Goal: Task Accomplishment & Management: Use online tool/utility

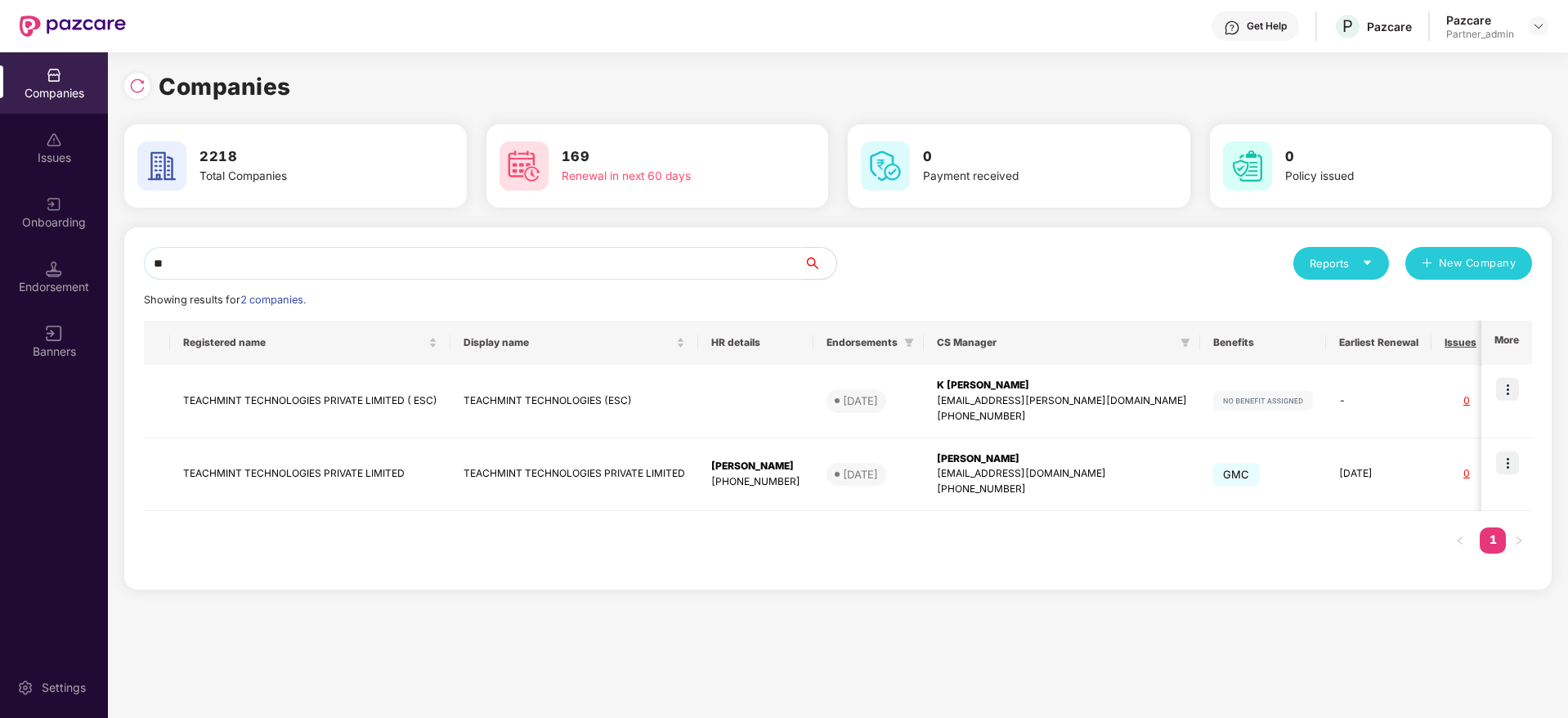
type input "*"
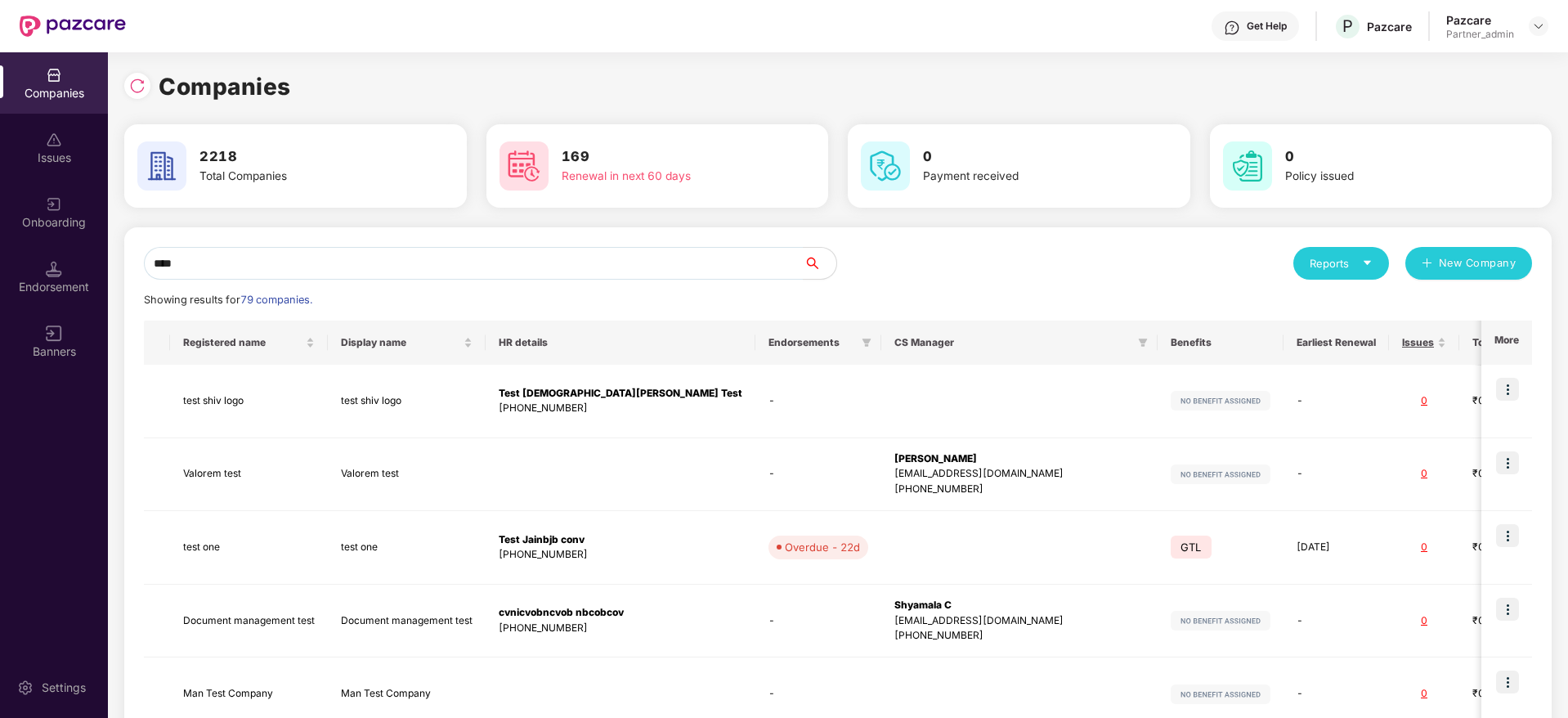
type input "*****"
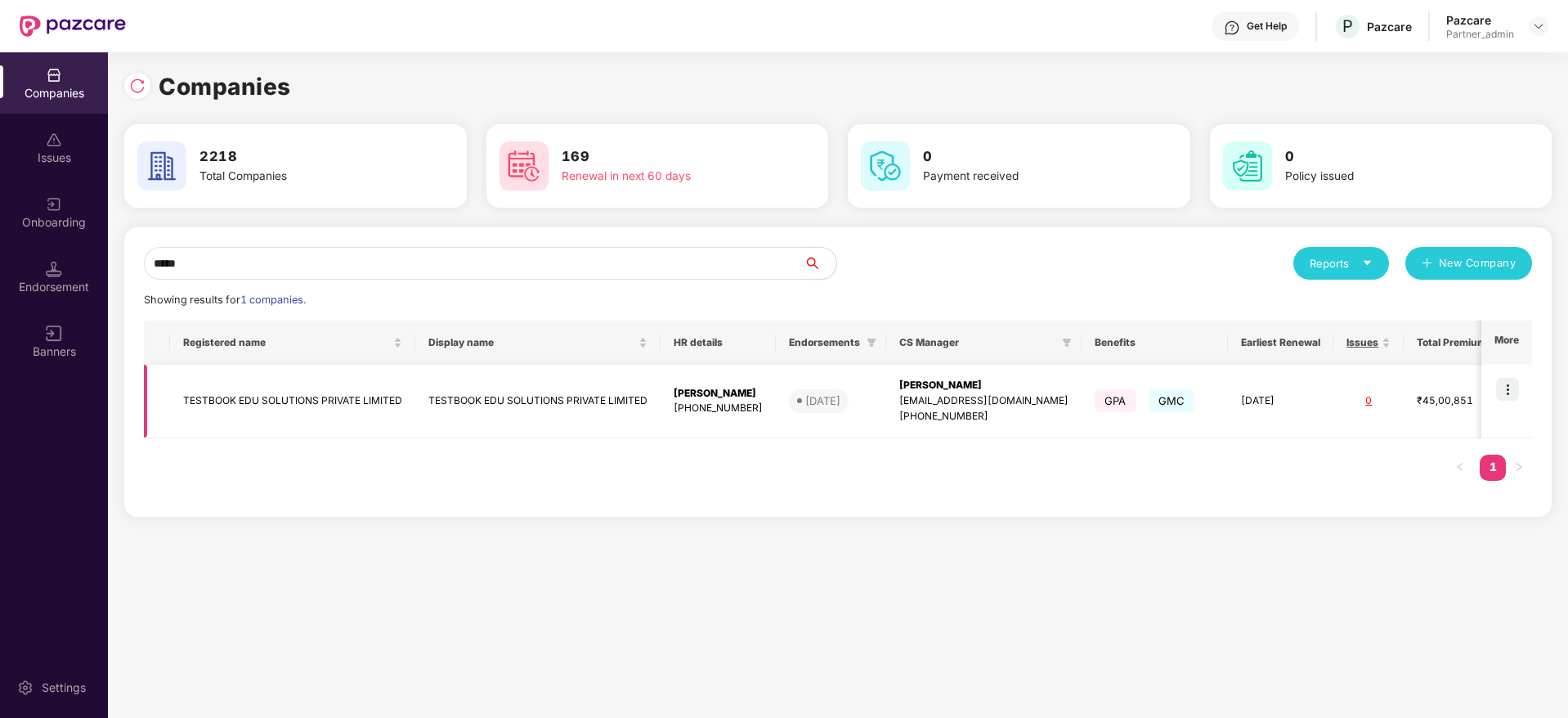
click at [949, 390] on div "[PERSON_NAME]" at bounding box center [984, 386] width 169 height 16
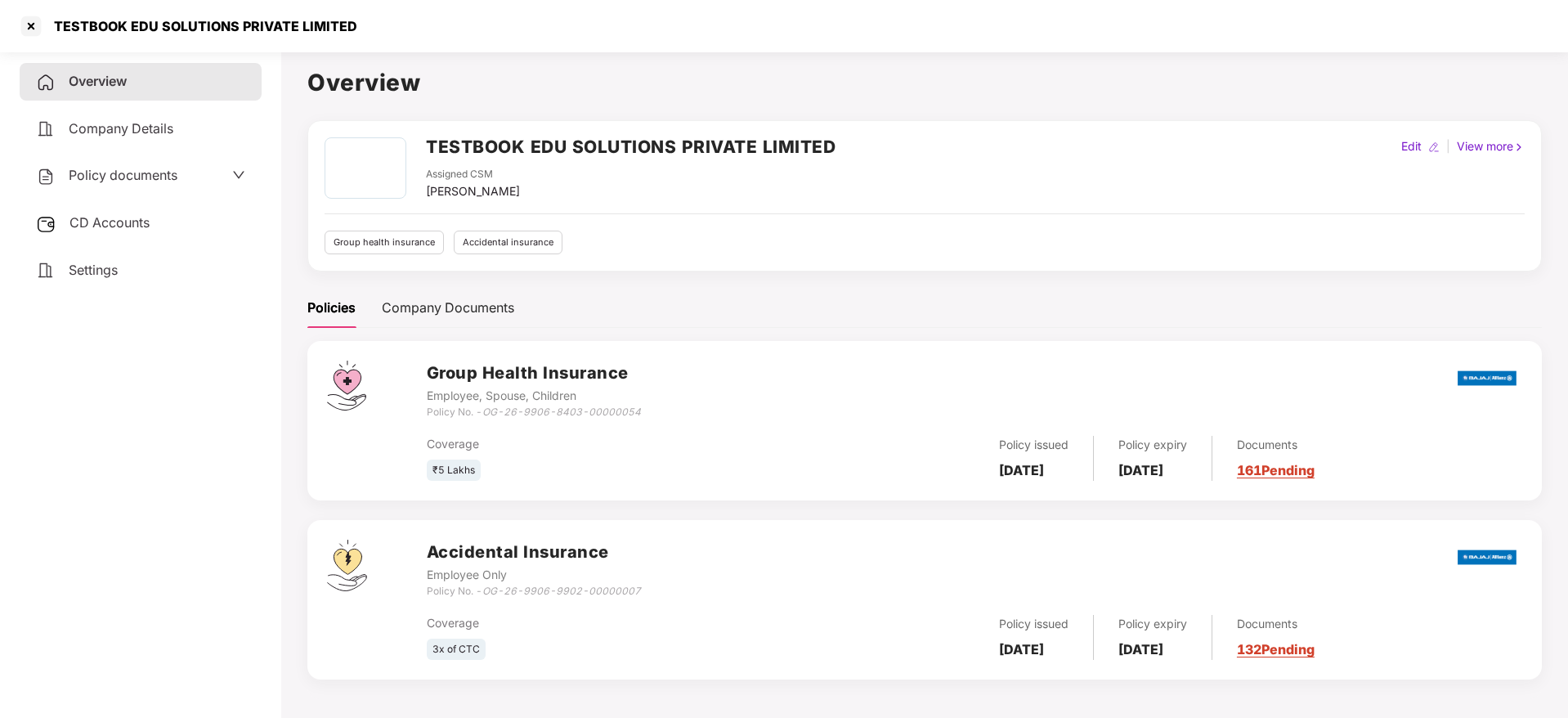
click at [1284, 473] on link "161 Pending" at bounding box center [1276, 469] width 78 height 17
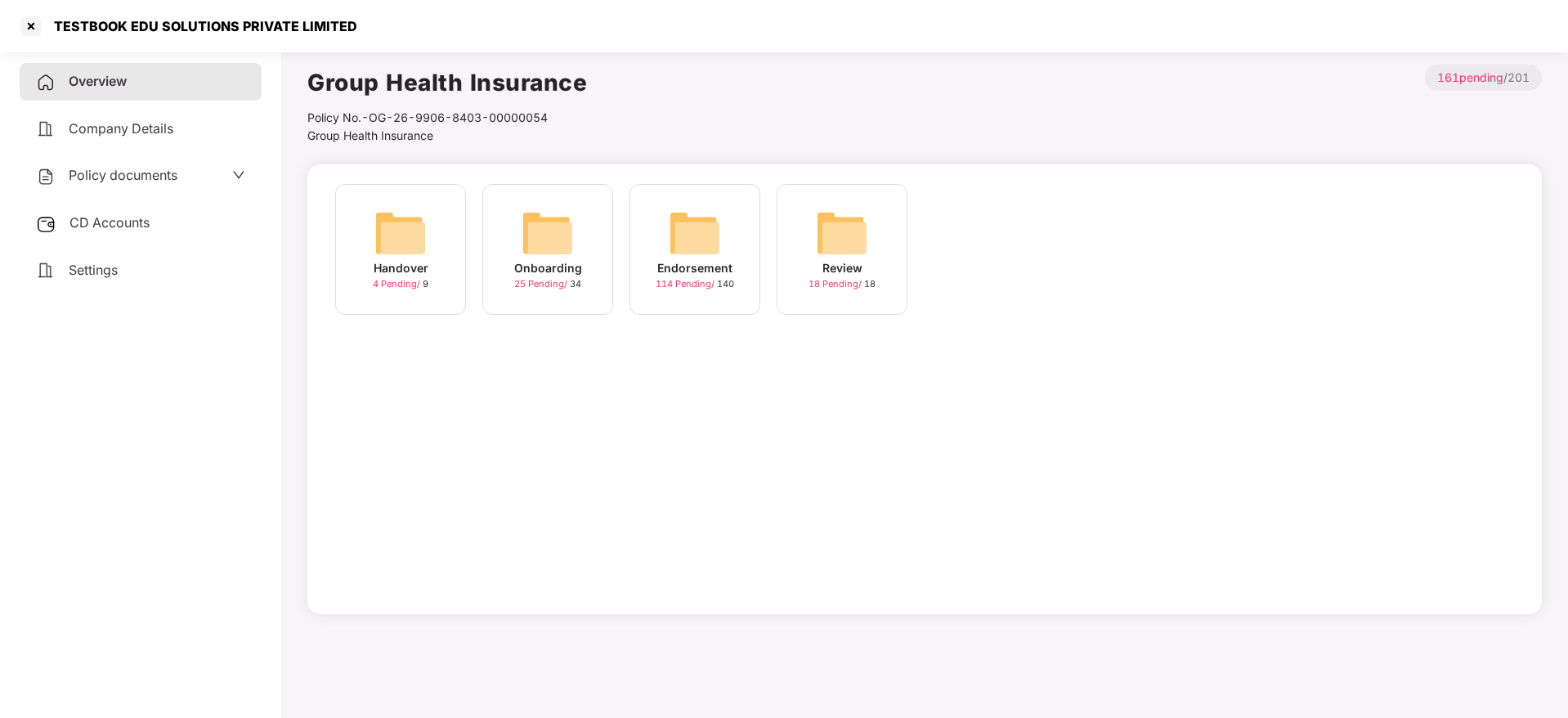
click at [681, 217] on img at bounding box center [695, 233] width 52 height 52
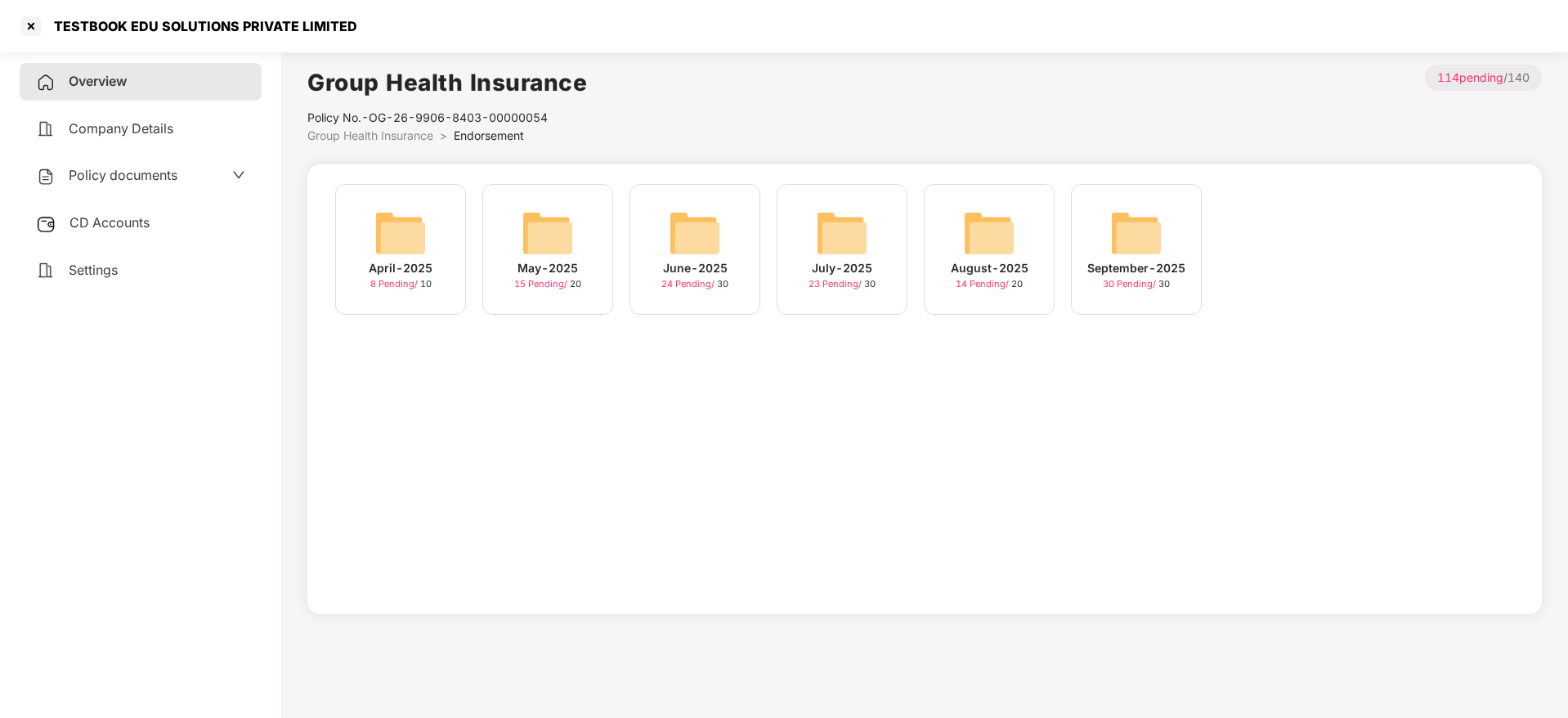
click at [1166, 275] on div "September-2025" at bounding box center [1136, 268] width 98 height 18
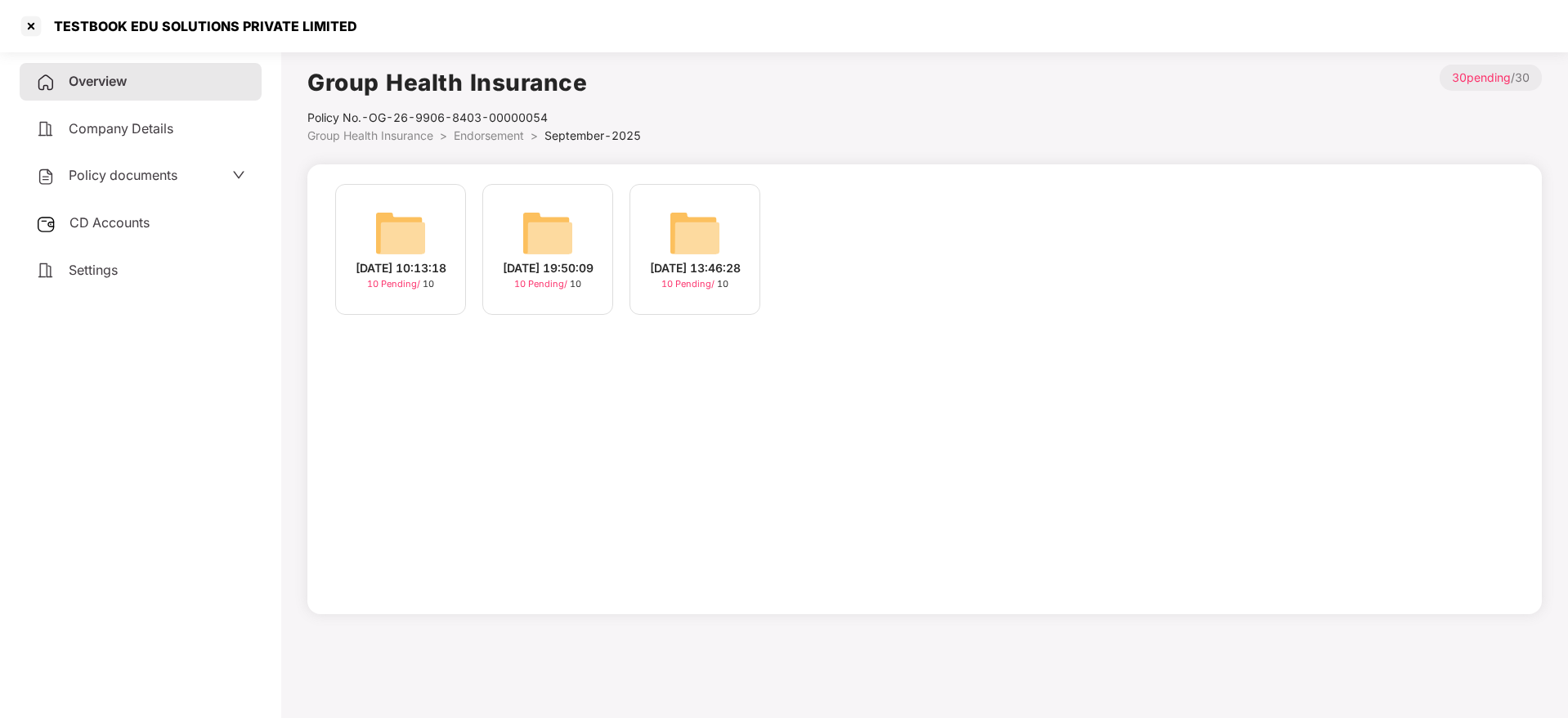
click at [417, 266] on div "[DATE] 10:13:18" at bounding box center [401, 268] width 91 height 18
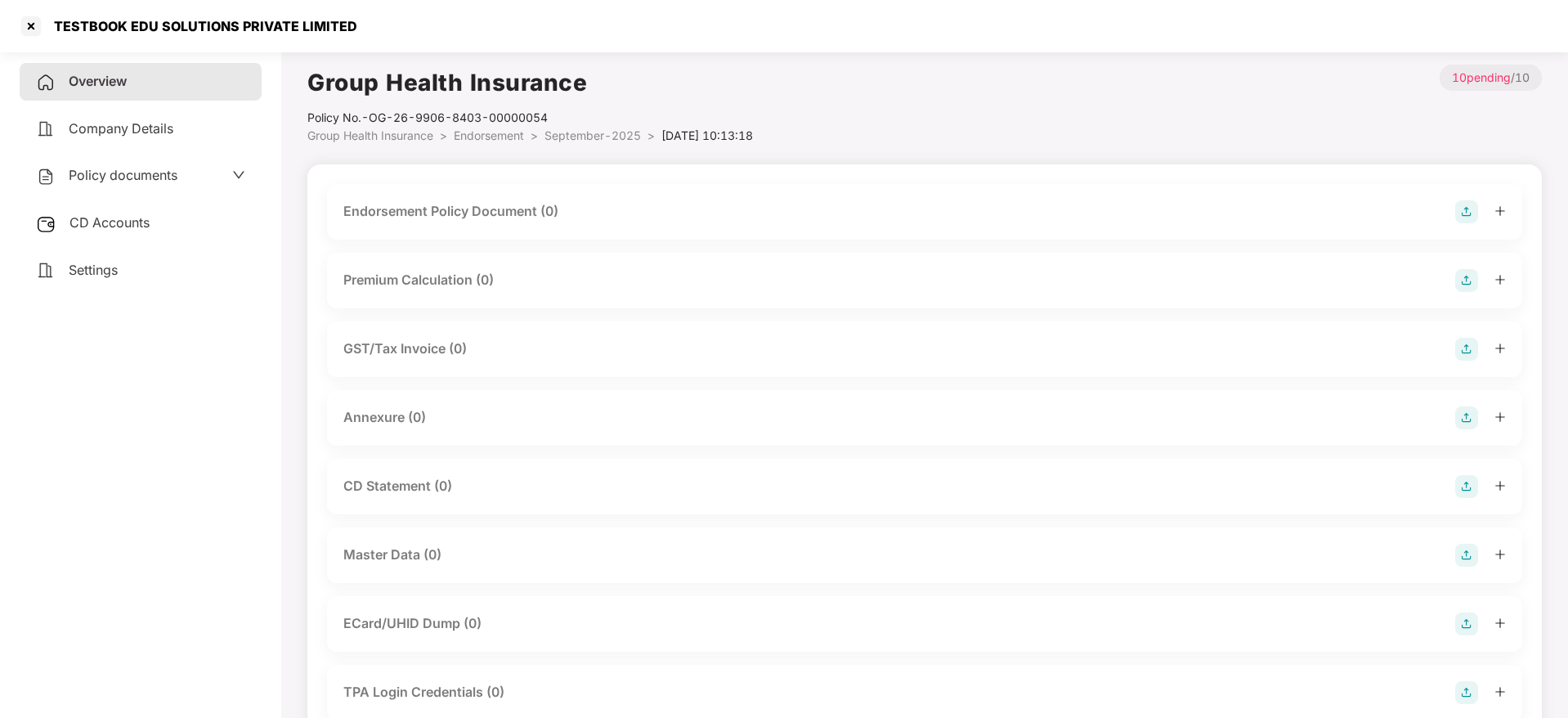
click at [1466, 209] on img at bounding box center [1467, 212] width 23 height 23
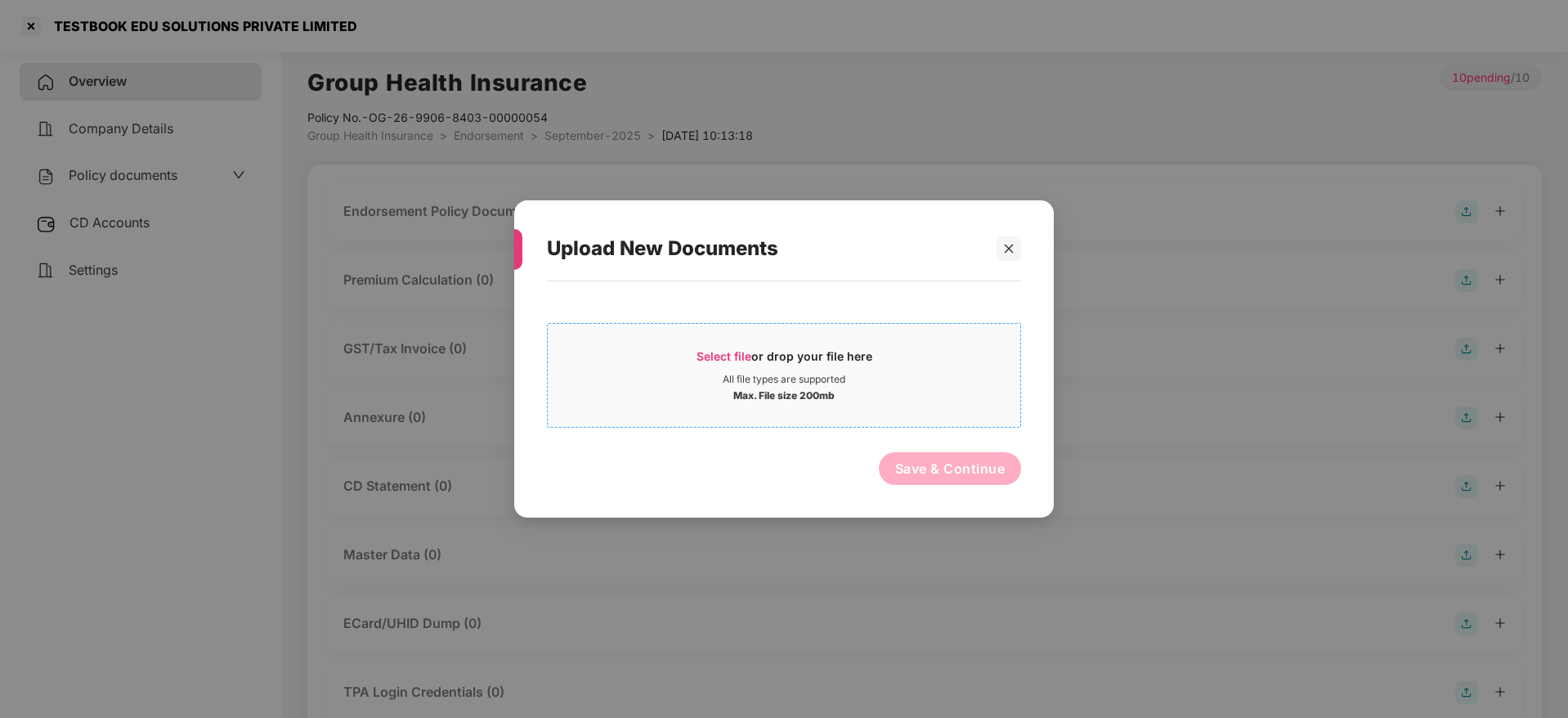
click at [732, 343] on span "Select file or drop your file here All file types are supported Max. File size …" at bounding box center [784, 375] width 473 height 79
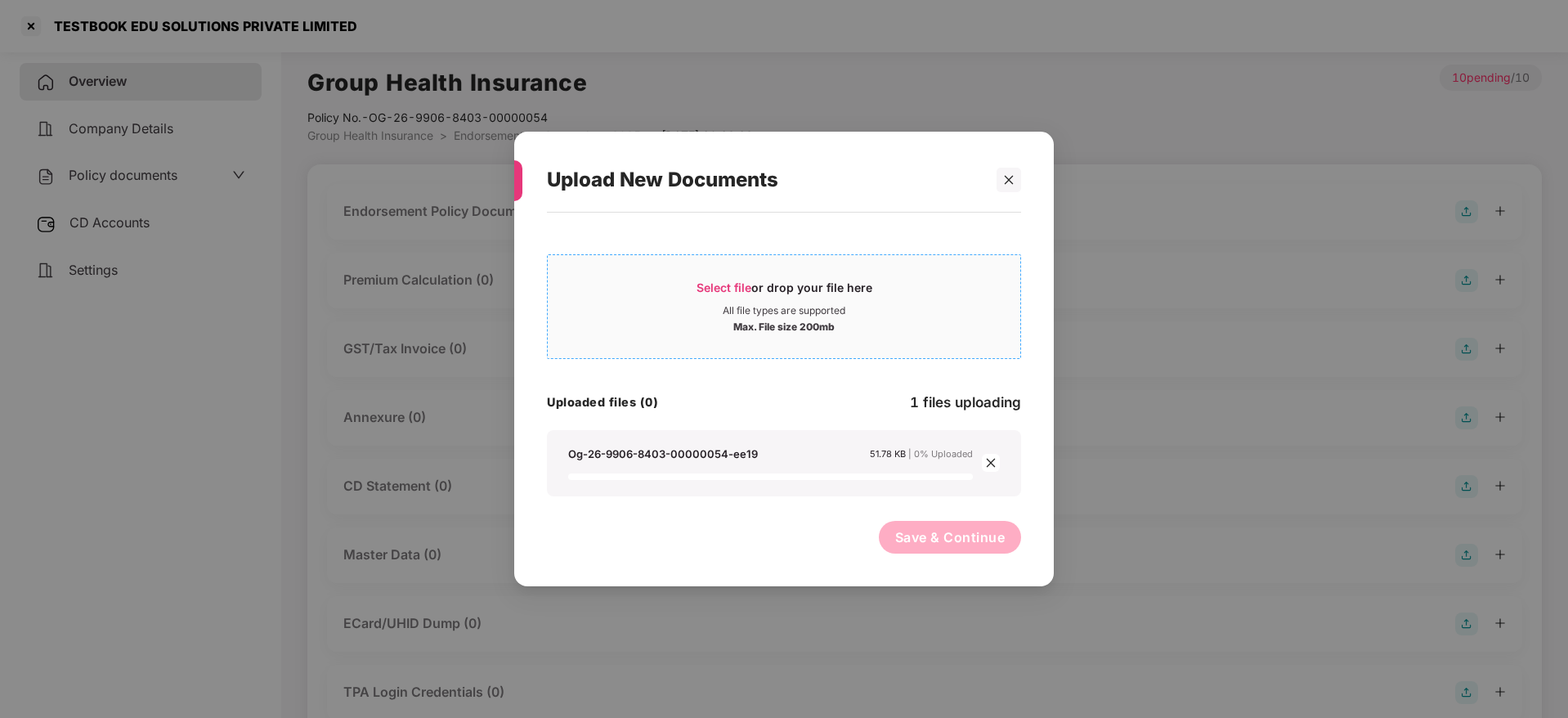
click at [738, 282] on span "Select file" at bounding box center [723, 287] width 55 height 14
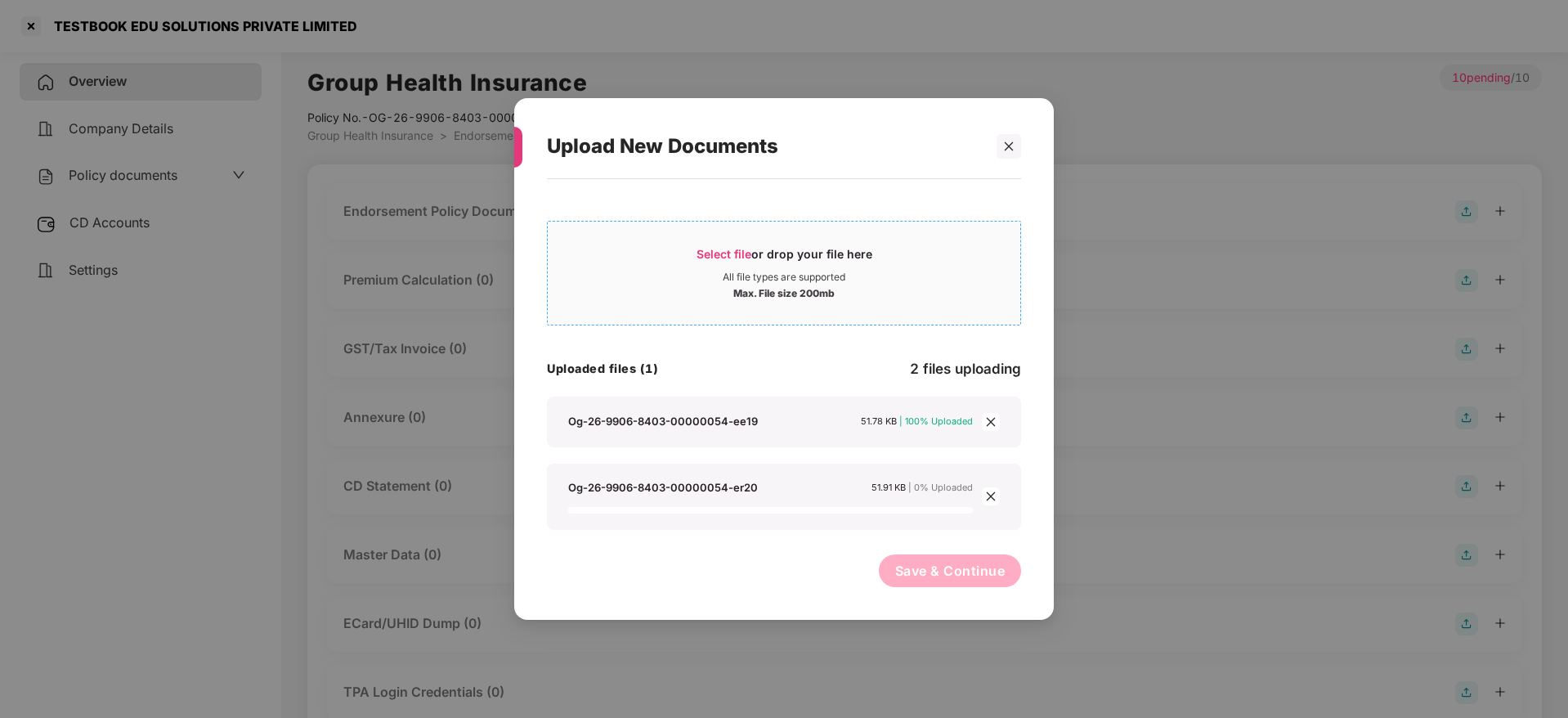
click at [732, 243] on span "Select file or drop your file here All file types are supported Max. File size …" at bounding box center [784, 273] width 473 height 79
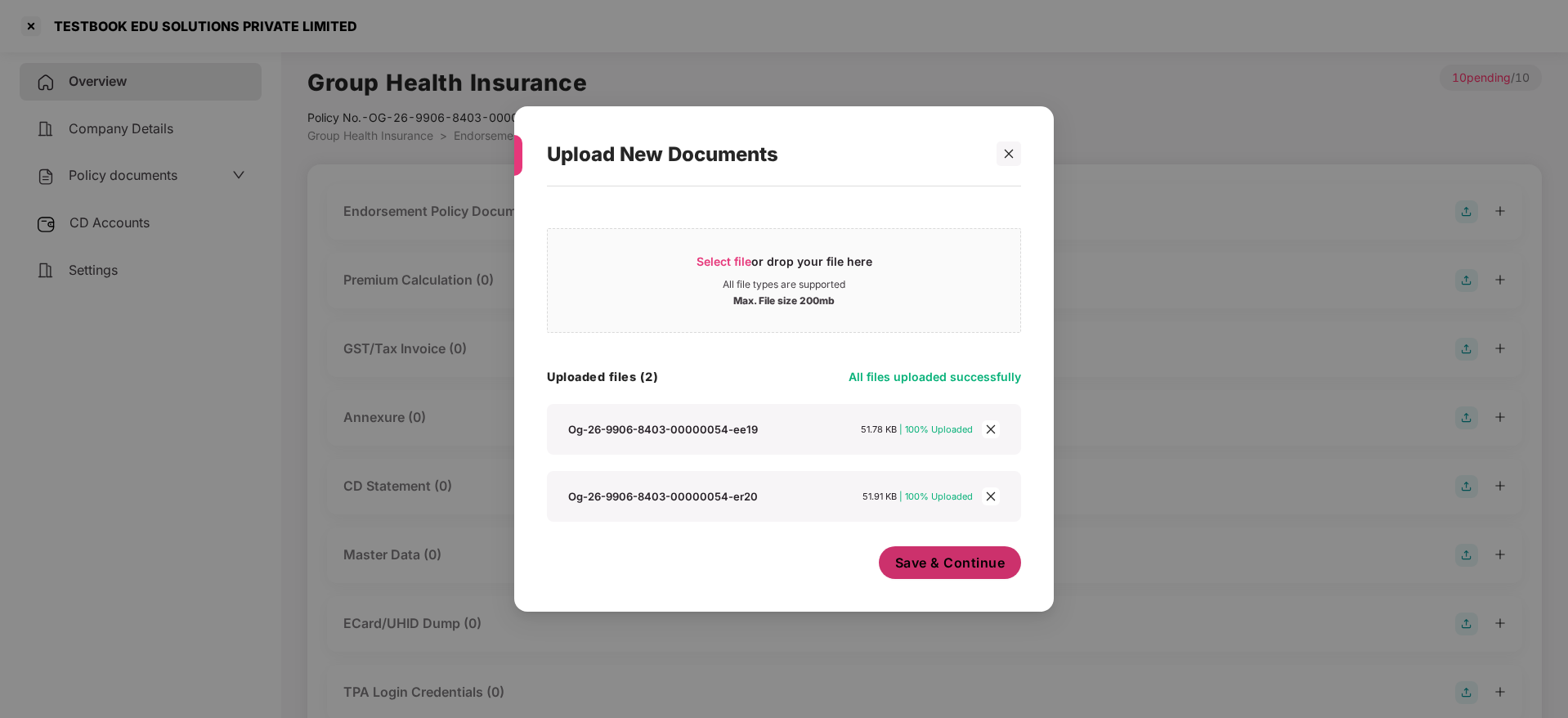
click at [965, 557] on span "Save & Continue" at bounding box center [950, 562] width 110 height 18
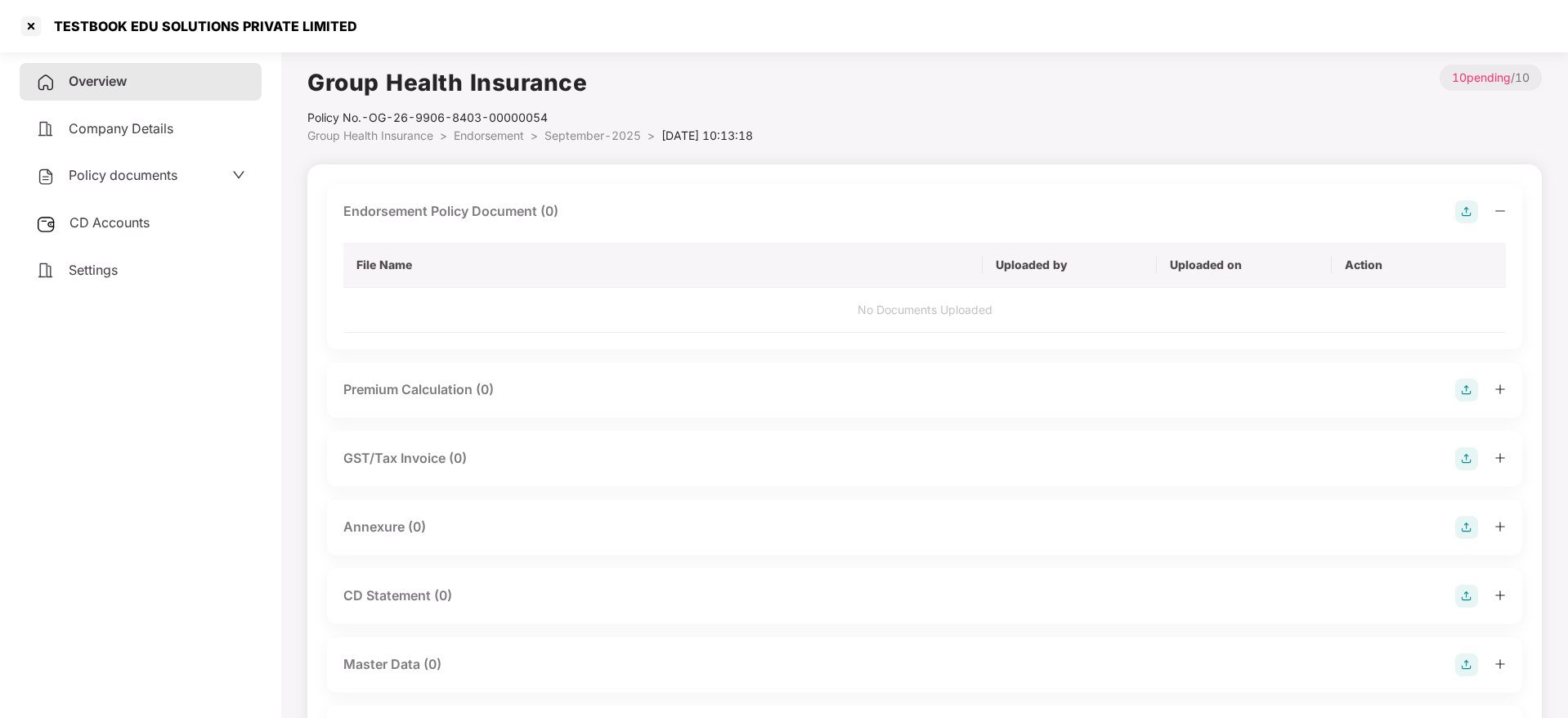
click at [1501, 213] on icon "minus" at bounding box center [1500, 210] width 11 height 11
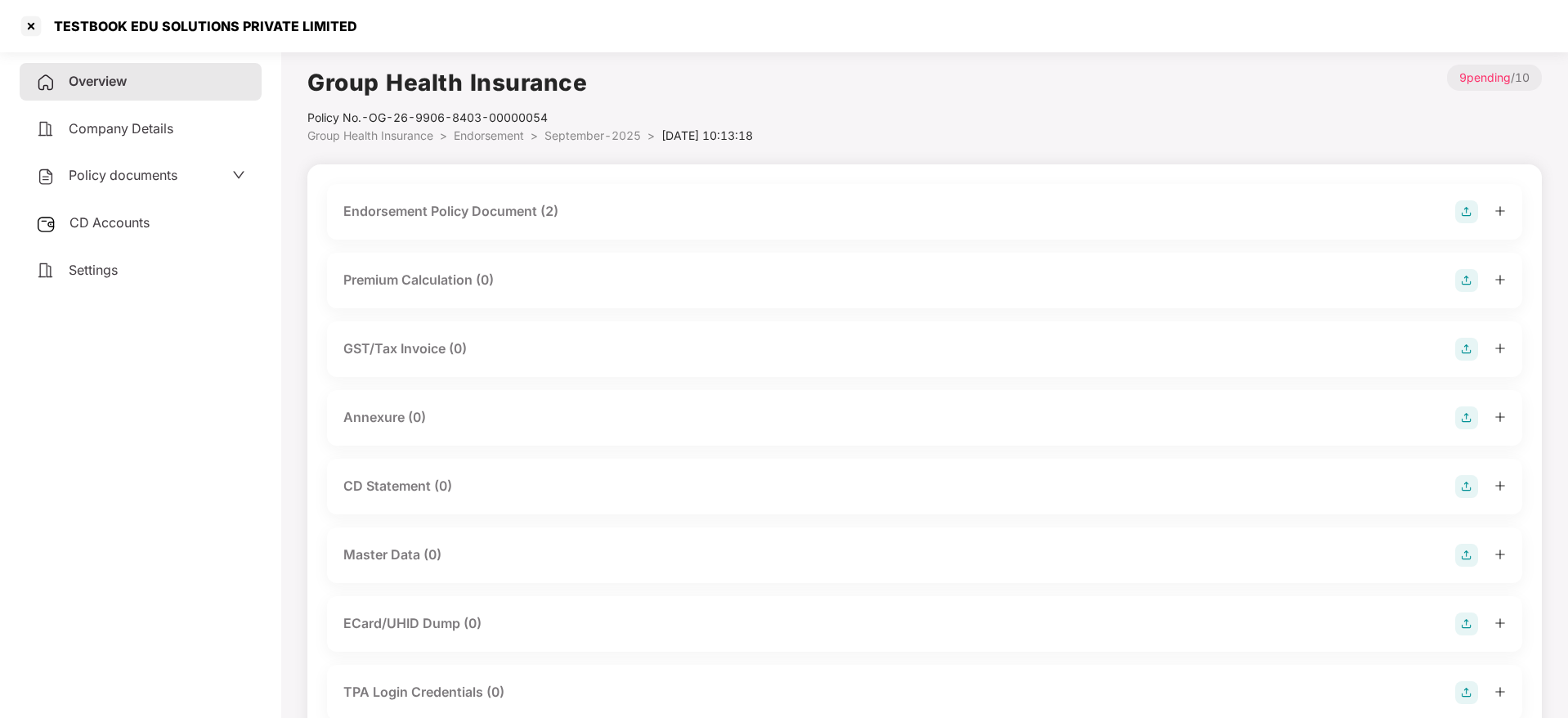
click at [1467, 422] on img at bounding box center [1467, 418] width 23 height 23
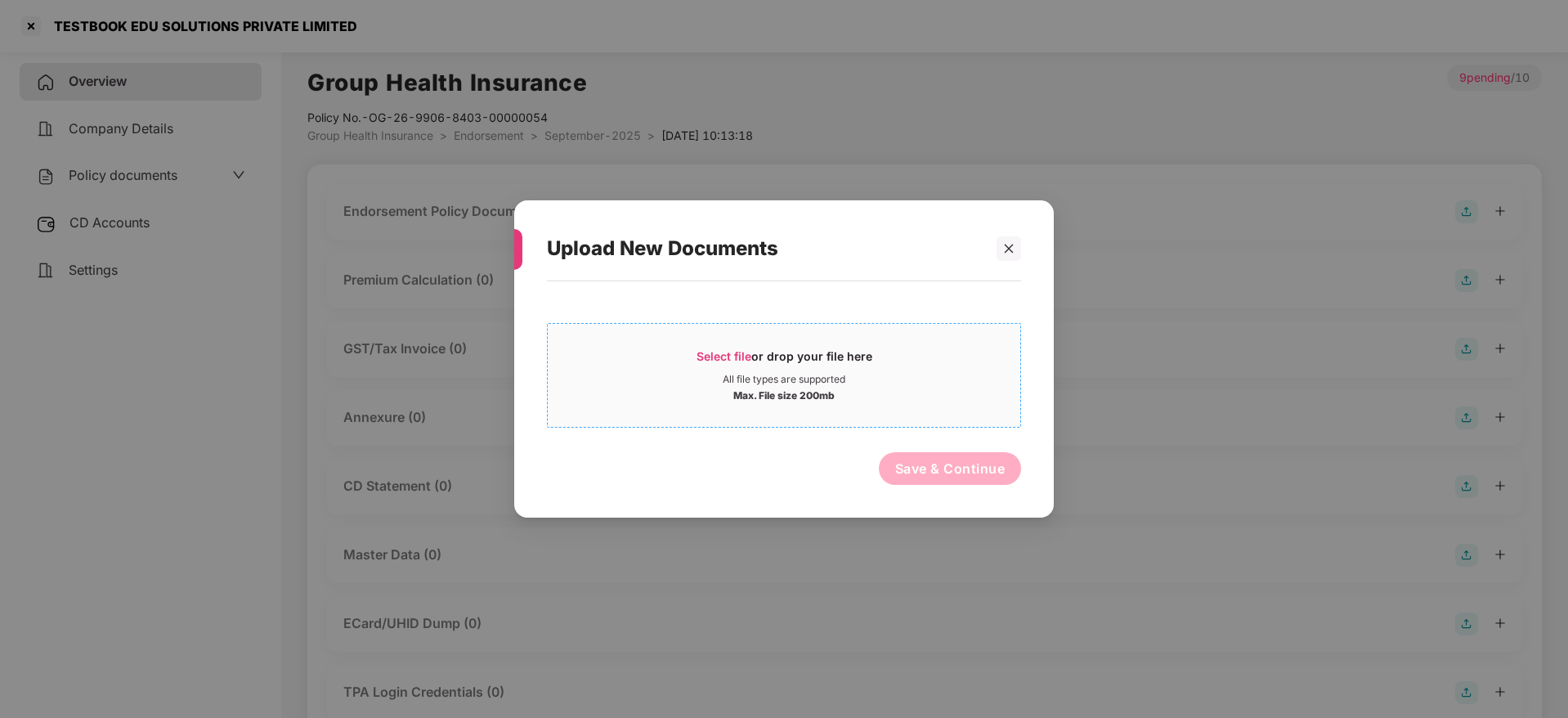
click at [744, 375] on div "All file types are supported" at bounding box center [784, 379] width 123 height 13
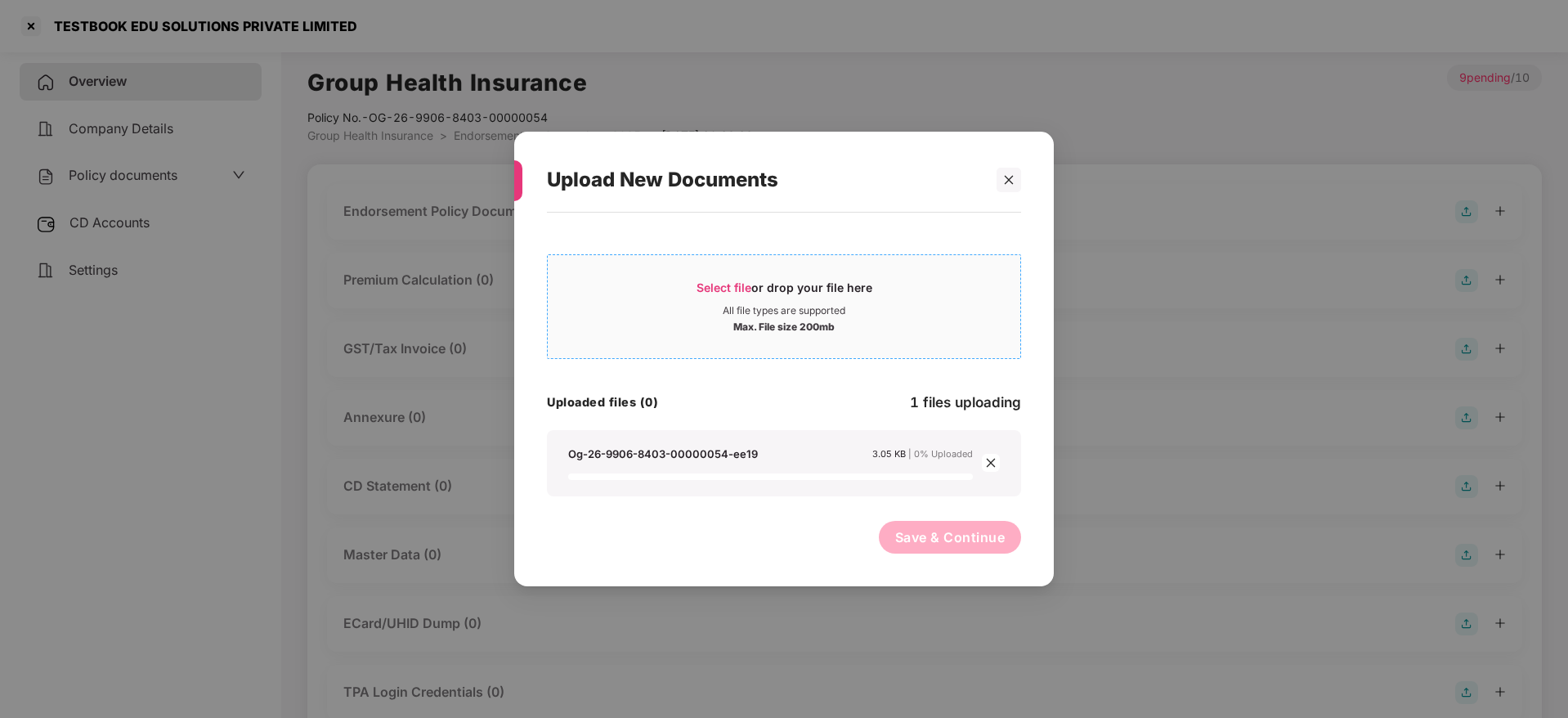
click at [803, 276] on span "Select file or drop your file here All file types are supported Max. File size …" at bounding box center [784, 306] width 473 height 79
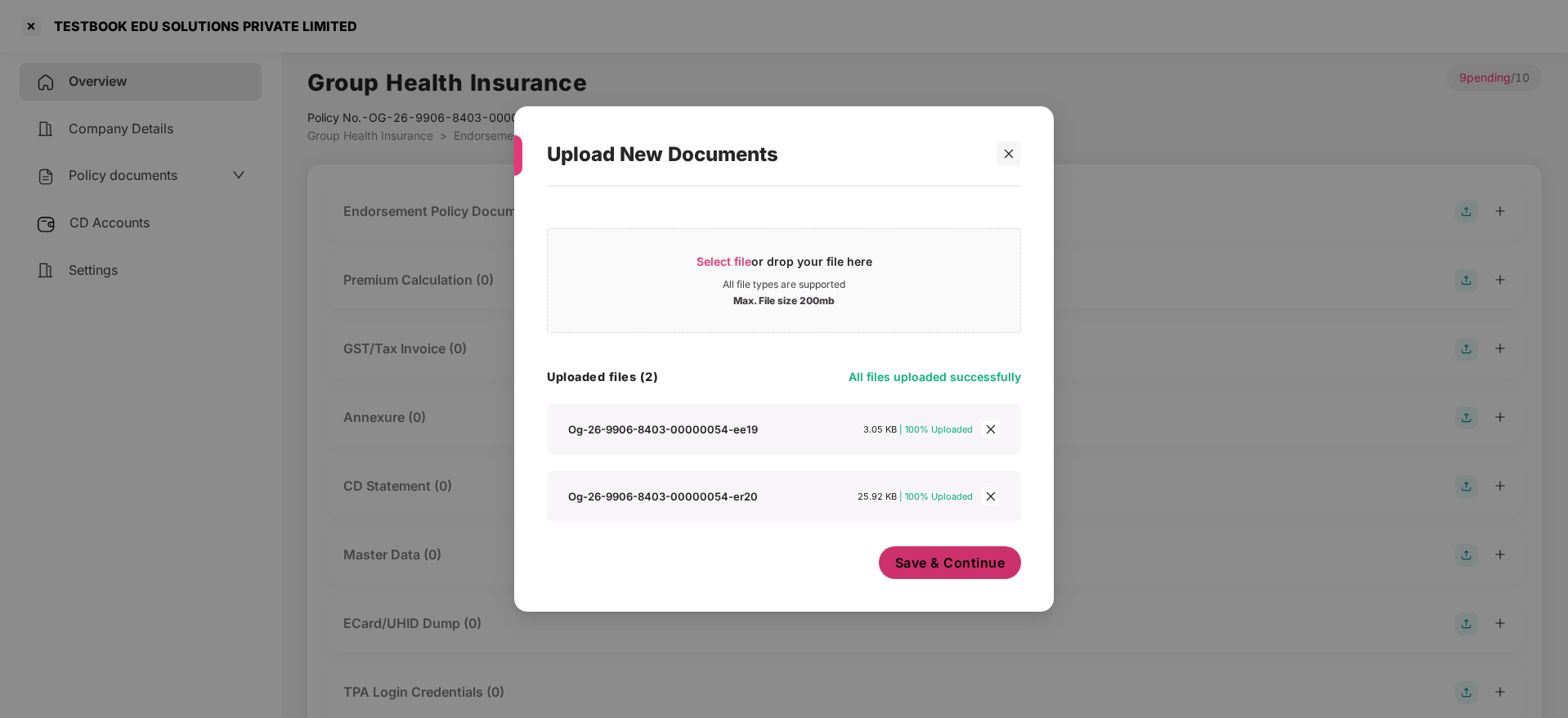
click at [962, 560] on span "Save & Continue" at bounding box center [950, 562] width 110 height 18
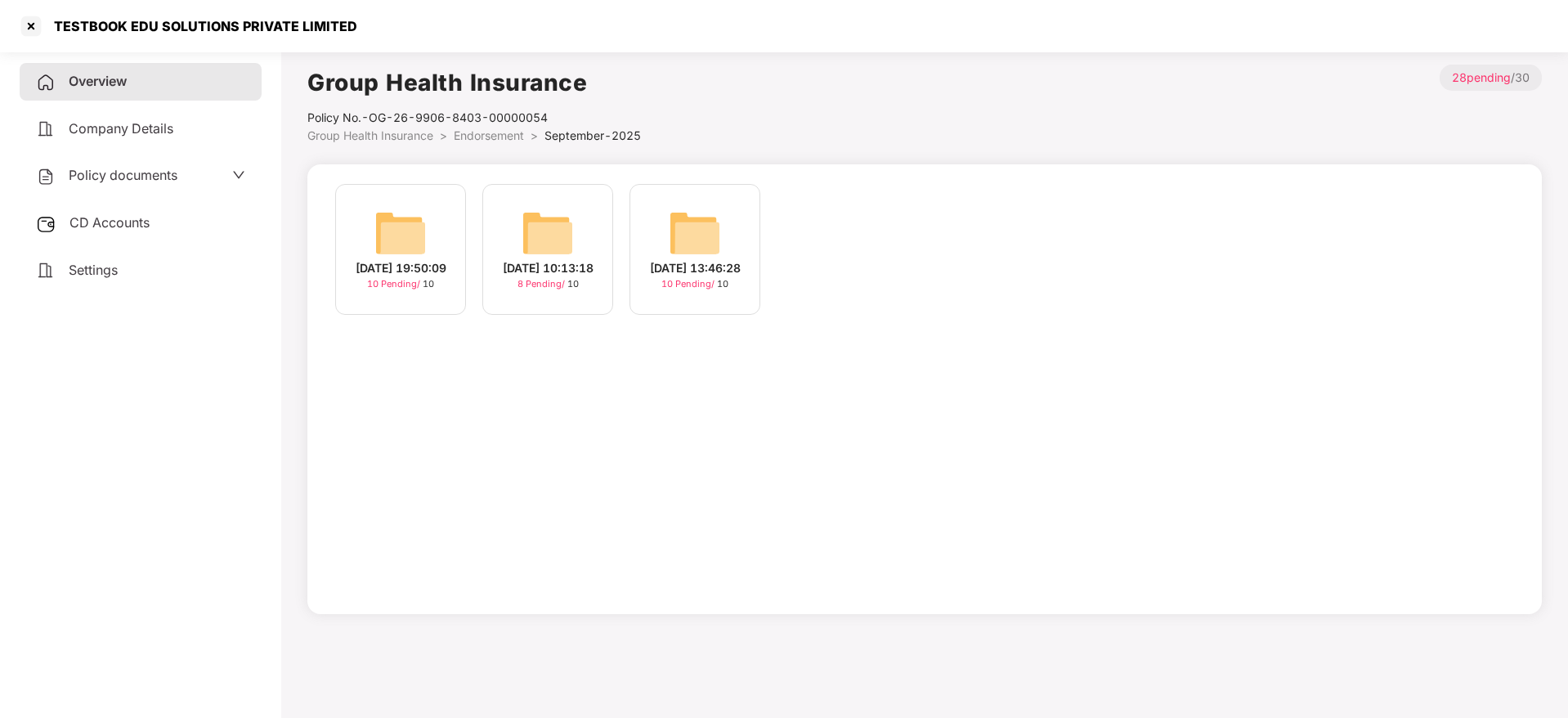
click at [721, 266] on div "[DATE] 13:46:28" at bounding box center [695, 268] width 91 height 18
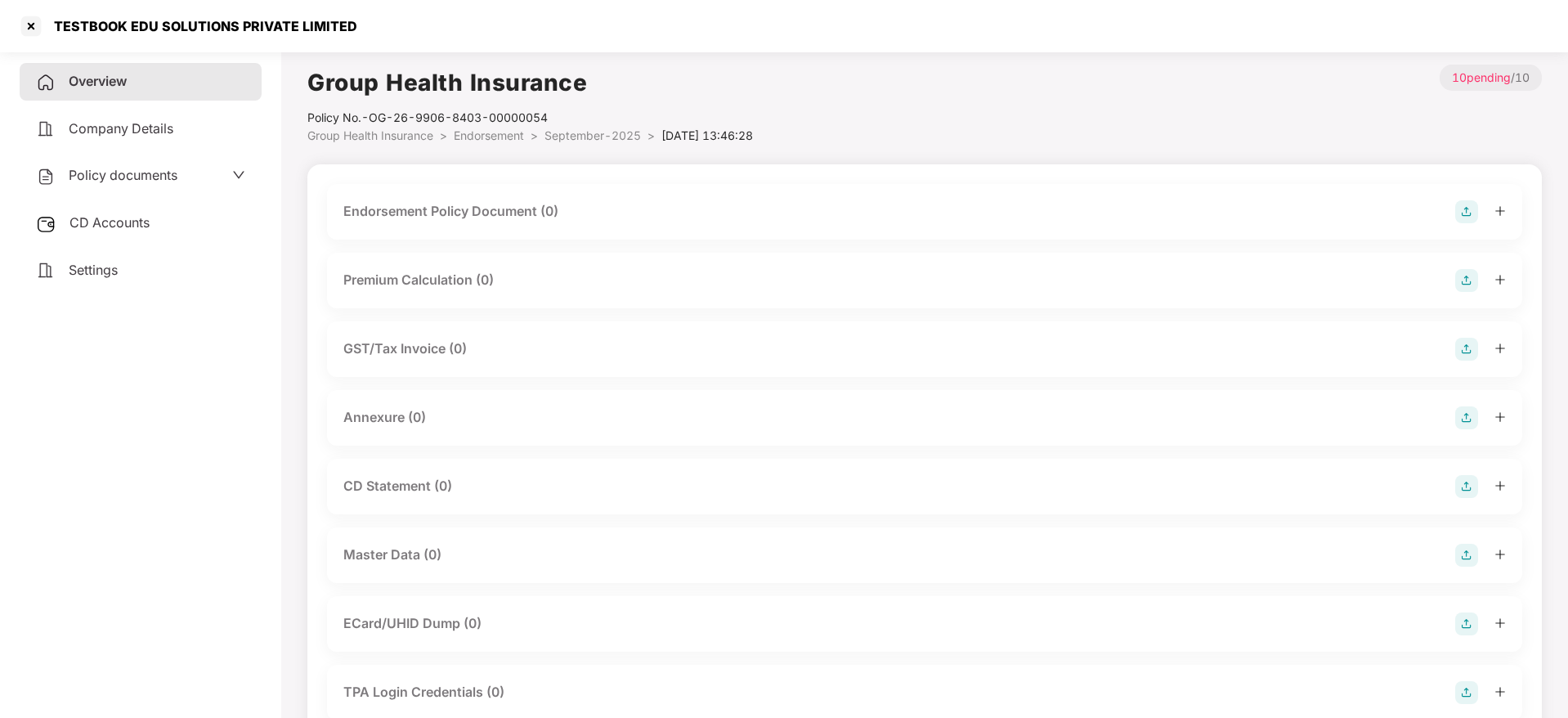
click at [1468, 214] on img at bounding box center [1467, 212] width 23 height 23
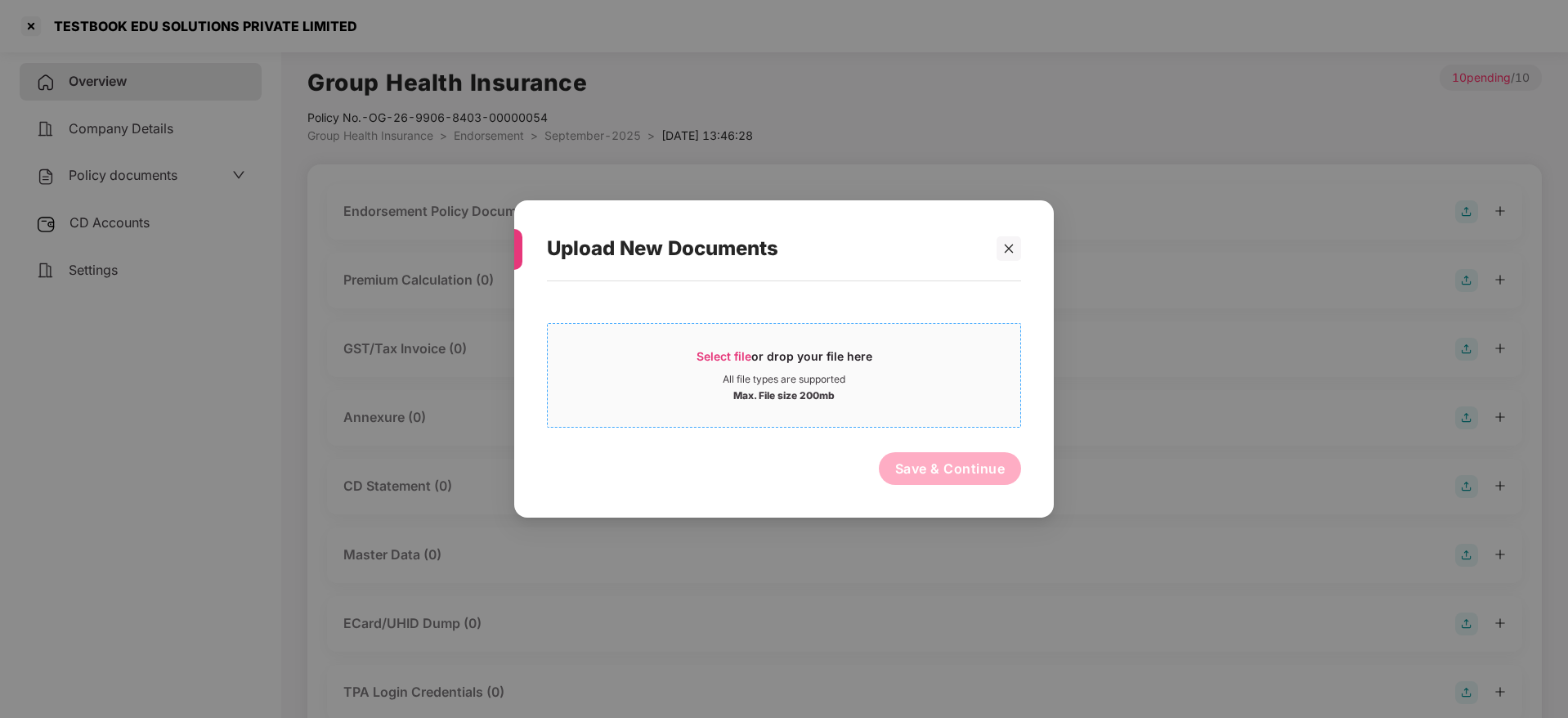
click at [756, 358] on div "Select file or drop your file here" at bounding box center [784, 360] width 175 height 24
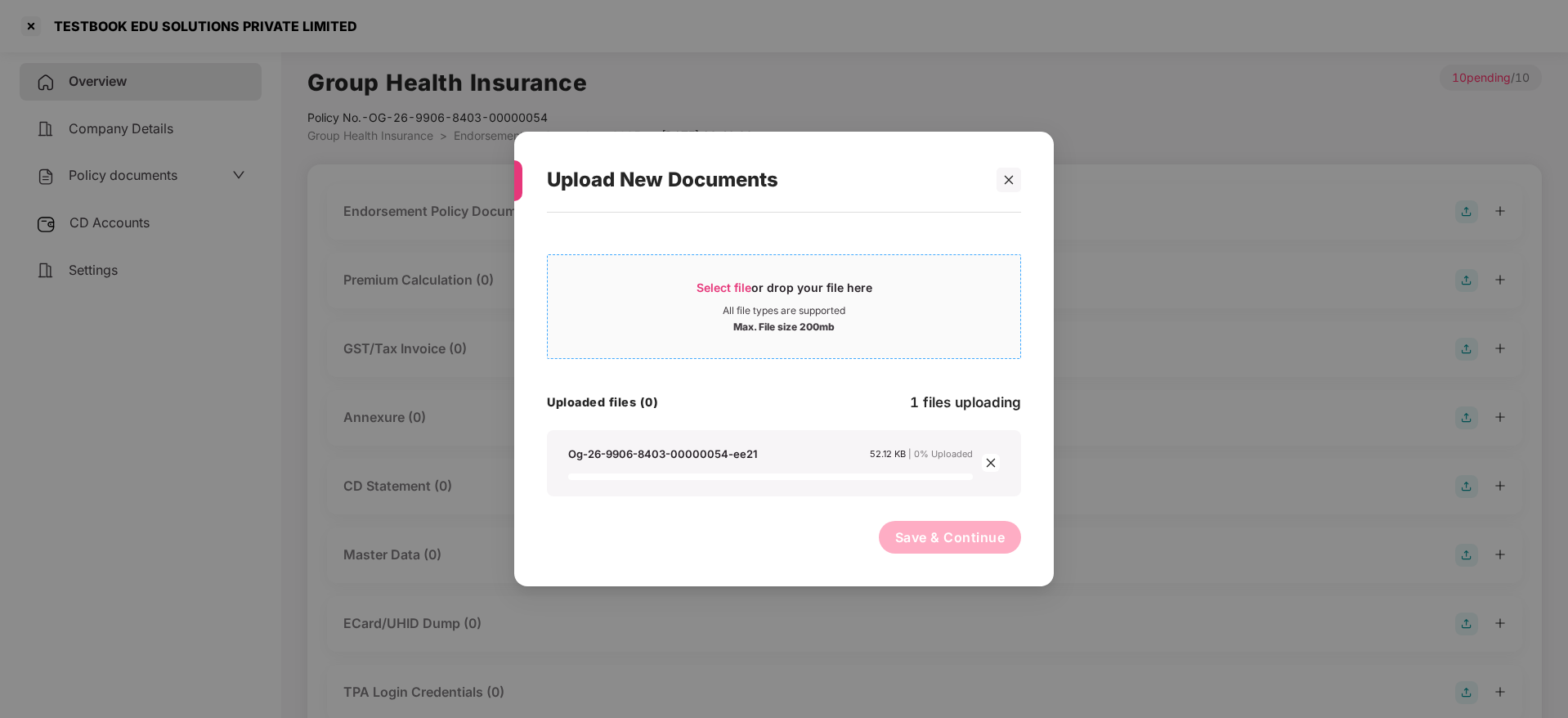
click at [729, 282] on span "Select file" at bounding box center [723, 287] width 55 height 14
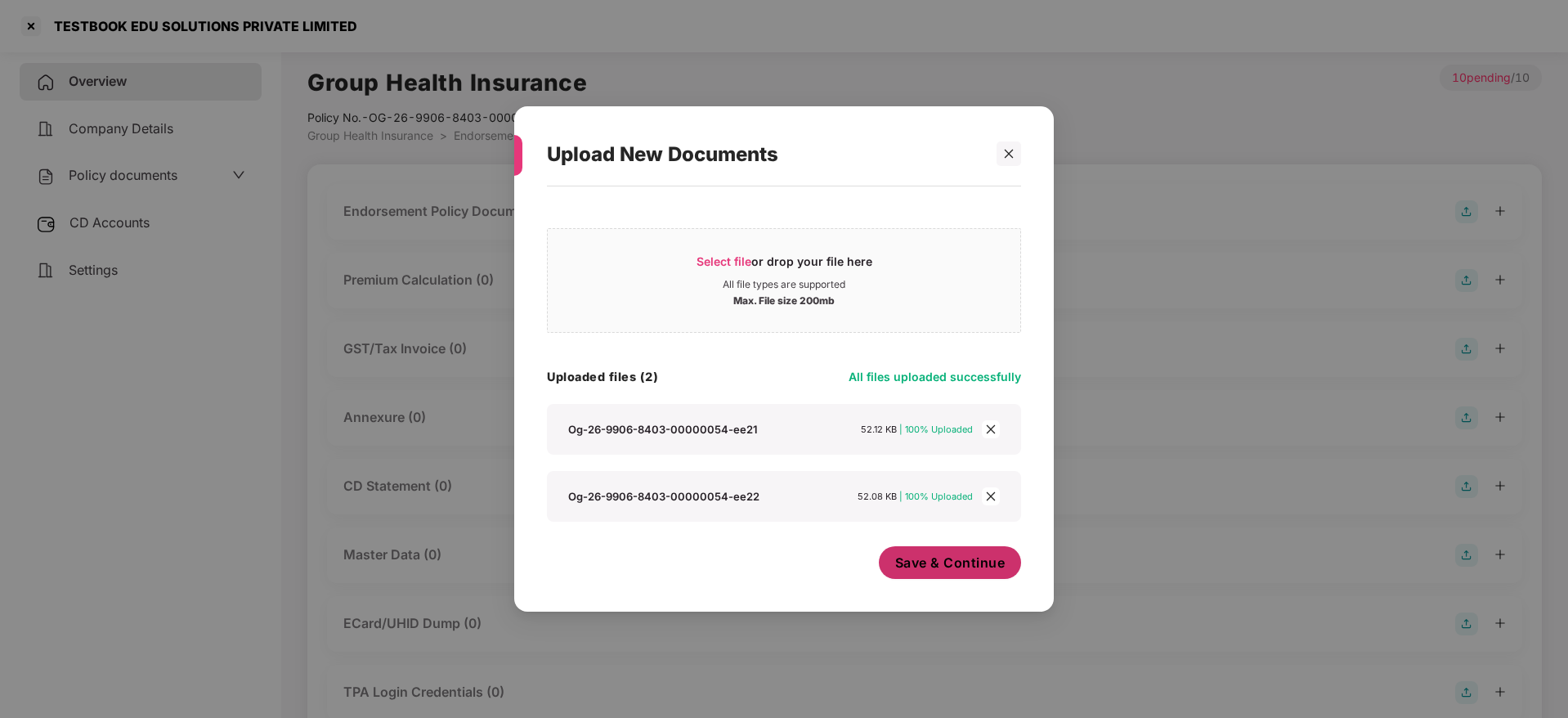
click at [924, 570] on span "Save & Continue" at bounding box center [950, 562] width 110 height 18
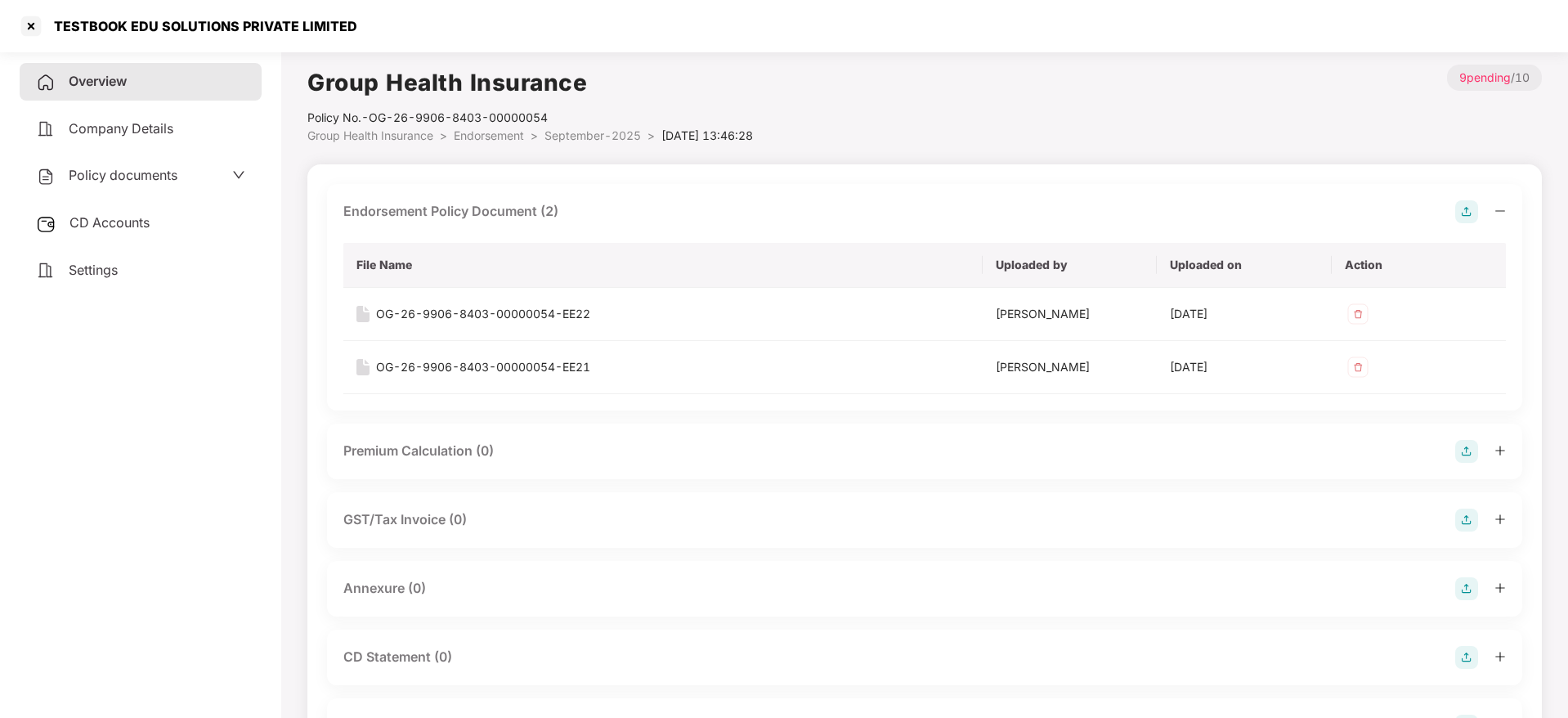
click at [1497, 208] on icon "minus" at bounding box center [1500, 210] width 11 height 11
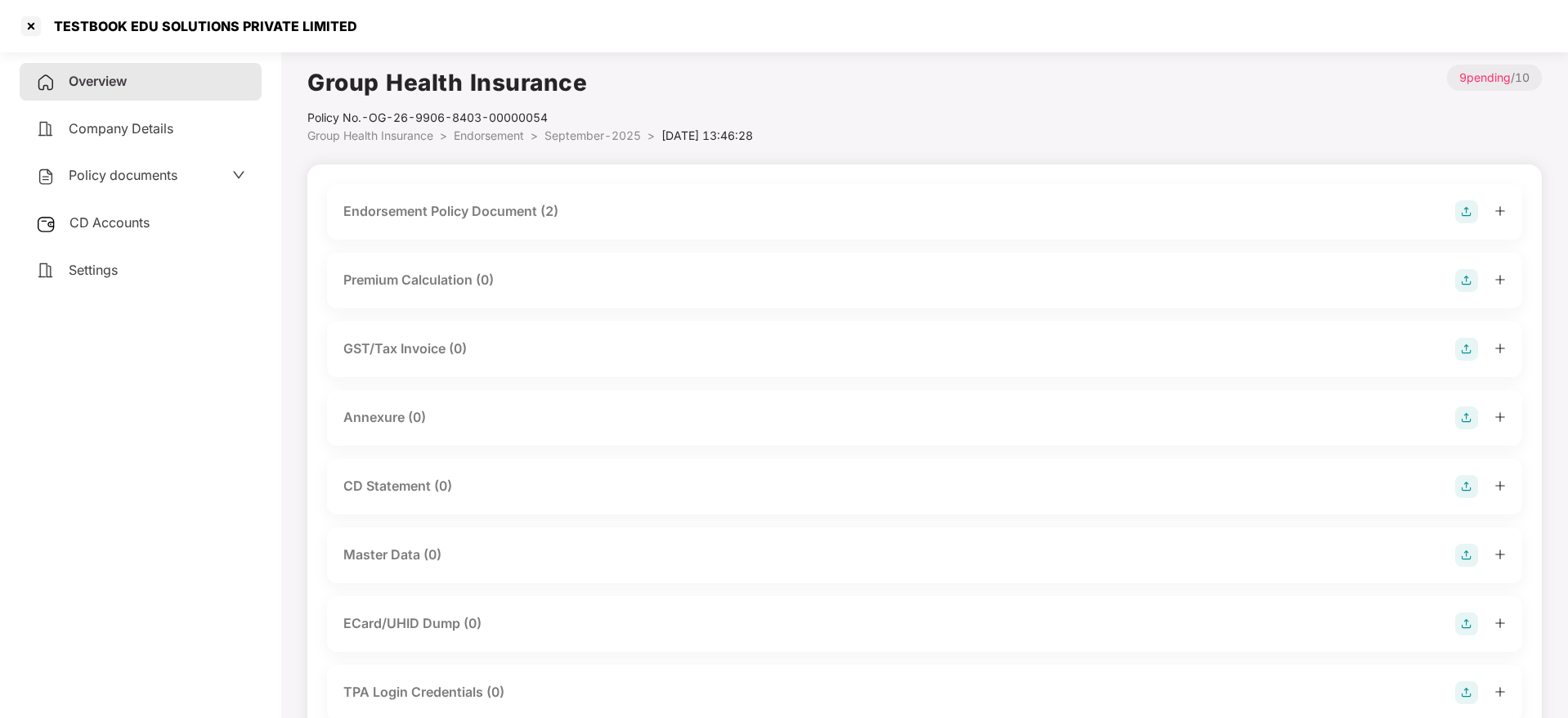
click at [1471, 417] on img at bounding box center [1467, 418] width 23 height 23
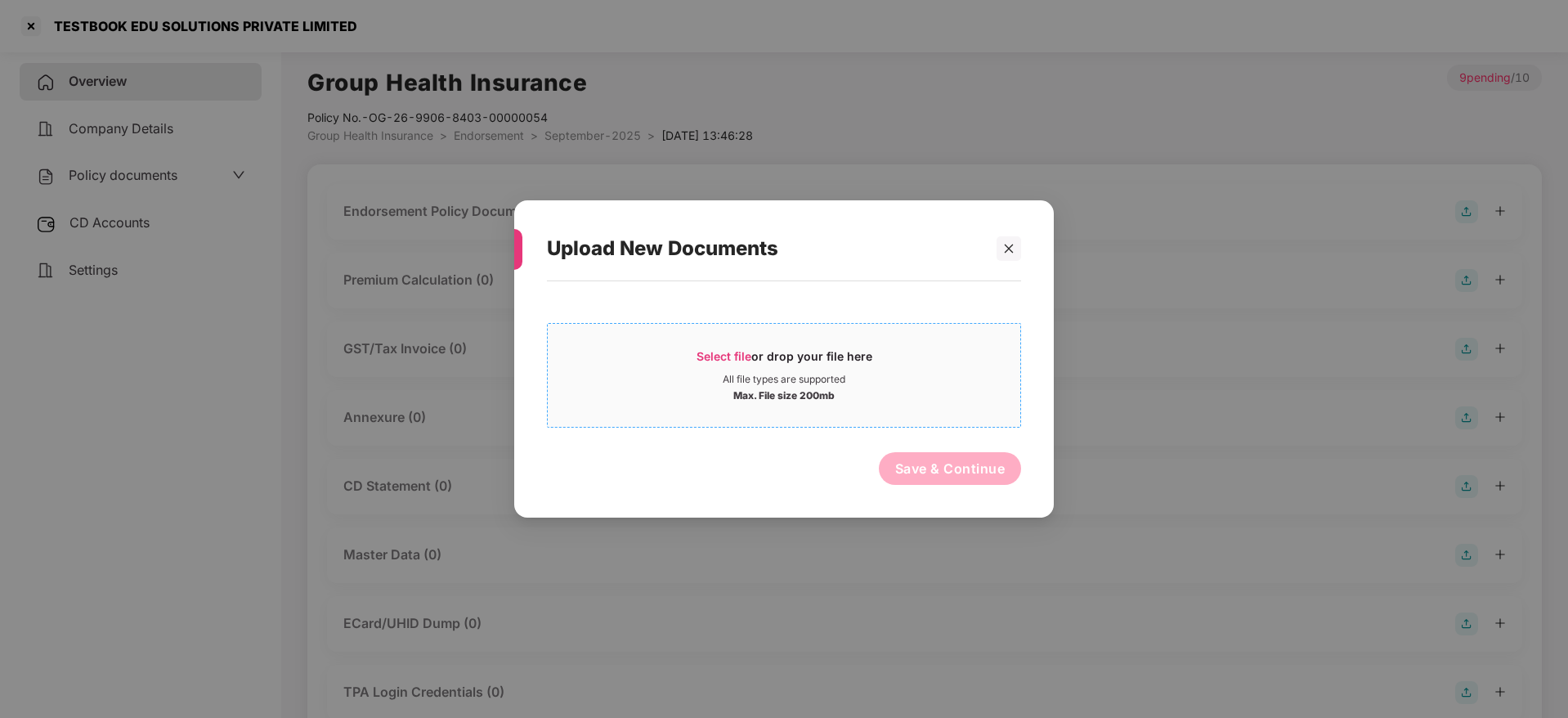
click at [733, 366] on div "Select file or drop your file here" at bounding box center [784, 360] width 175 height 24
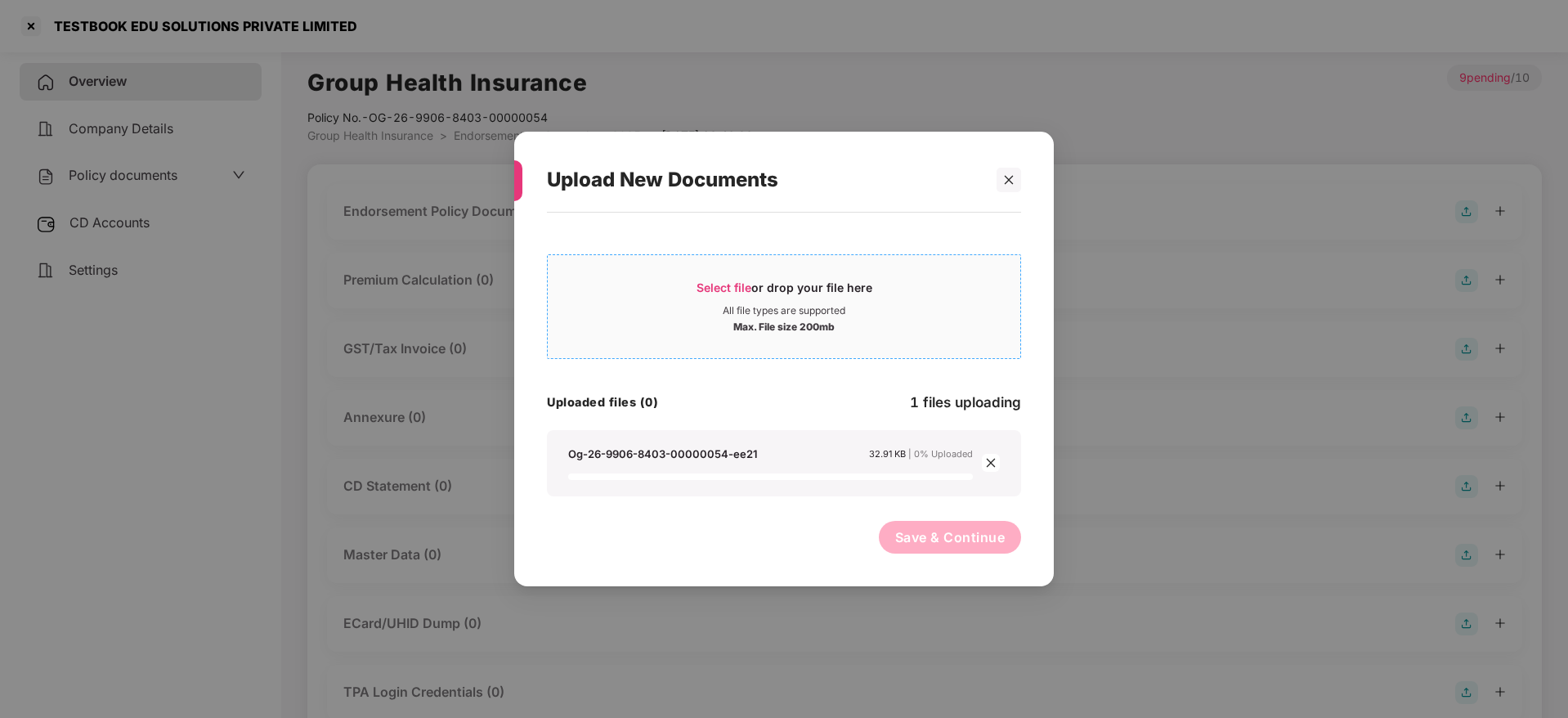
click at [732, 281] on span "Select file" at bounding box center [723, 287] width 55 height 14
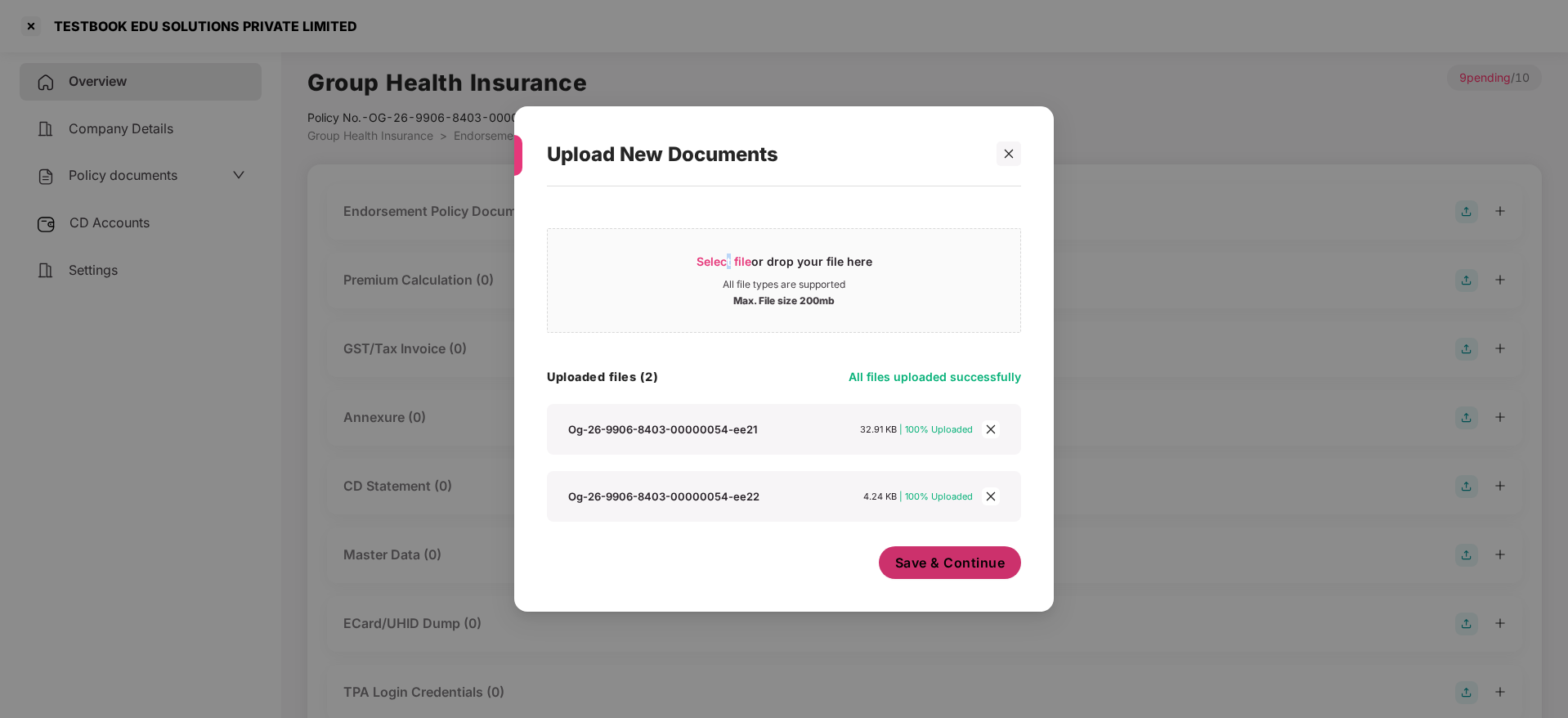
click at [935, 560] on span "Save & Continue" at bounding box center [950, 562] width 110 height 18
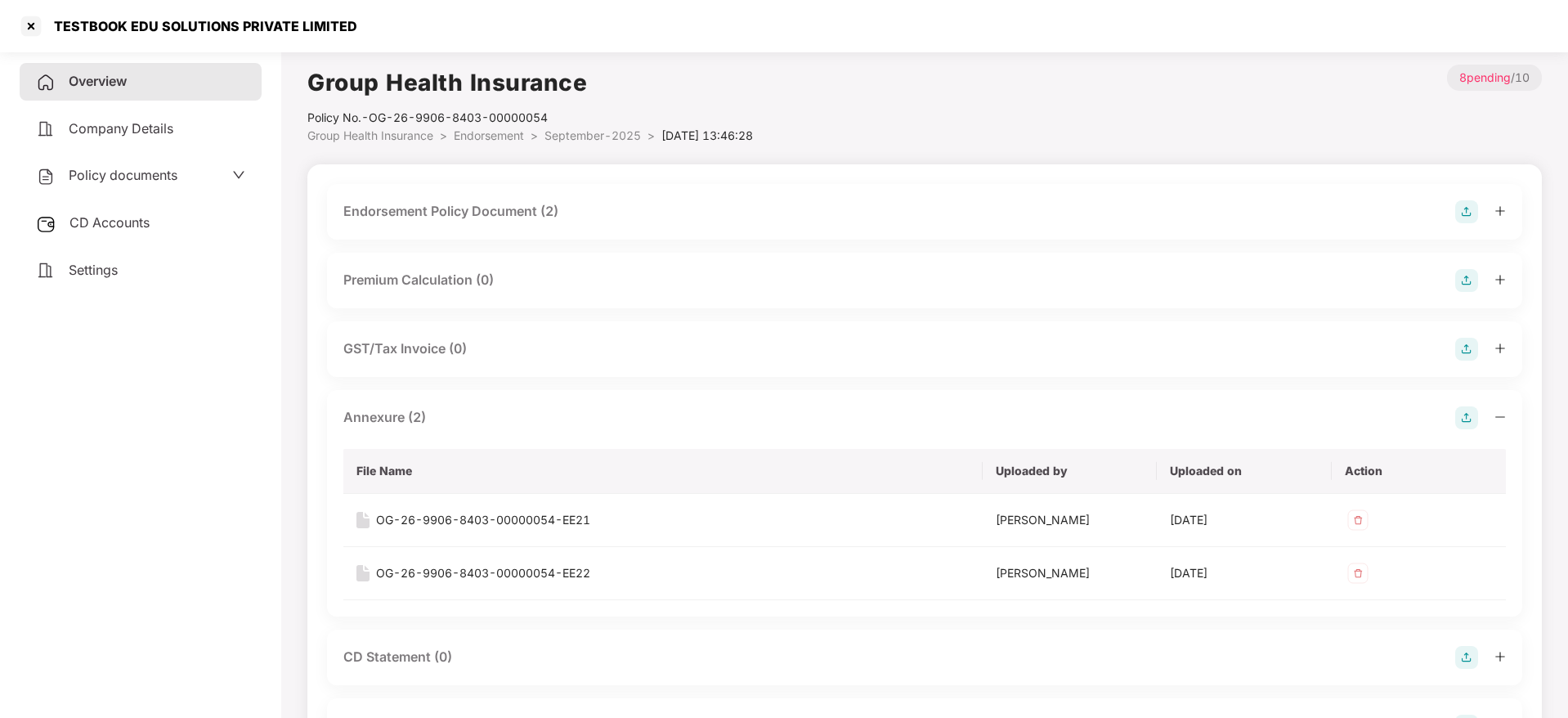
click at [1503, 411] on icon "minus" at bounding box center [1500, 416] width 11 height 11
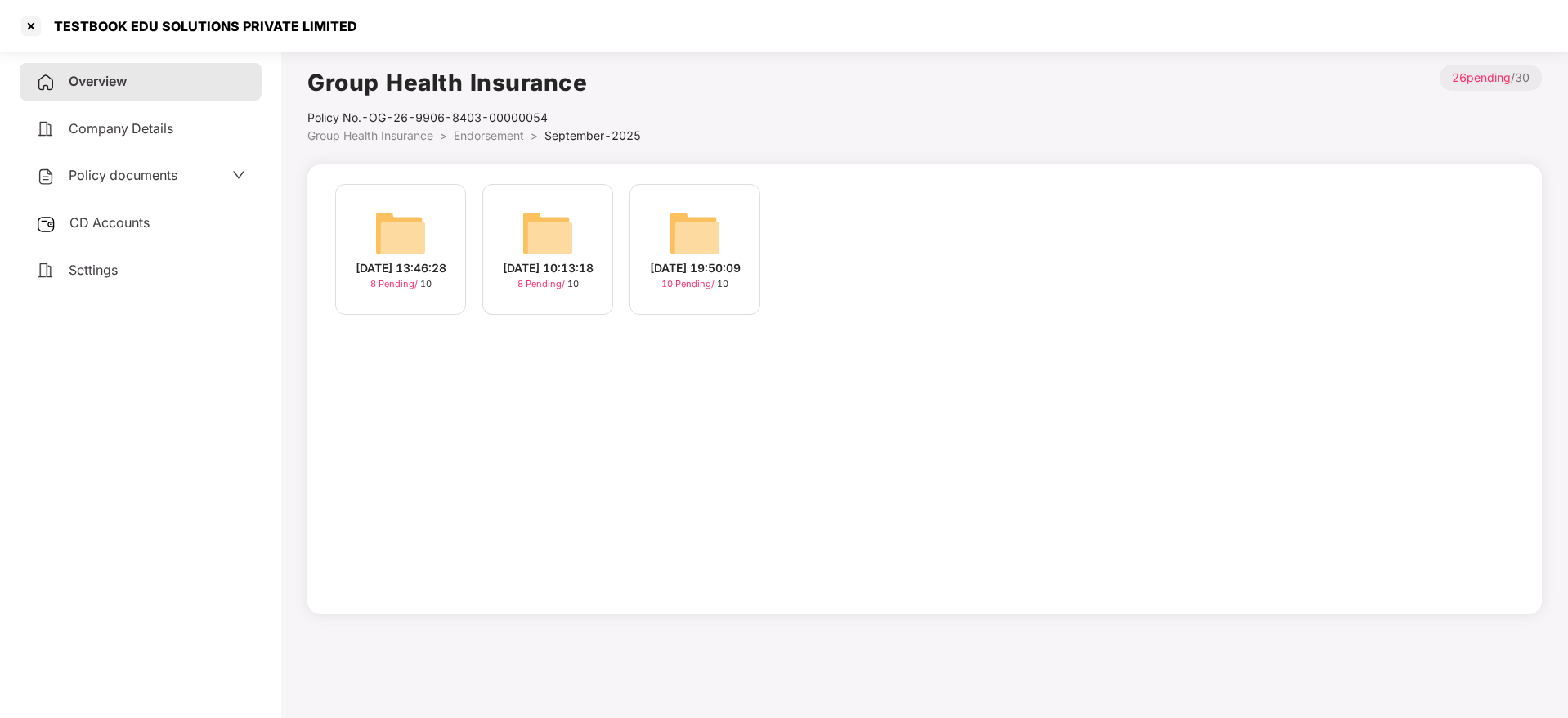
click at [705, 277] on div "[DATE] 19:50:09" at bounding box center [695, 268] width 91 height 18
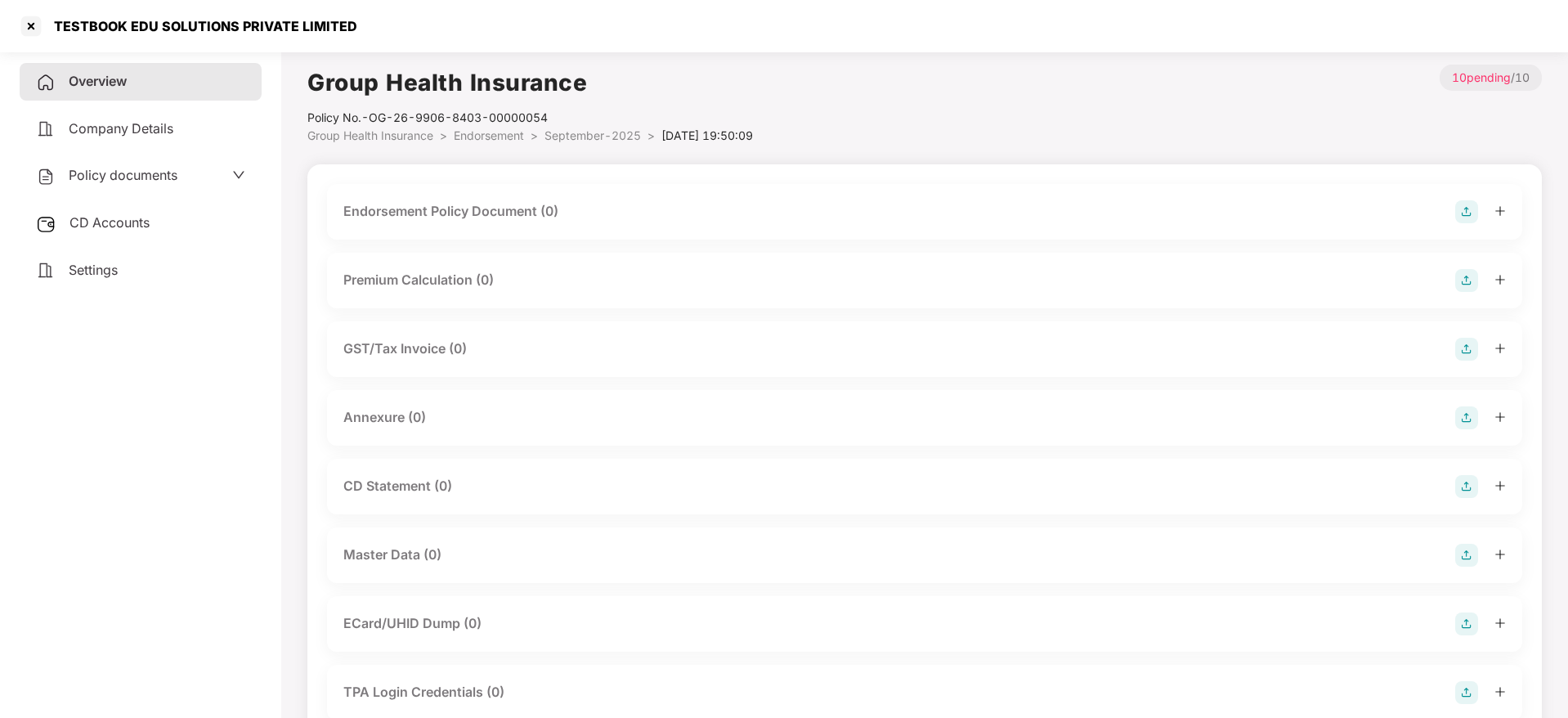
click at [1470, 211] on img at bounding box center [1467, 212] width 23 height 23
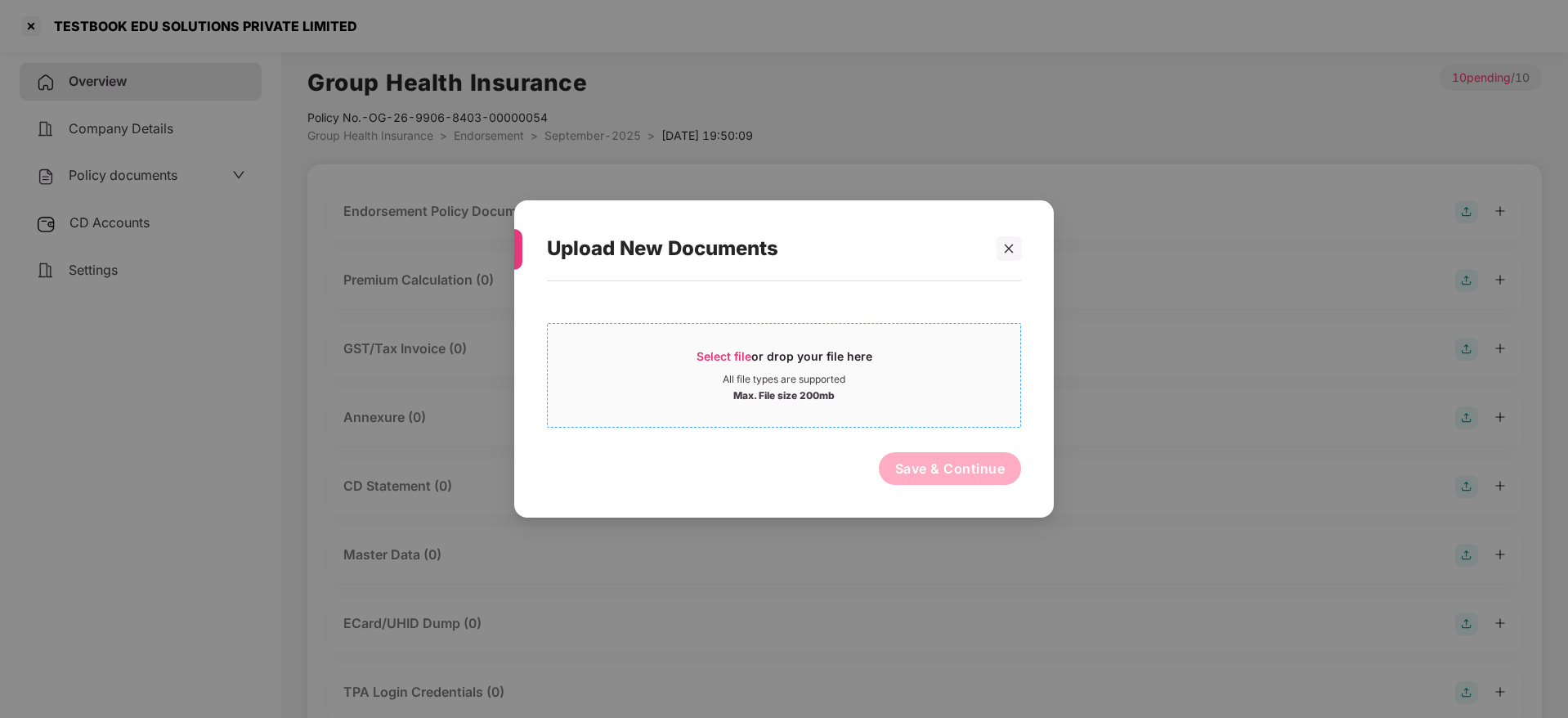
click at [682, 369] on div "Select file or drop your file here" at bounding box center [784, 360] width 473 height 24
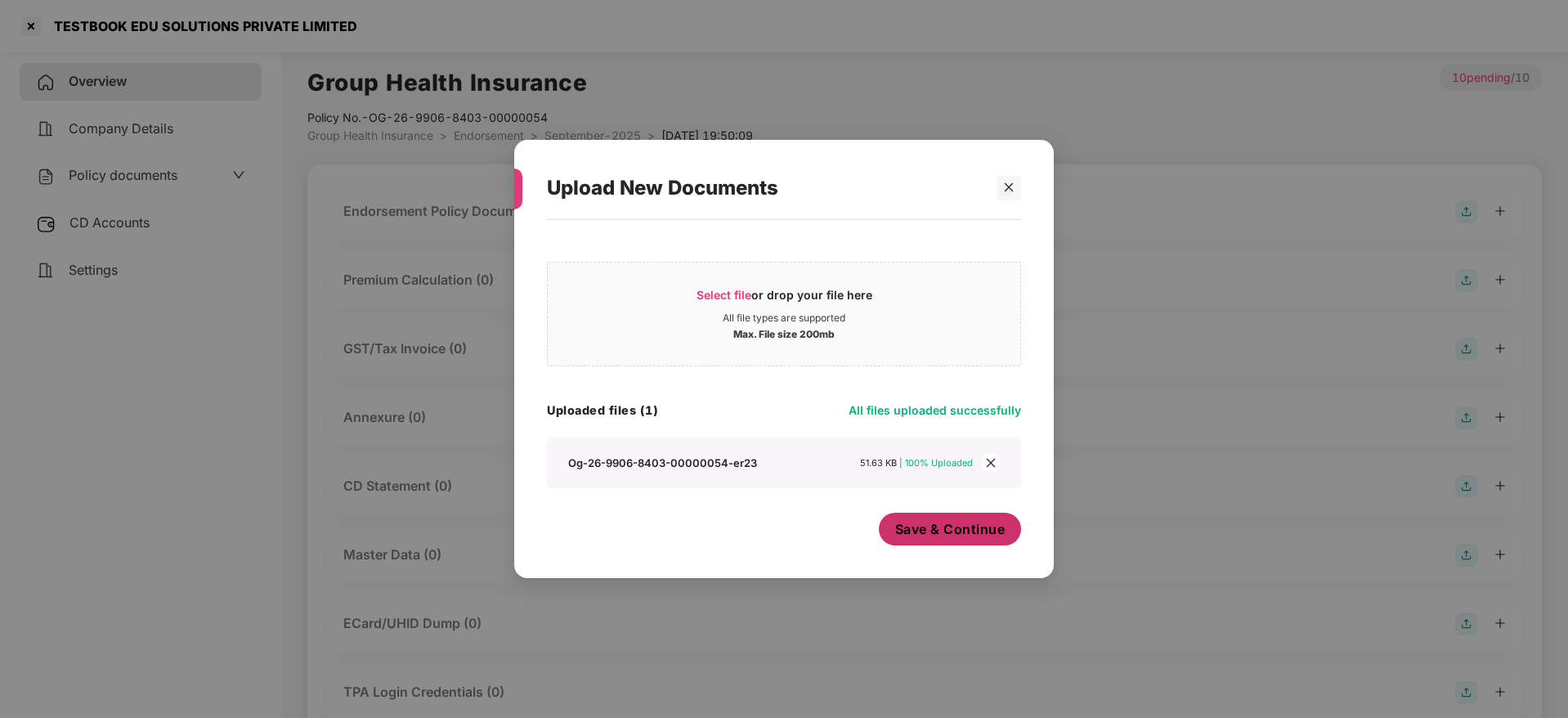
click at [939, 521] on span "Save & Continue" at bounding box center [950, 529] width 110 height 18
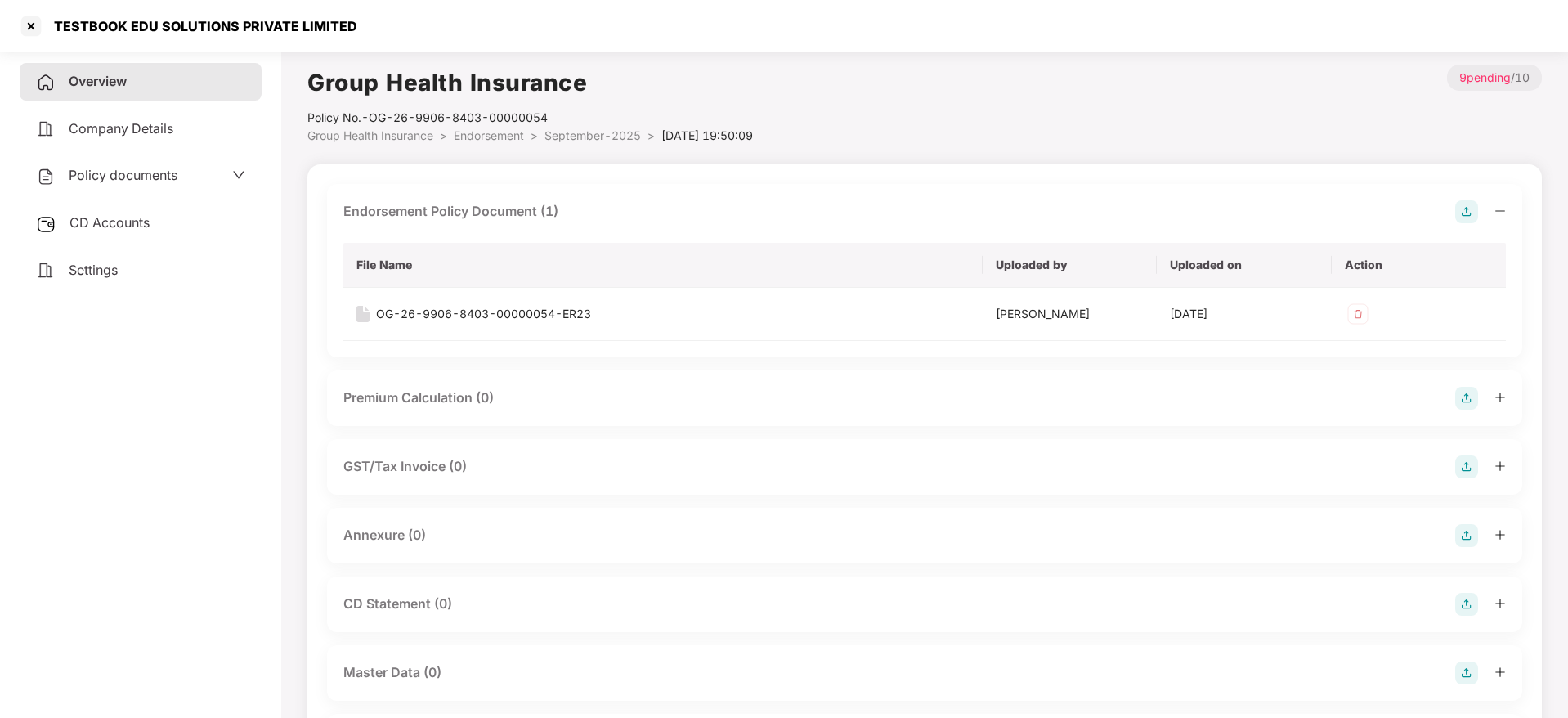
click at [1505, 209] on icon "minus" at bounding box center [1500, 210] width 11 height 11
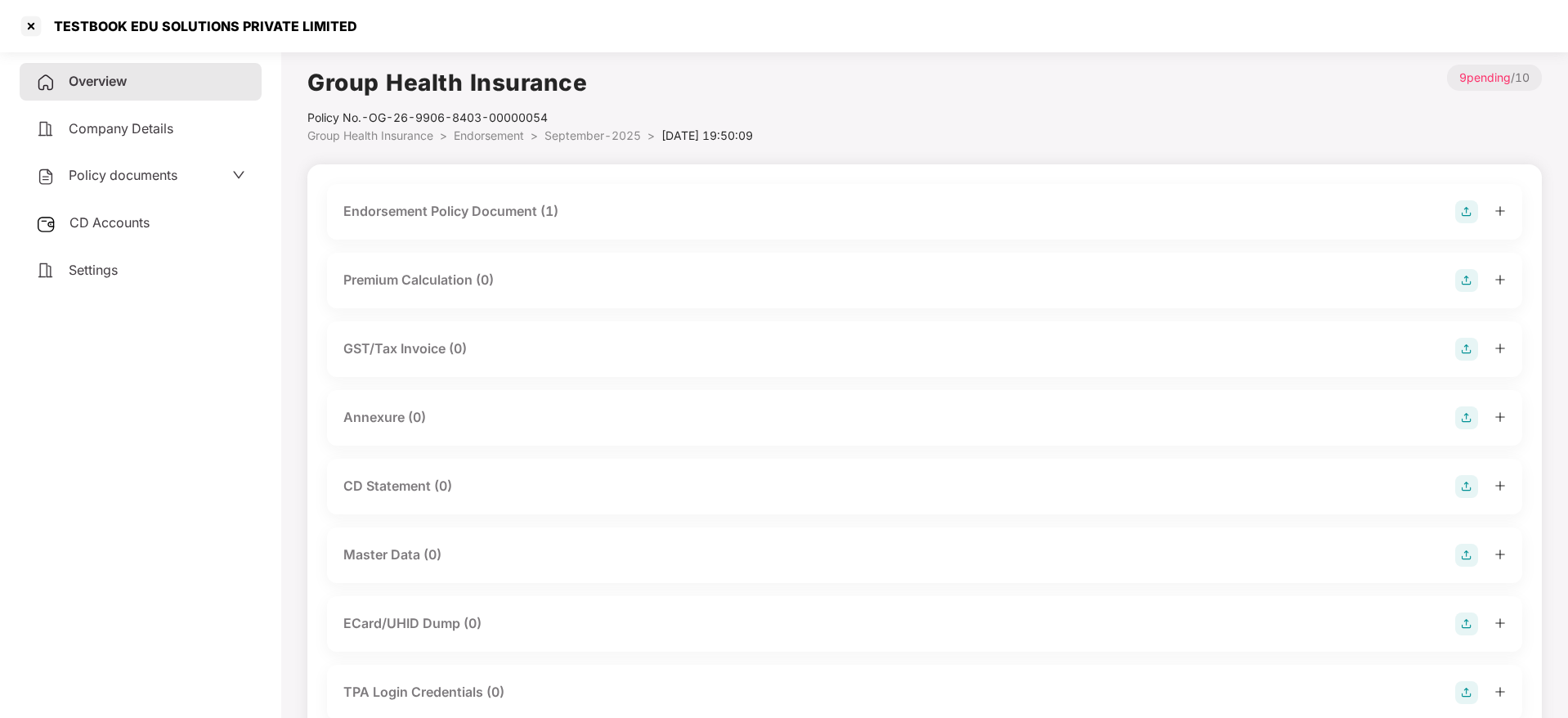
click at [1477, 411] on img at bounding box center [1467, 418] width 23 height 23
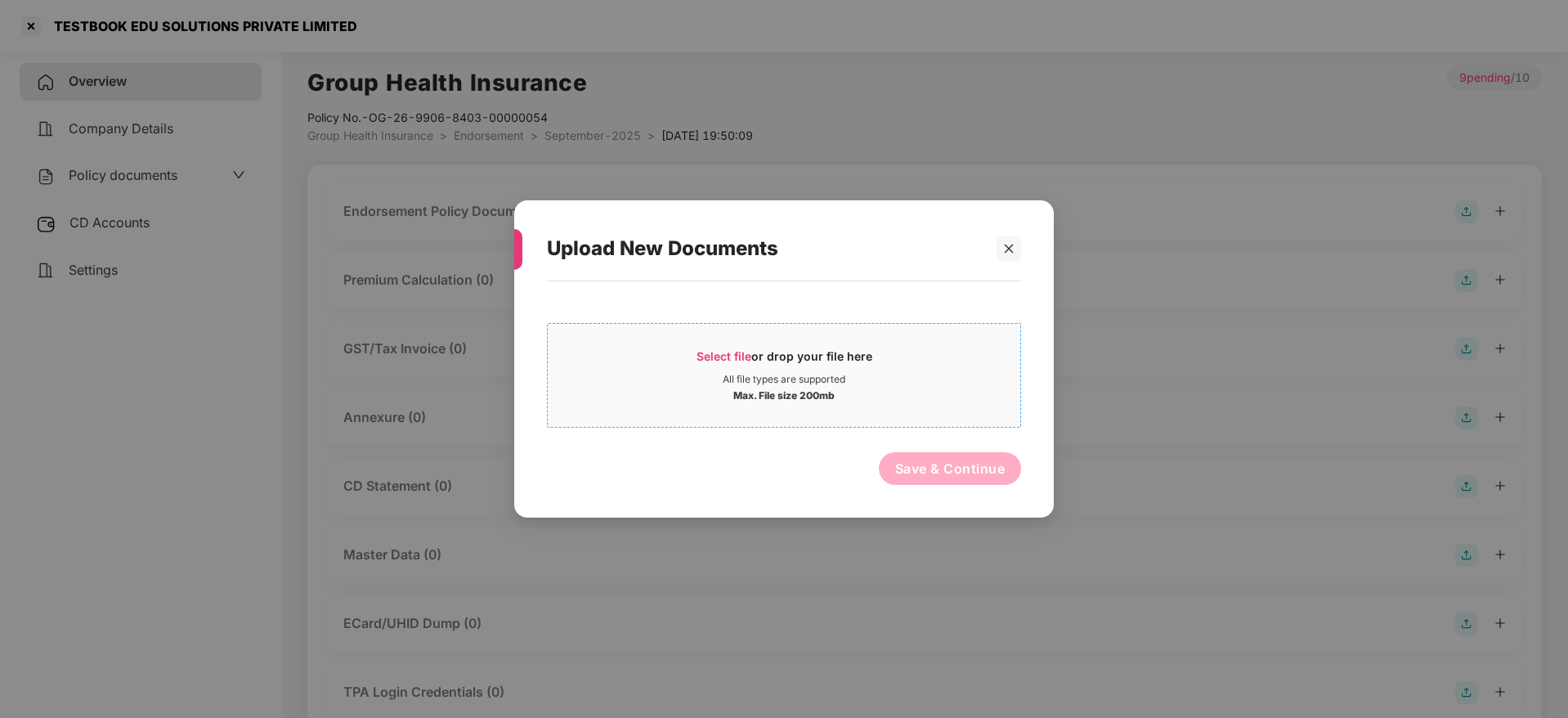
click at [732, 353] on span "Select file" at bounding box center [723, 356] width 55 height 14
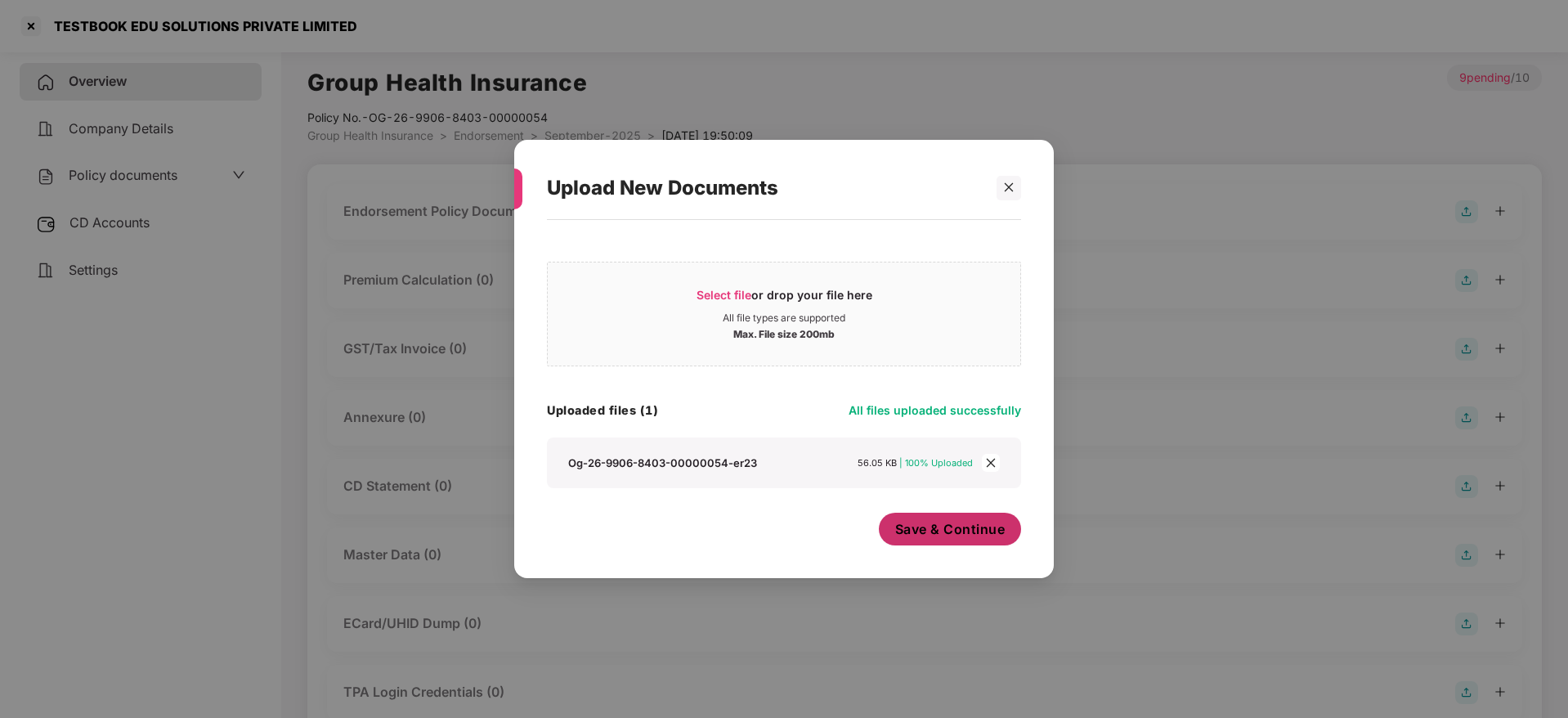
click at [937, 523] on span "Save & Continue" at bounding box center [950, 529] width 110 height 18
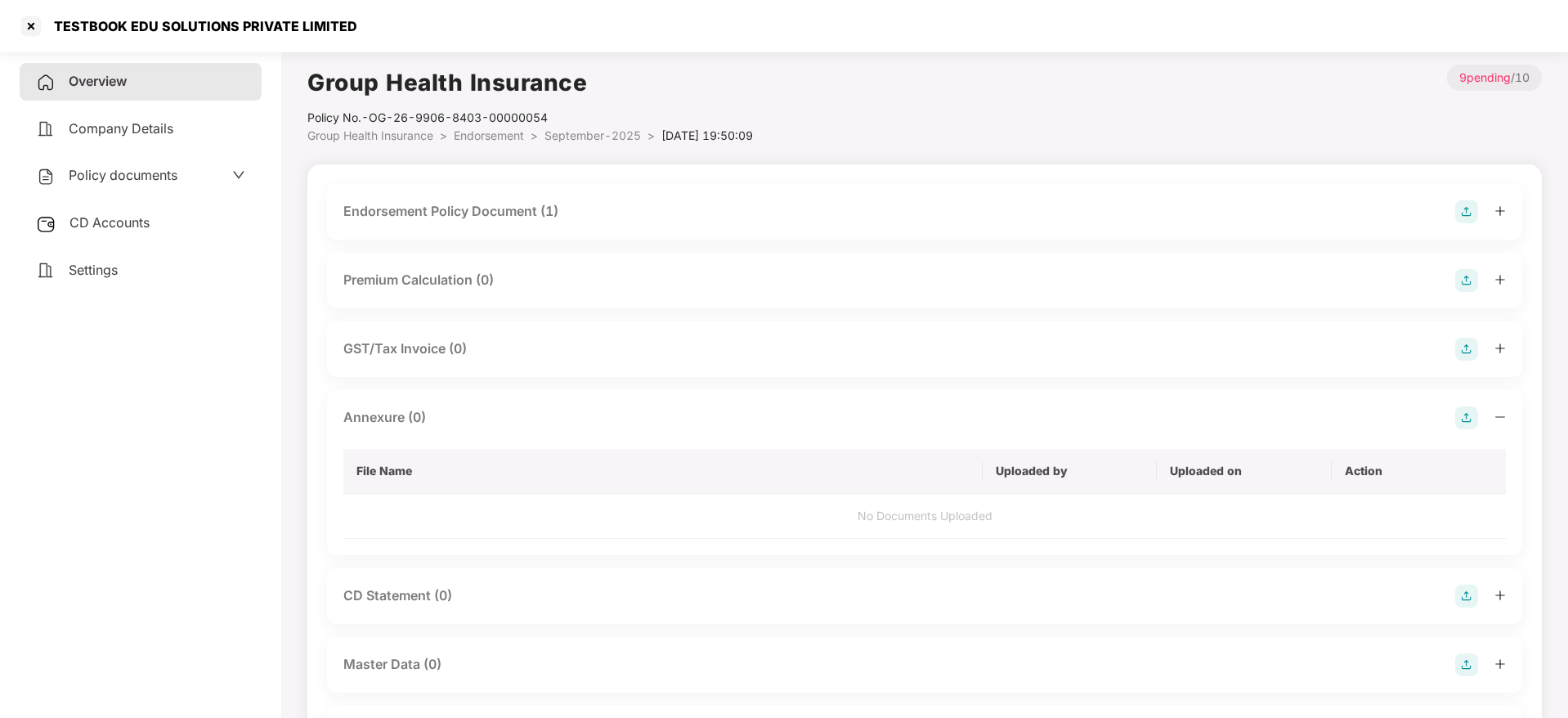
click at [1499, 414] on icon "minus" at bounding box center [1500, 416] width 11 height 11
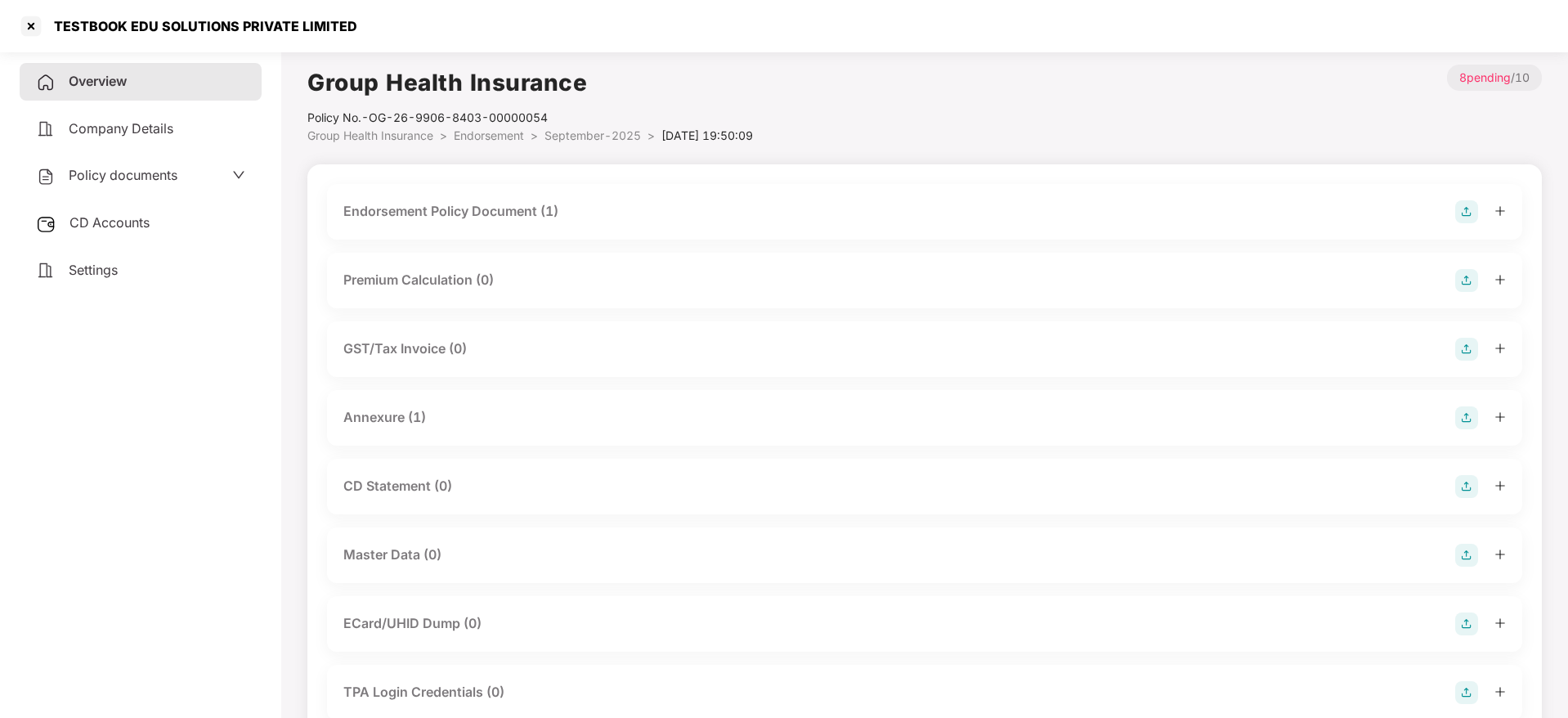
click at [1468, 555] on img at bounding box center [1467, 555] width 23 height 23
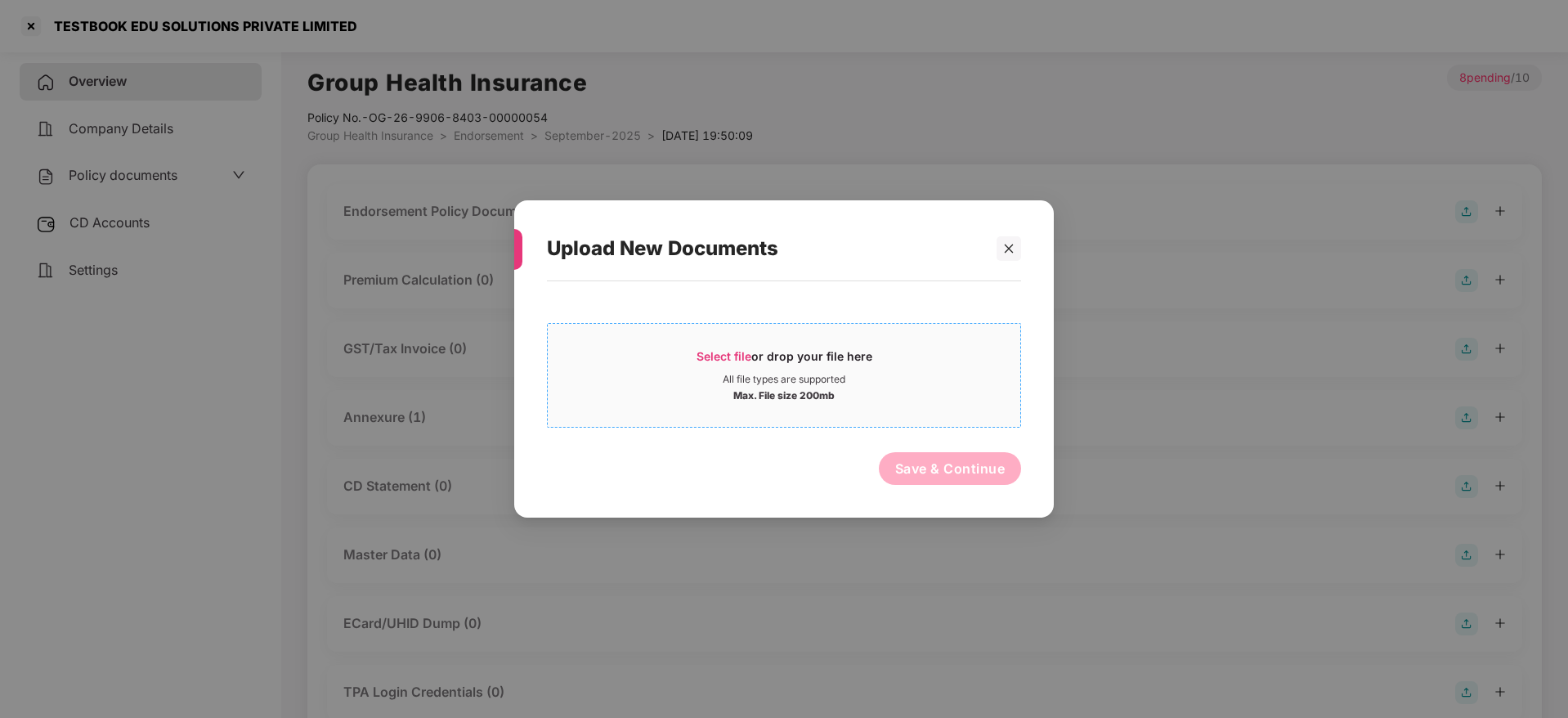
click at [744, 367] on div "Select file or drop your file here" at bounding box center [784, 360] width 175 height 24
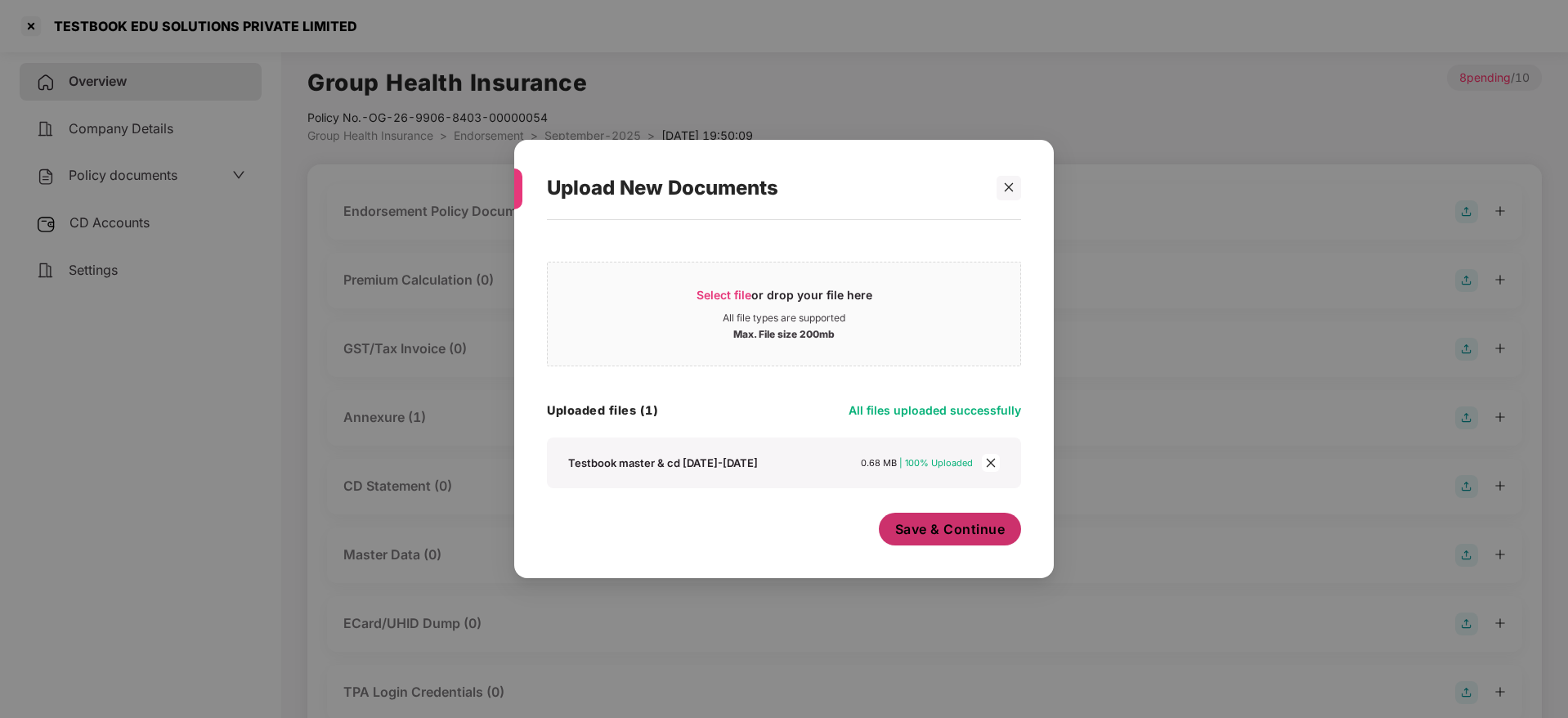
click at [927, 537] on span "Save & Continue" at bounding box center [950, 529] width 110 height 18
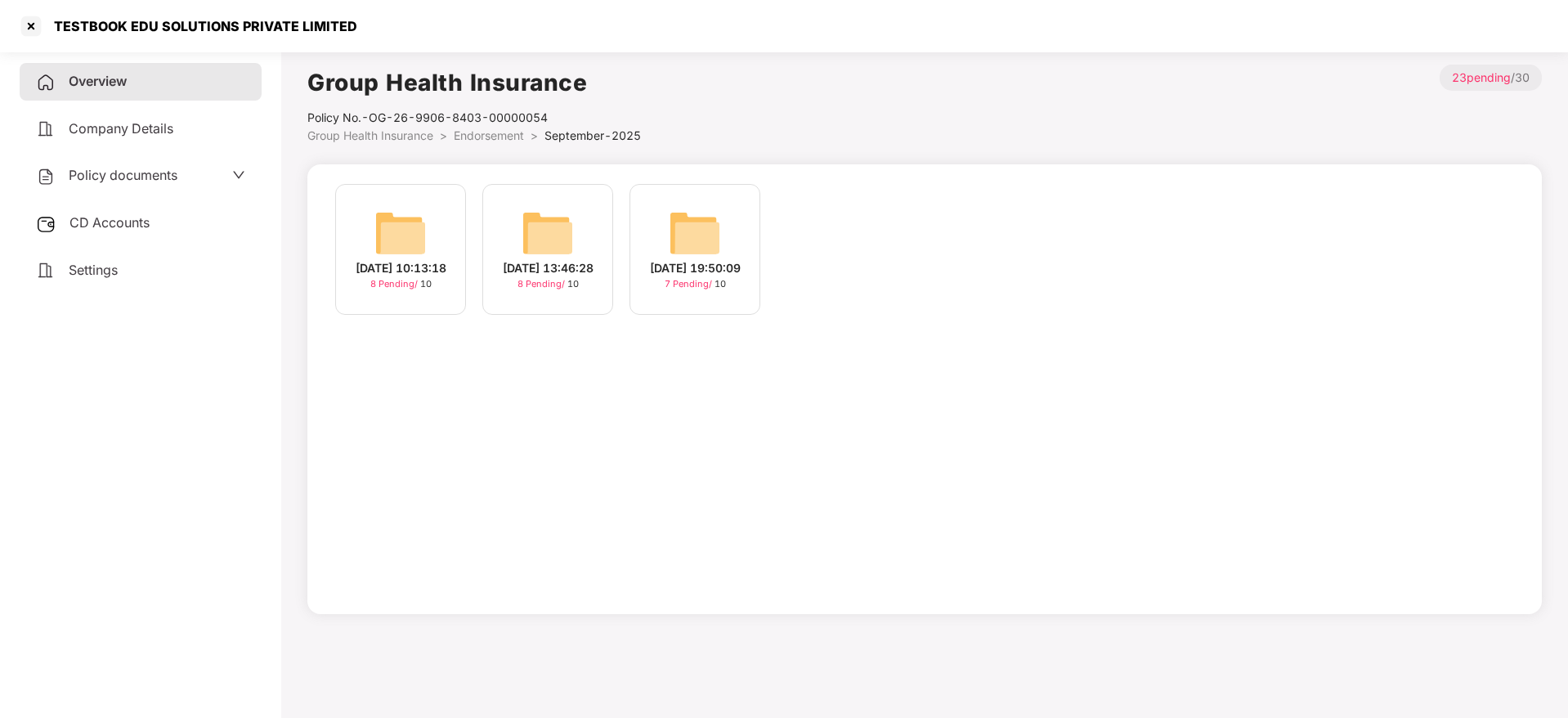
click at [97, 78] on span "Overview" at bounding box center [98, 80] width 58 height 17
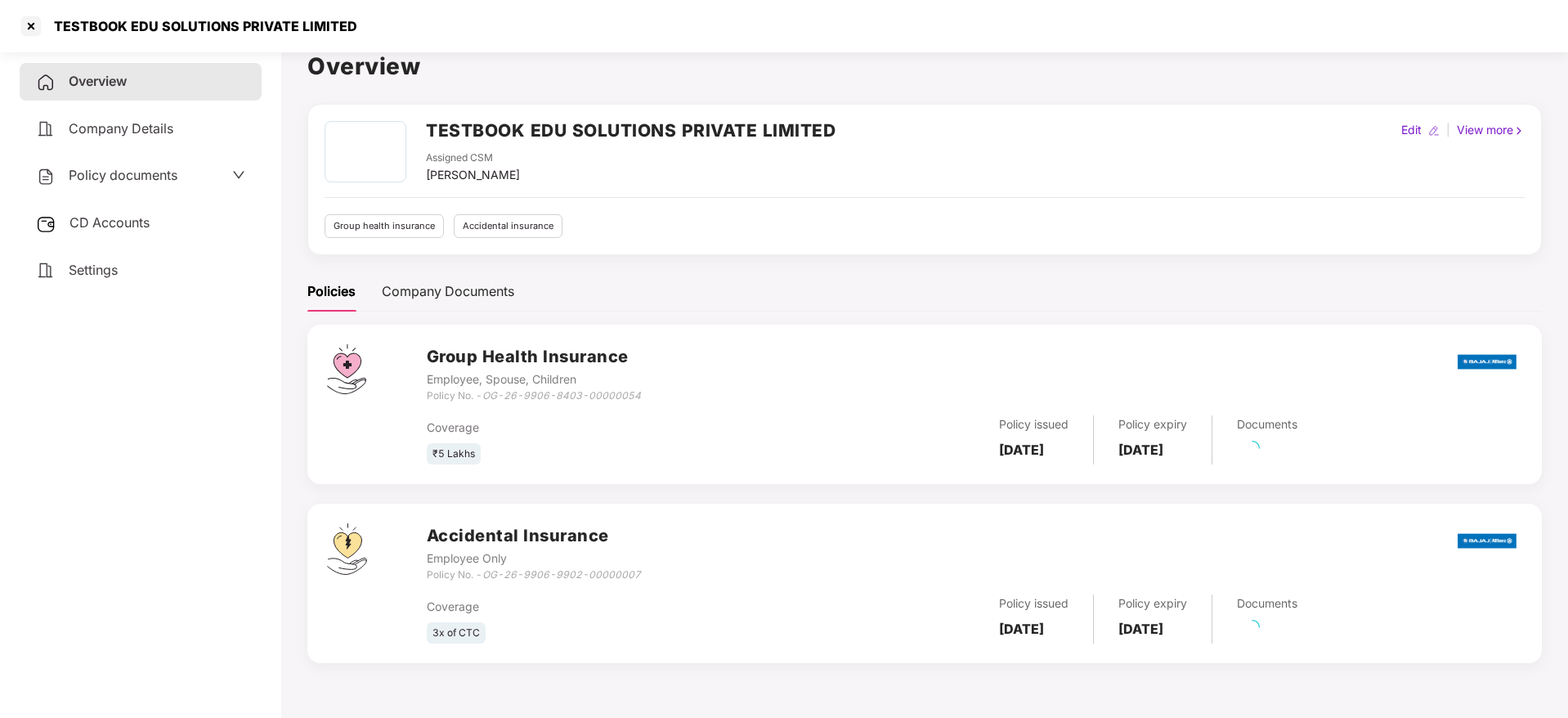
scroll to position [45, 0]
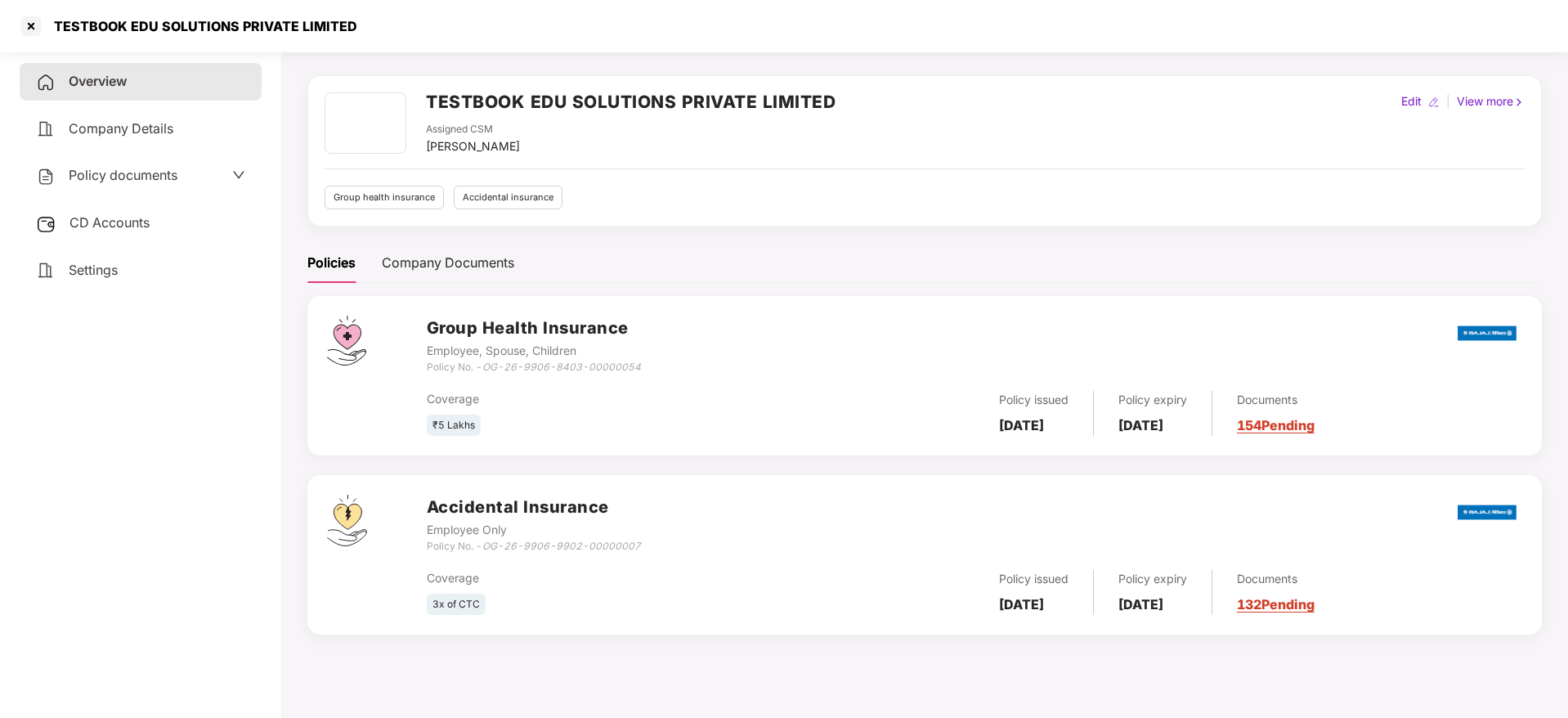
click at [1312, 615] on div "Accidental Insurance Employee Only Policy No. - OG-26-9906-9902-00000007 Covera…" at bounding box center [924, 554] width 1235 height 160
click at [1311, 606] on link "132 Pending" at bounding box center [1276, 604] width 78 height 17
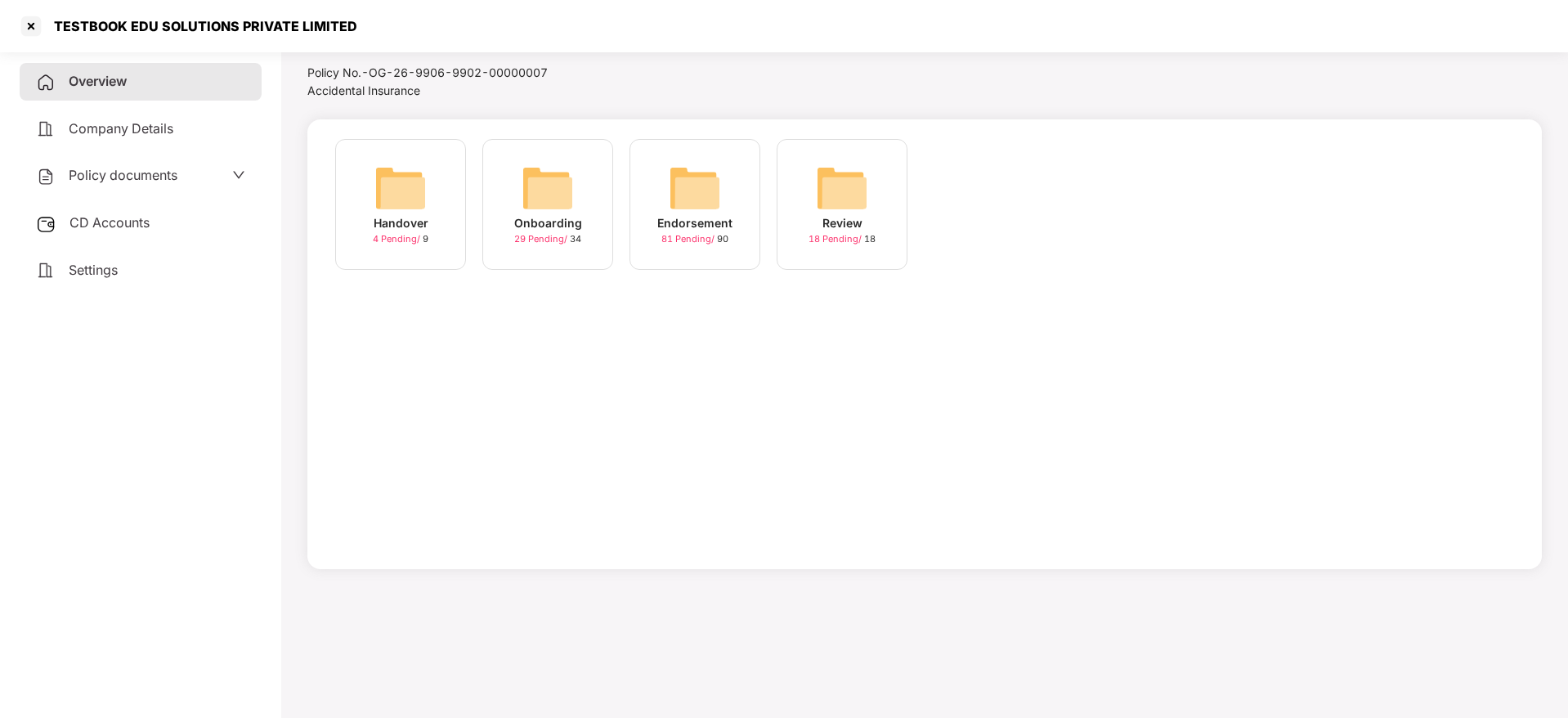
click at [719, 219] on div "Endorsement" at bounding box center [695, 222] width 75 height 18
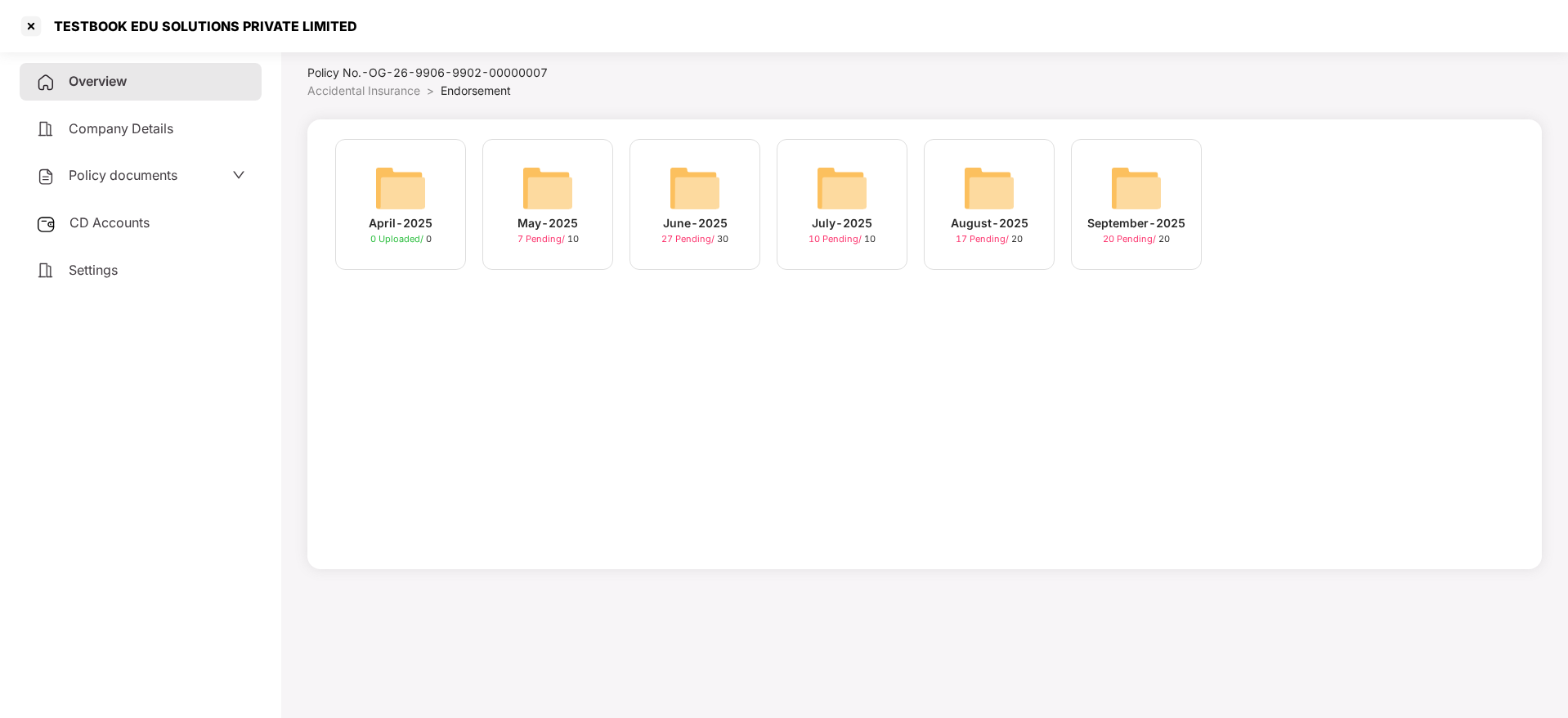
click at [1139, 240] on span "20 Pending /" at bounding box center [1131, 238] width 56 height 11
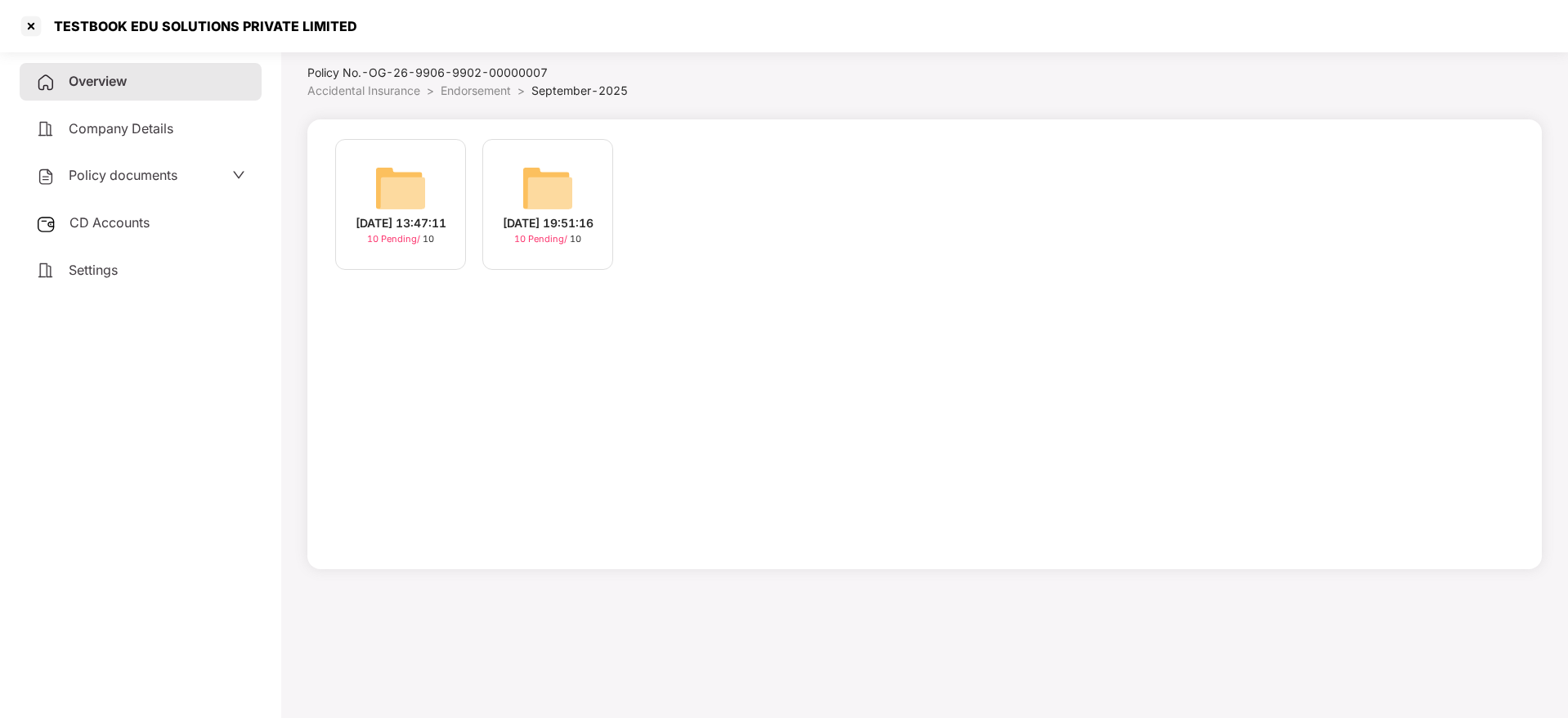
click at [385, 182] on img at bounding box center [401, 188] width 52 height 52
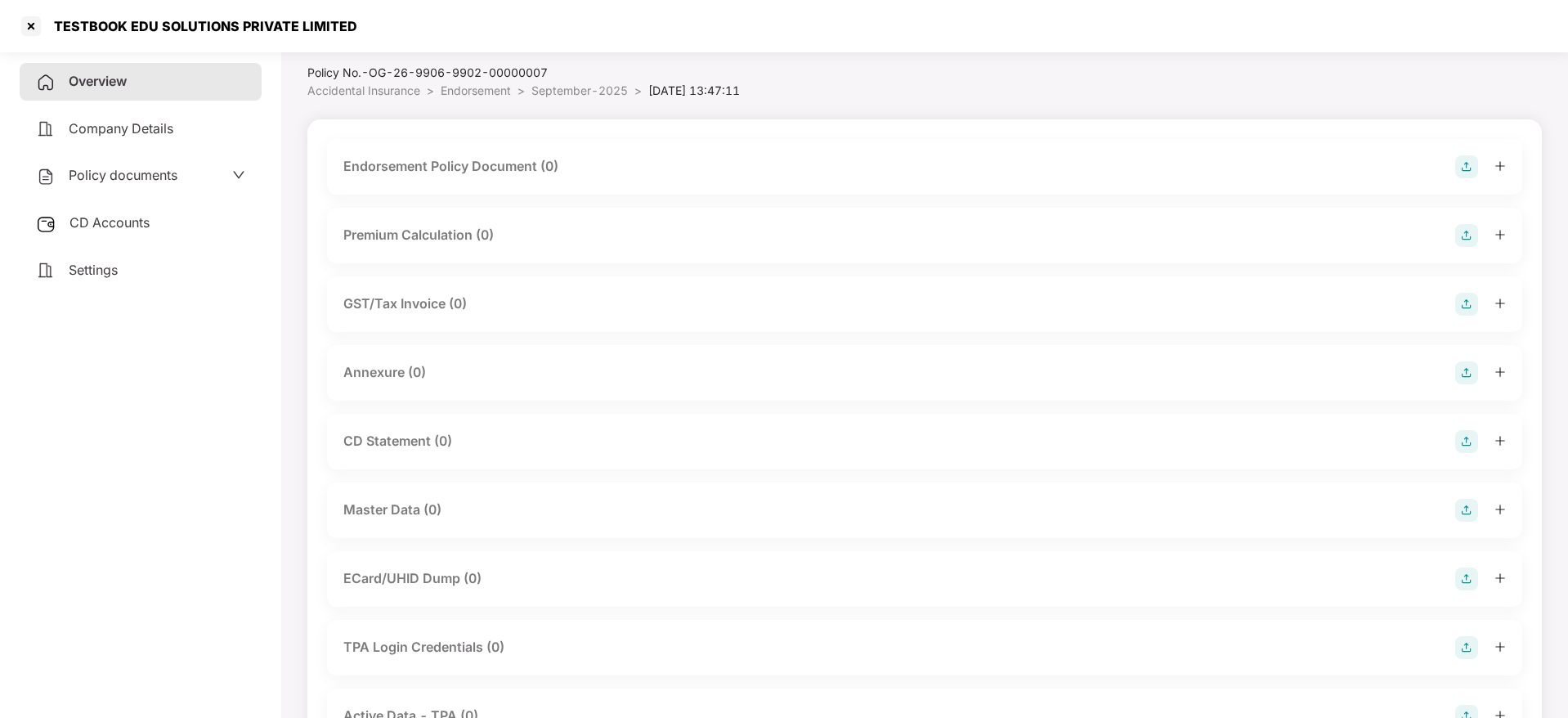
click at [1462, 167] on img at bounding box center [1467, 167] width 23 height 23
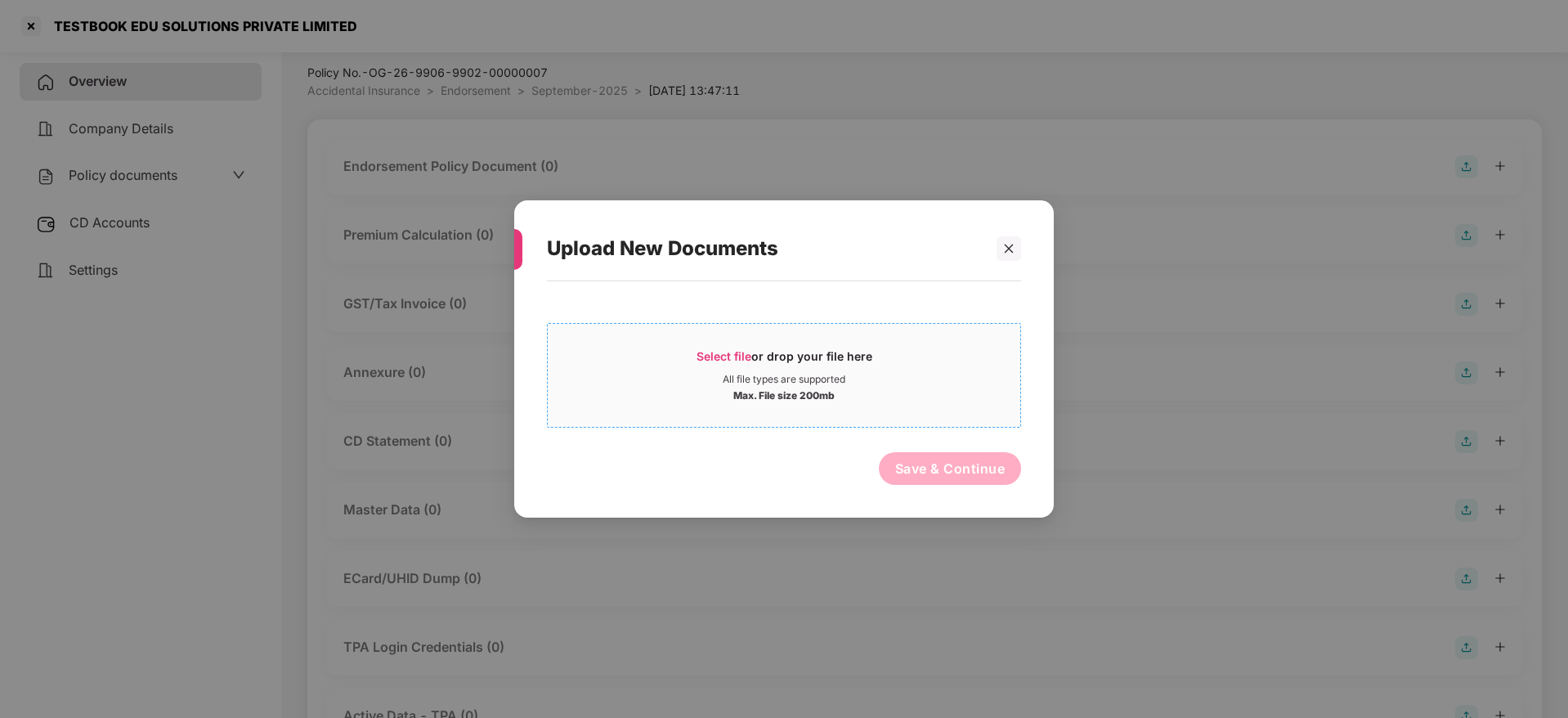
click at [737, 361] on span "Select file" at bounding box center [723, 356] width 55 height 14
click at [994, 250] on div at bounding box center [1001, 249] width 39 height 24
click at [1009, 250] on icon "close" at bounding box center [1009, 248] width 11 height 11
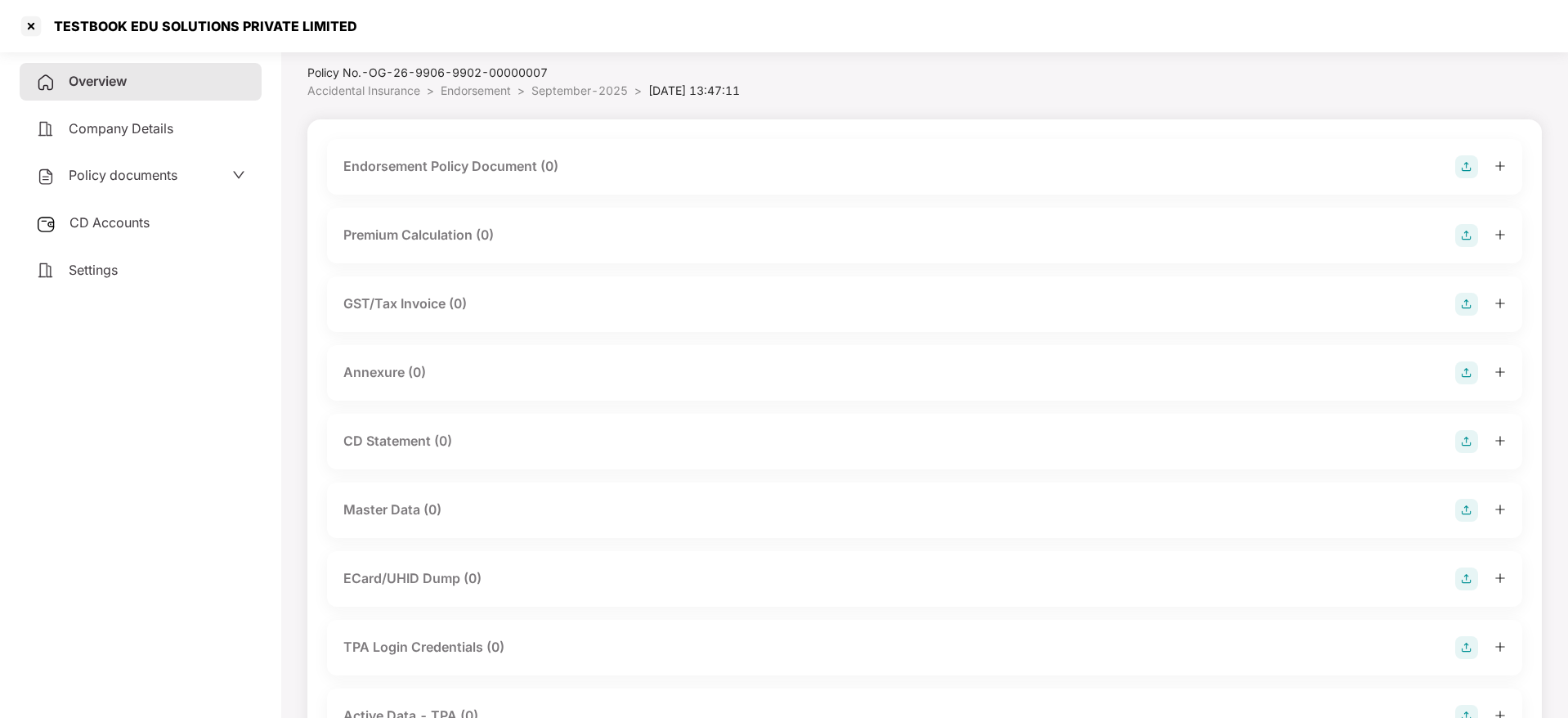
click at [1466, 510] on img at bounding box center [1467, 509] width 23 height 23
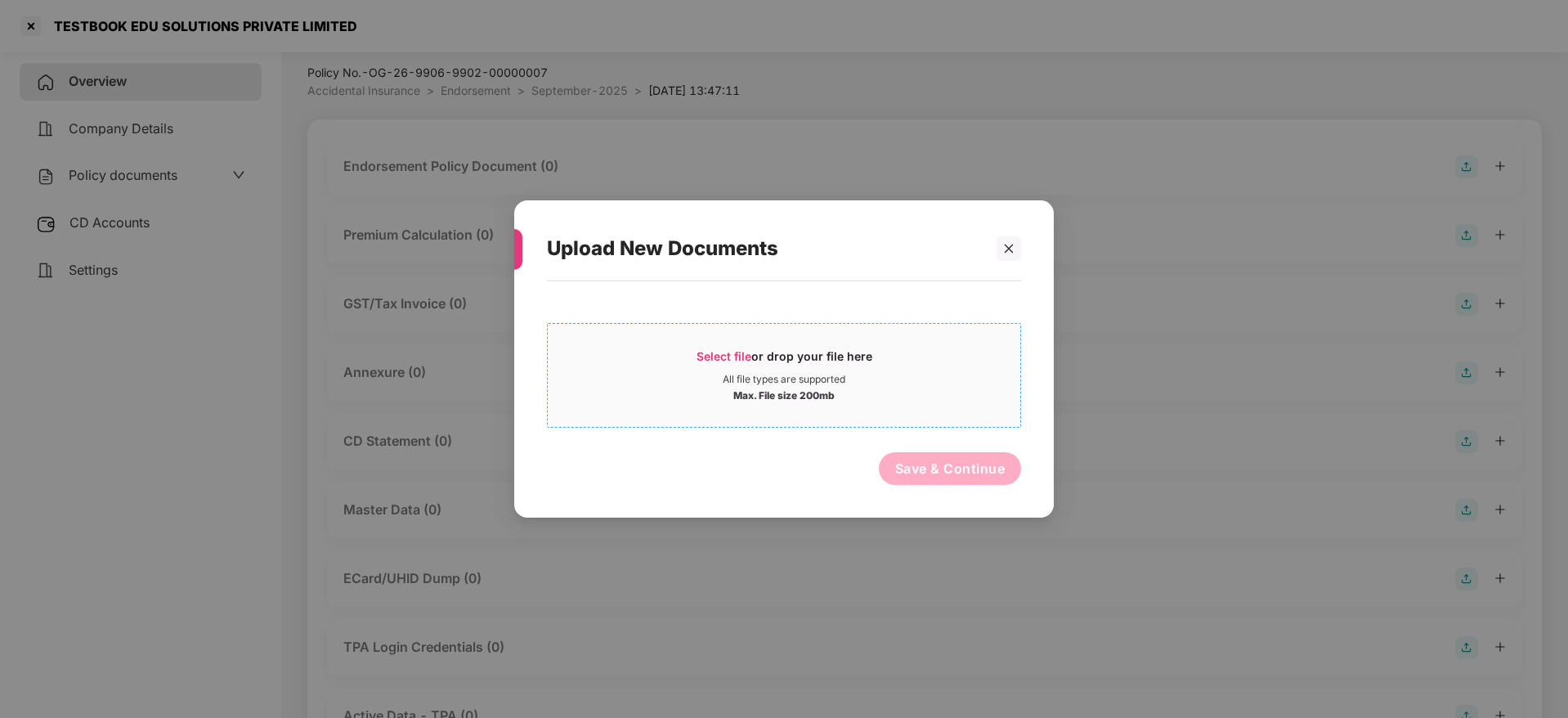
click at [726, 356] on span "Select file" at bounding box center [723, 356] width 55 height 14
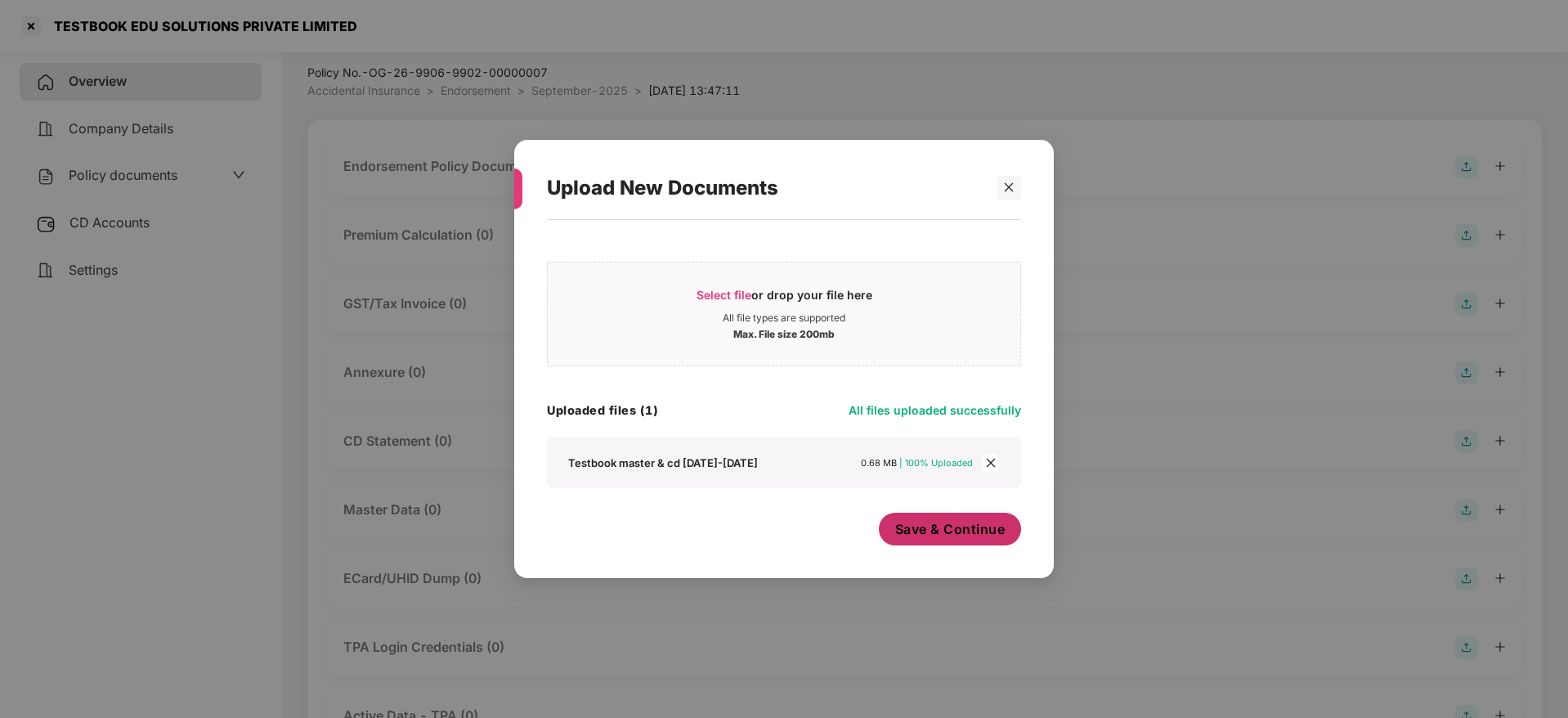
click at [935, 537] on span "Save & Continue" at bounding box center [950, 529] width 110 height 18
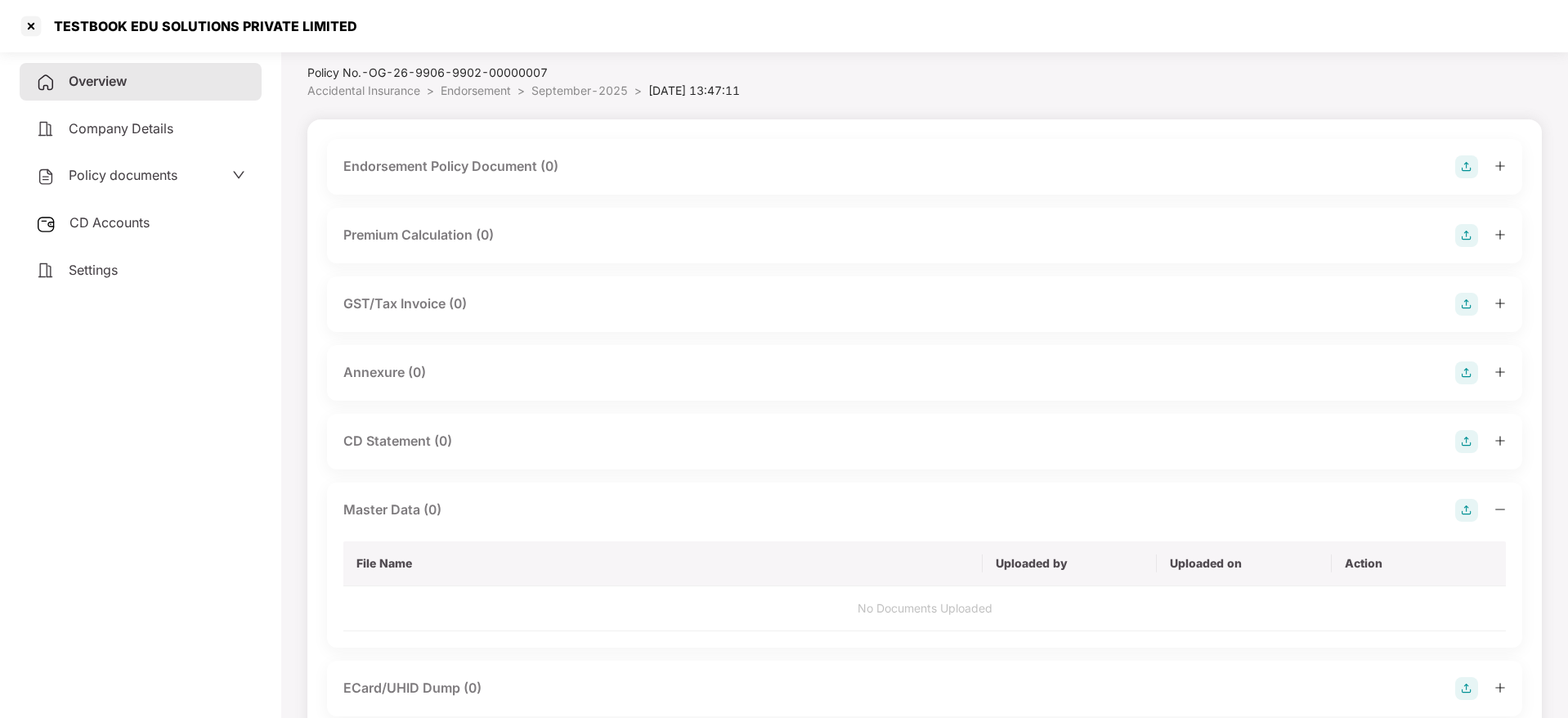
click at [1463, 165] on img at bounding box center [1467, 167] width 23 height 23
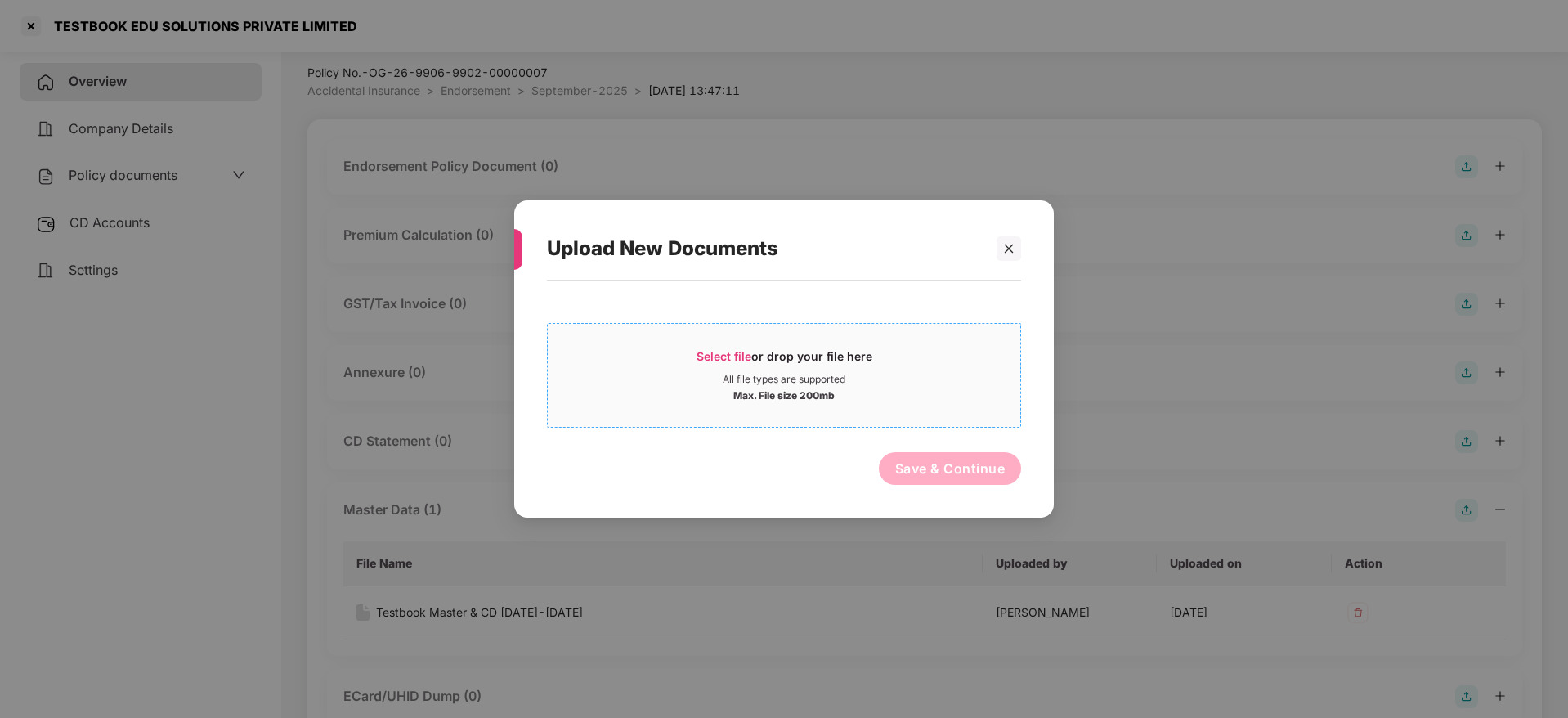
click at [726, 343] on span "Select file or drop your file here All file types are supported Max. File size …" at bounding box center [784, 375] width 473 height 79
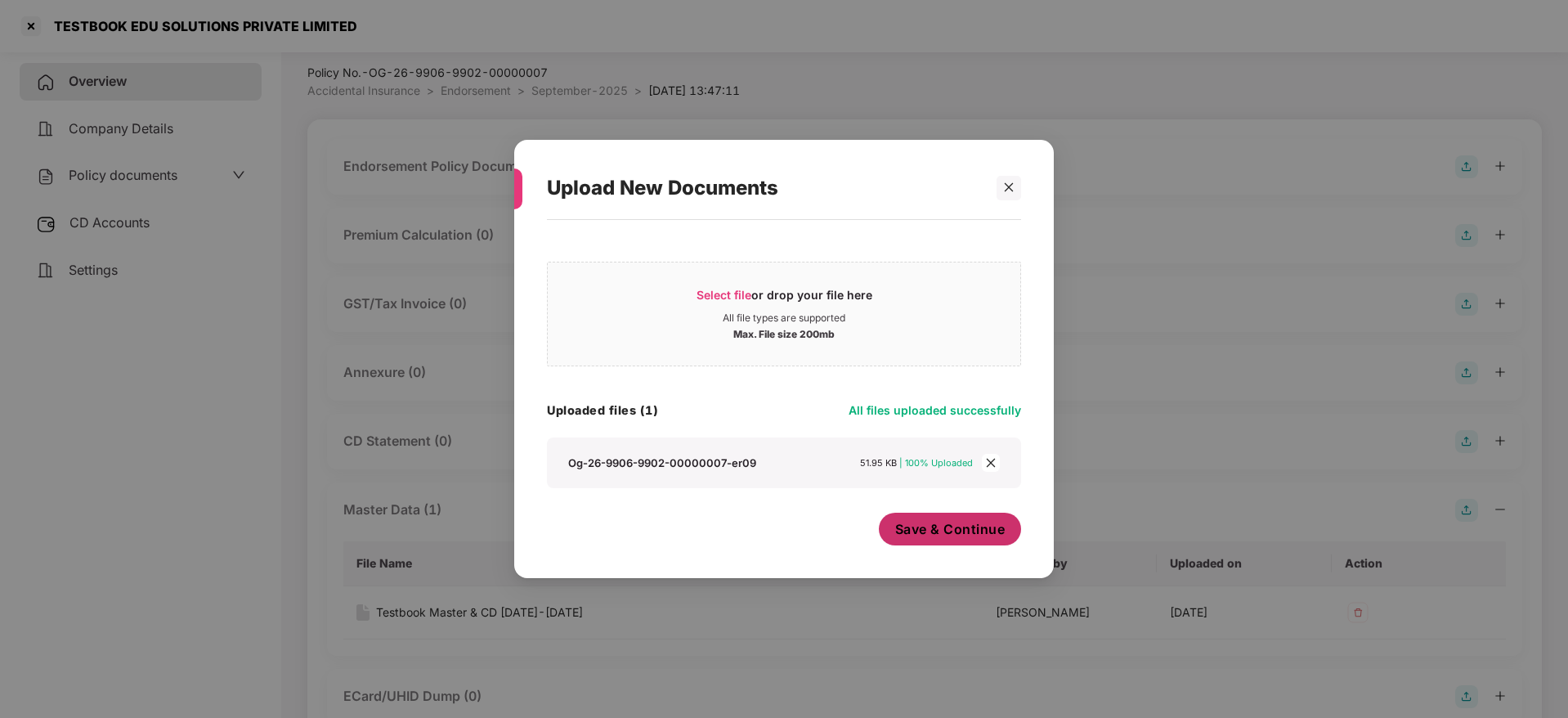
click at [917, 537] on span "Save & Continue" at bounding box center [950, 529] width 110 height 18
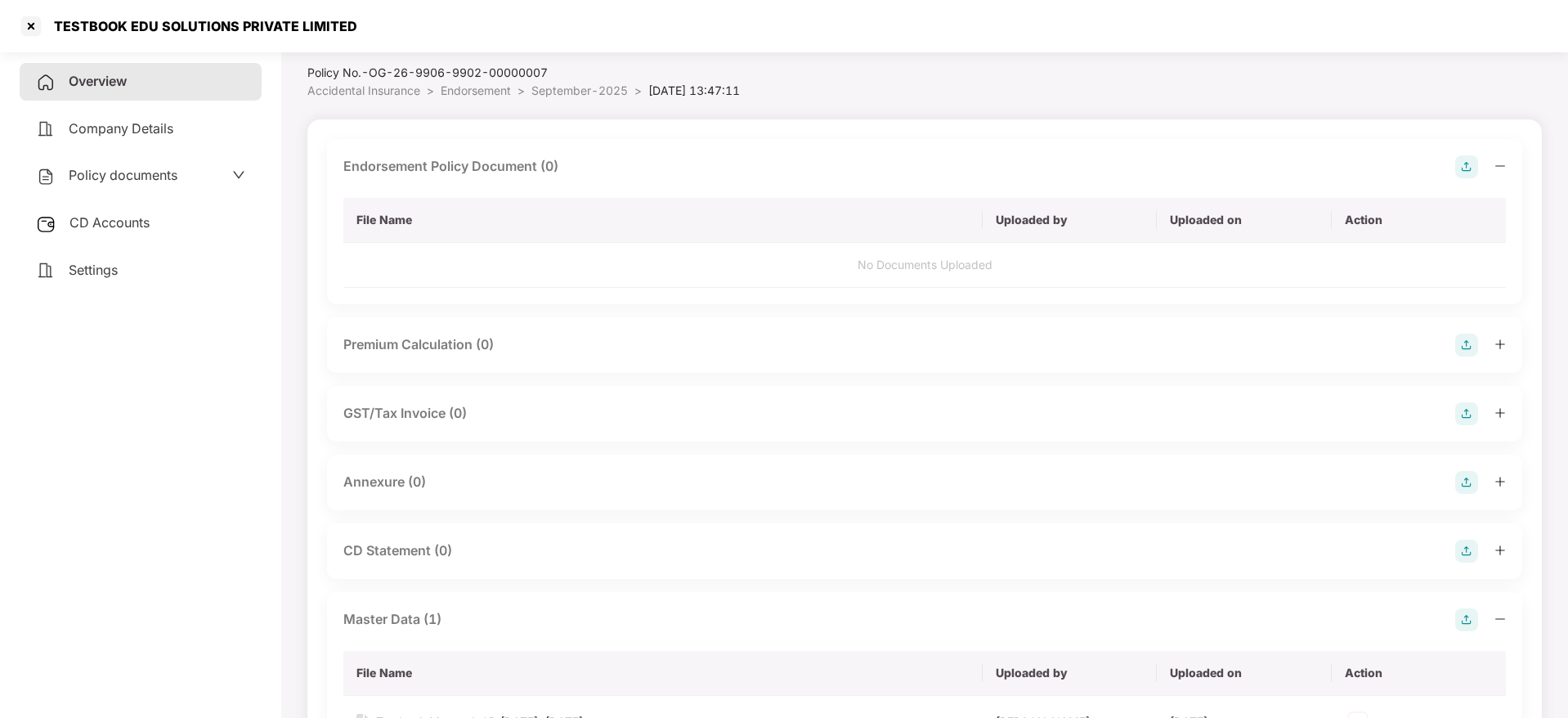
click at [1500, 164] on icon "minus" at bounding box center [1500, 166] width 11 height 11
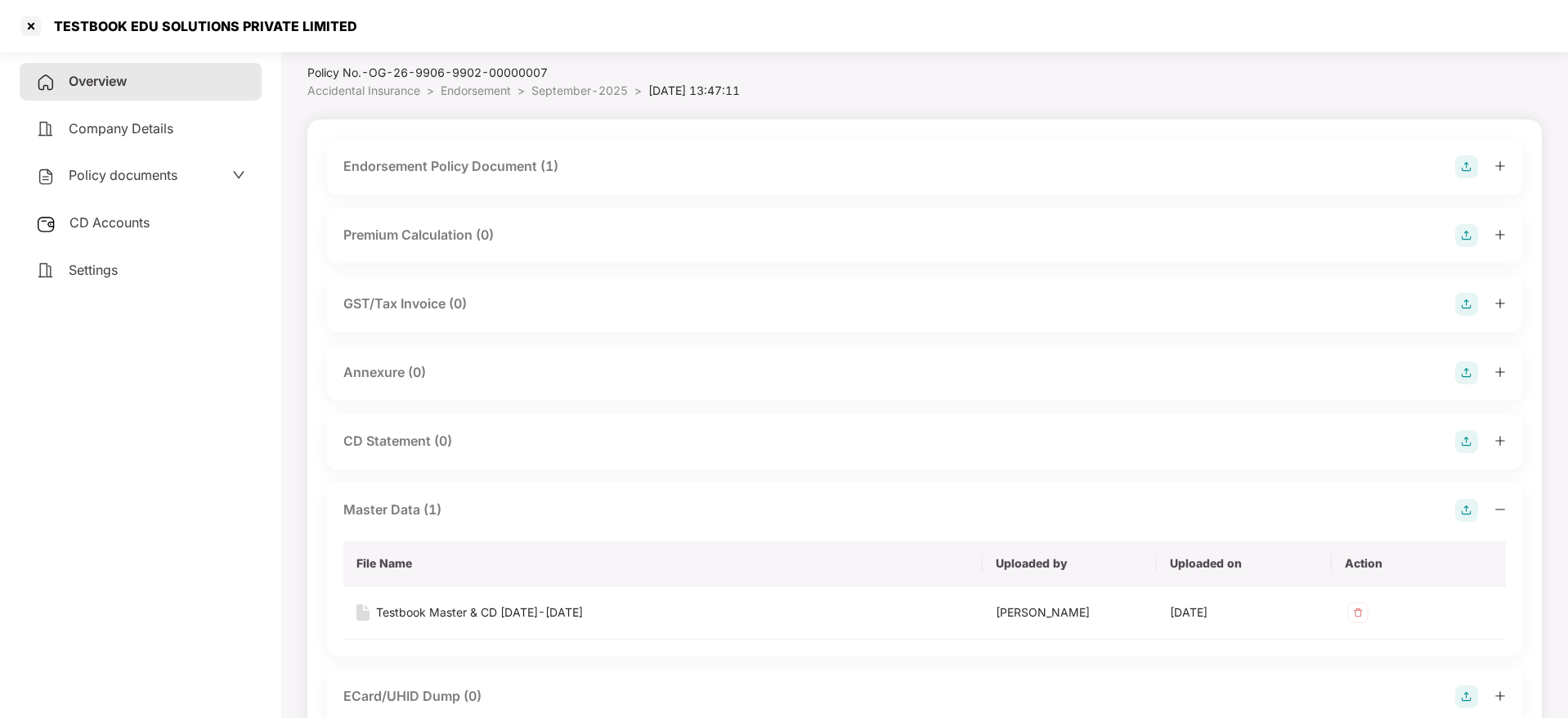
click at [1463, 367] on img at bounding box center [1467, 373] width 23 height 23
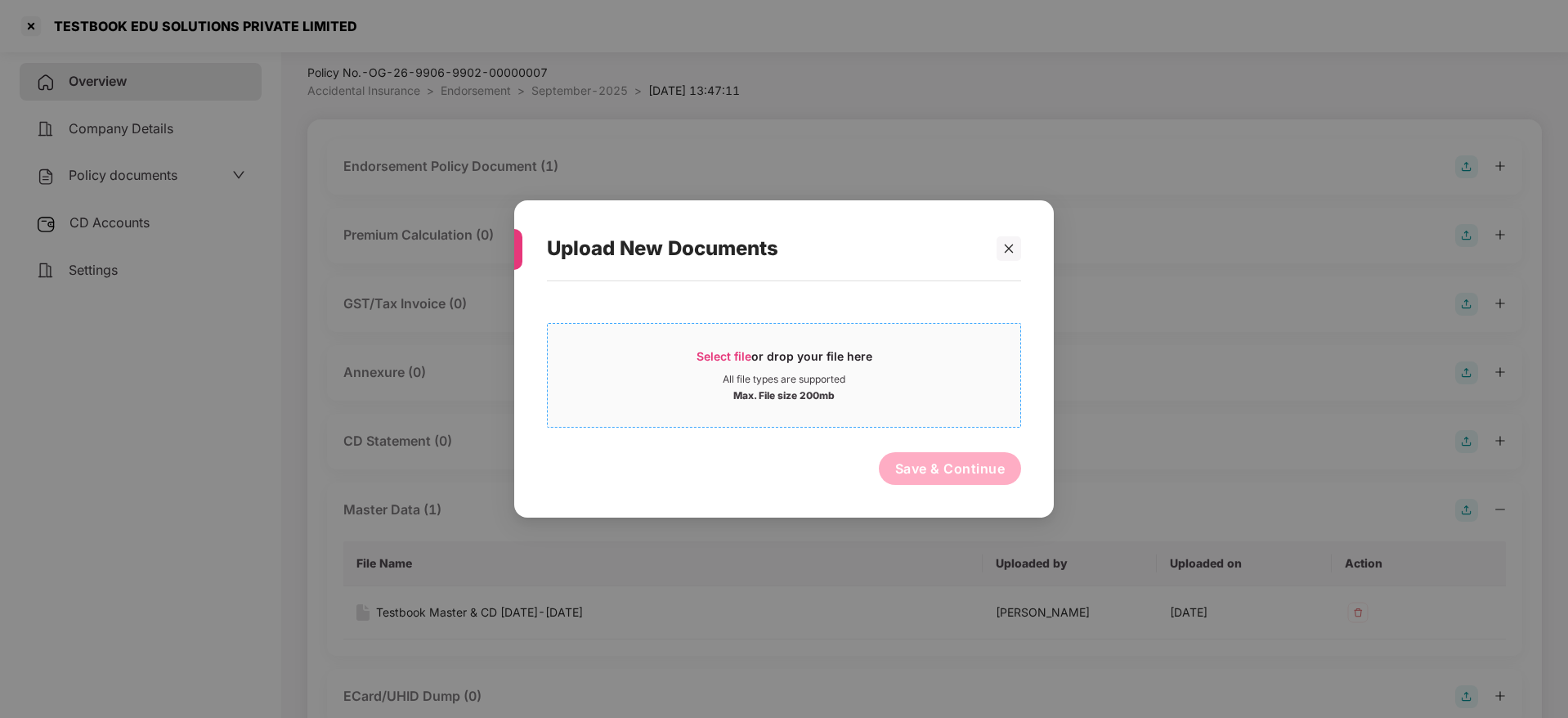
click at [739, 359] on span "Select file" at bounding box center [723, 356] width 55 height 14
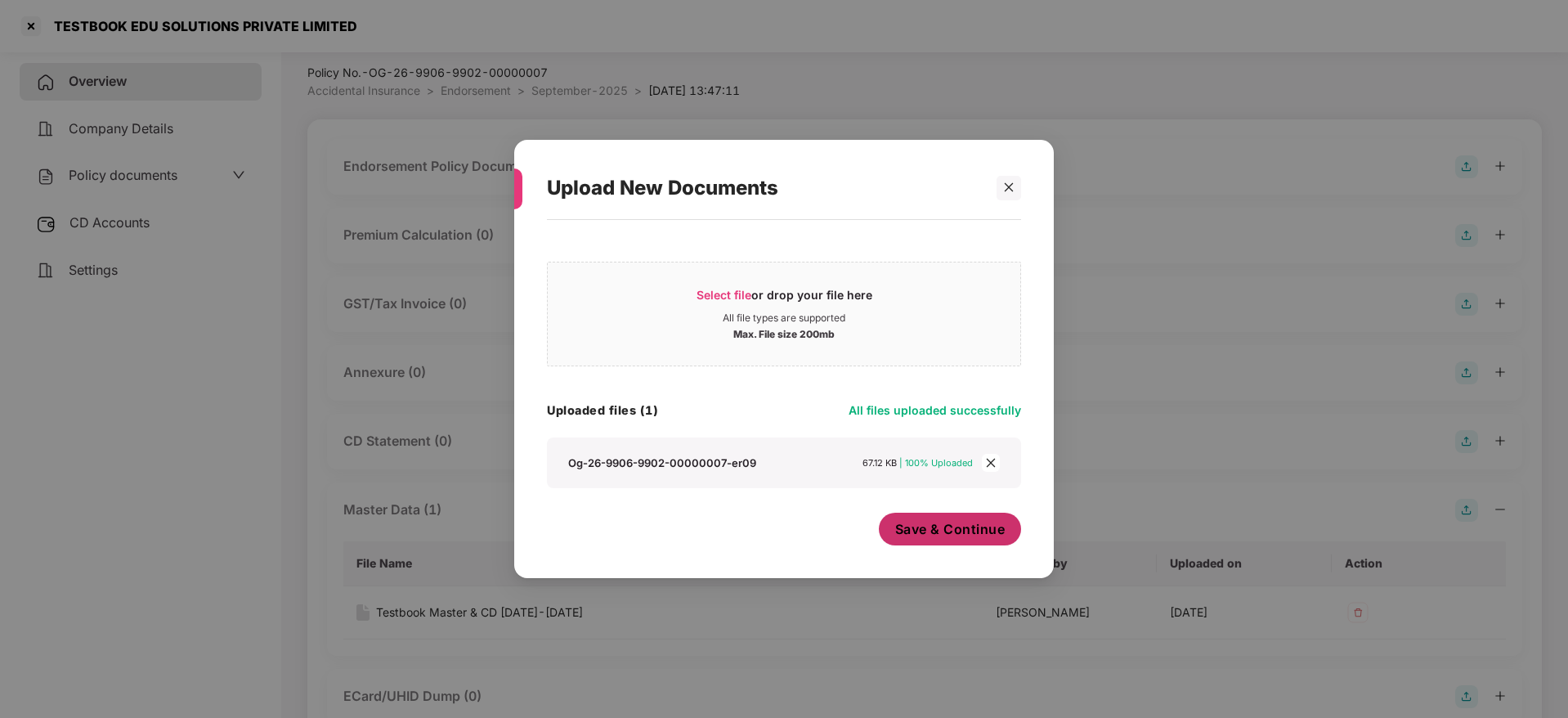
click at [960, 524] on span "Save & Continue" at bounding box center [950, 529] width 110 height 18
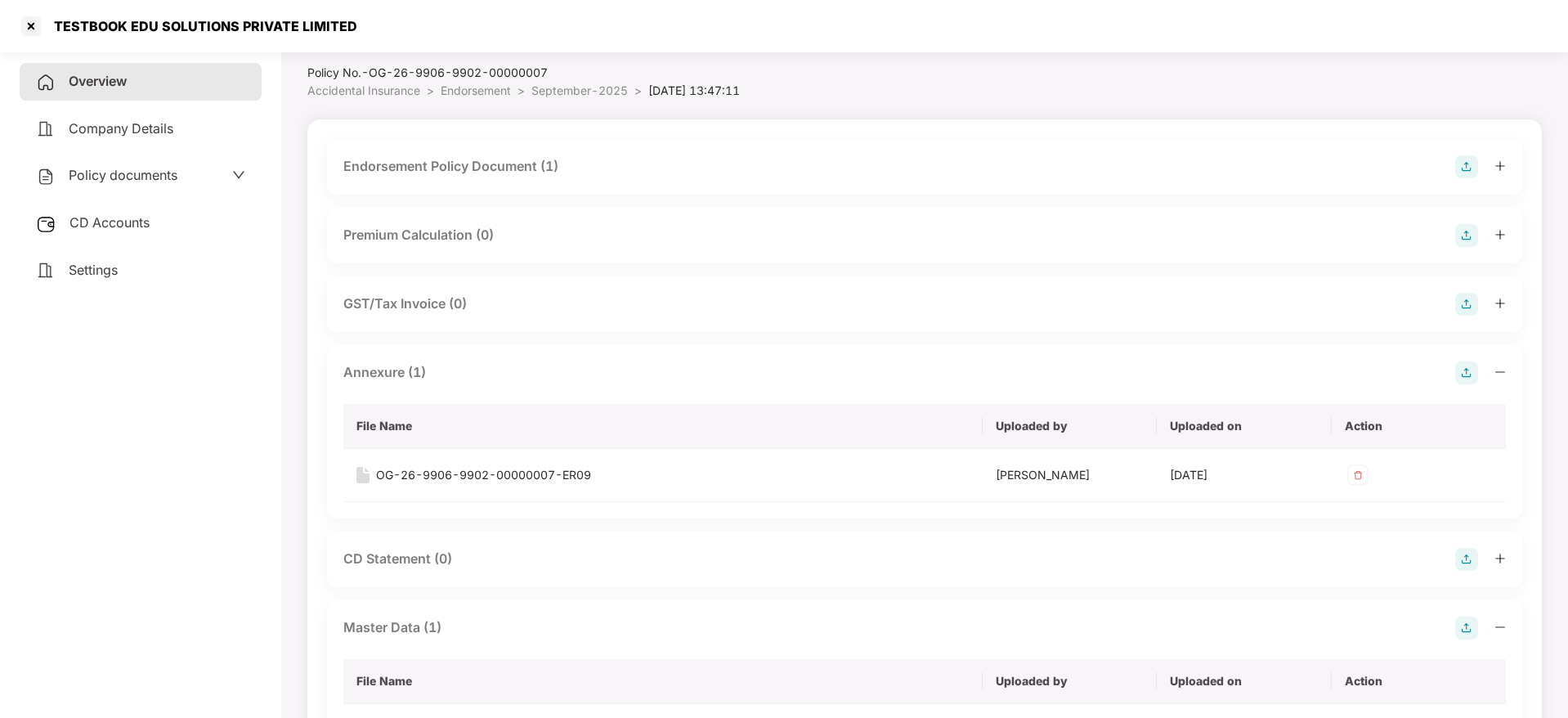
click at [1501, 372] on icon "minus" at bounding box center [1500, 372] width 11 height 11
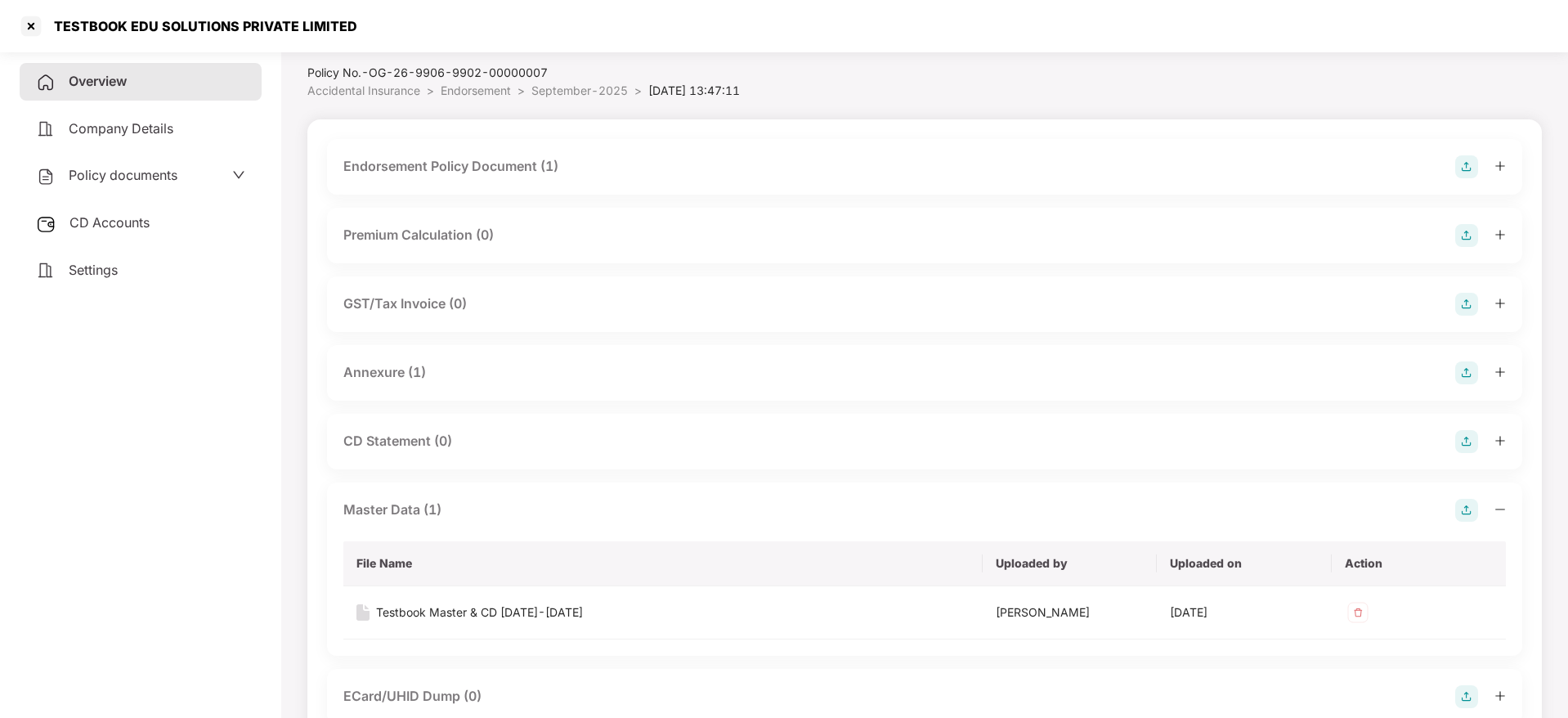
click at [118, 218] on span "CD Accounts" at bounding box center [110, 222] width 80 height 17
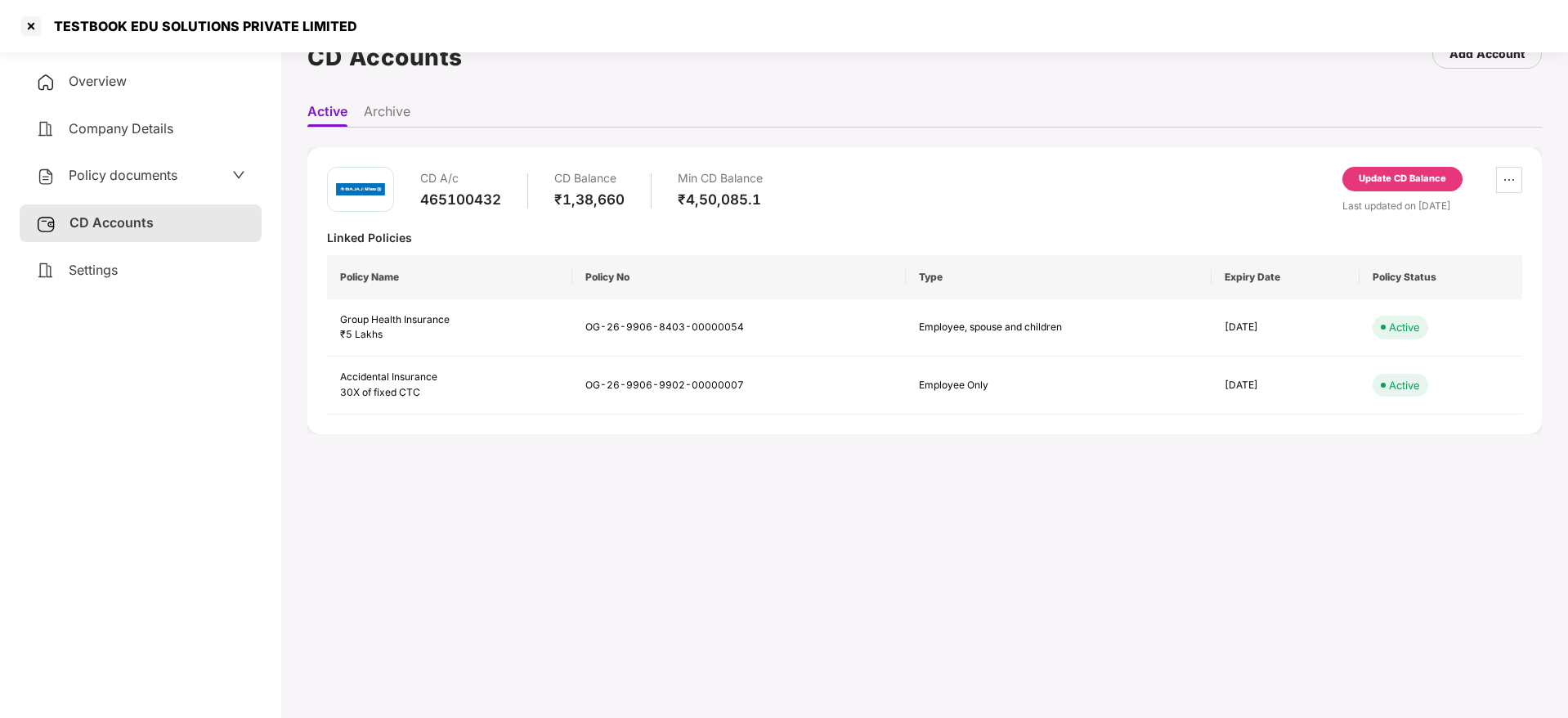
click at [1413, 168] on div "Update CD Balance" at bounding box center [1402, 179] width 120 height 24
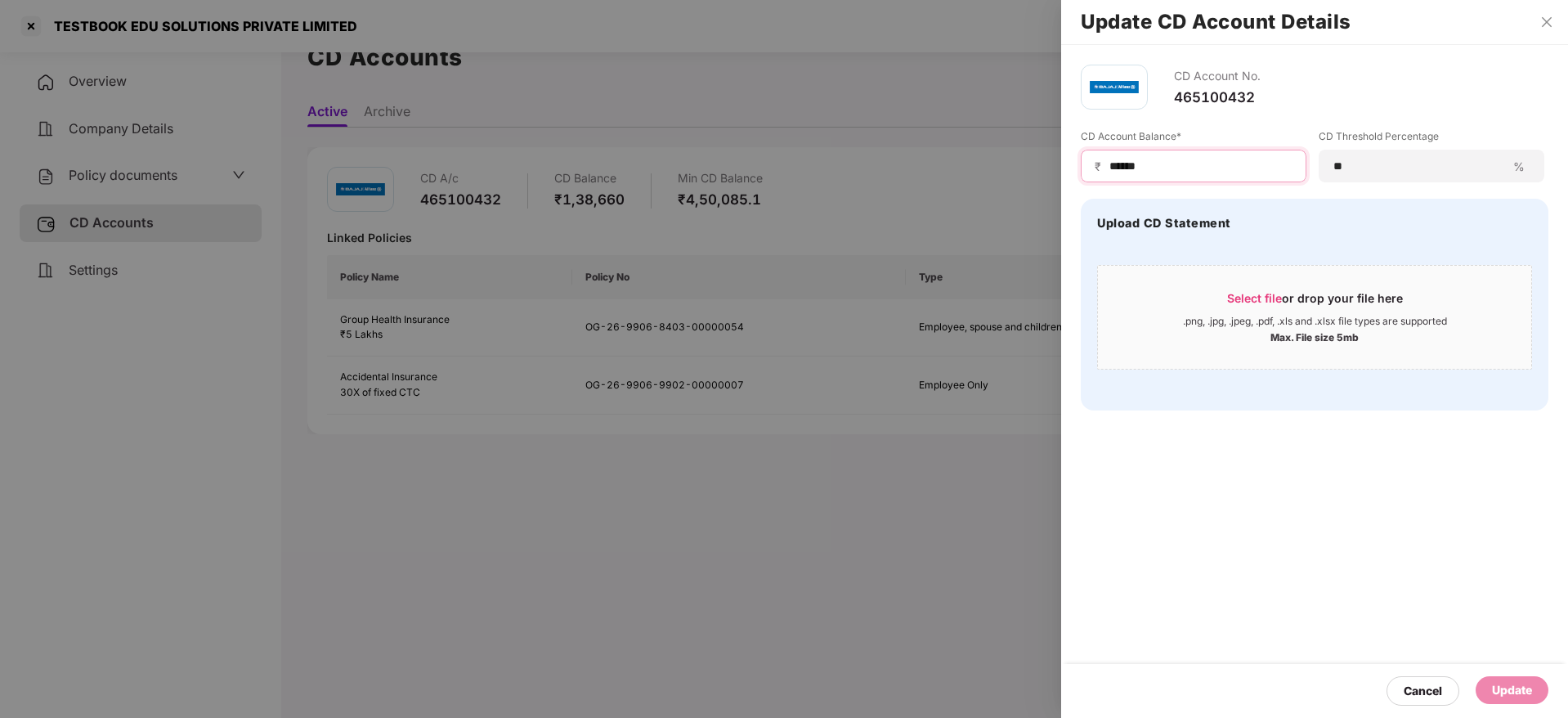
drag, startPoint x: 1167, startPoint y: 162, endPoint x: 848, endPoint y: 149, distance: 319.3
click at [848, 149] on div "Update CD Account Details CD Account No. 465100432 CD Account Balance* ₹ ******…" at bounding box center [784, 359] width 1568 height 718
paste input
type input "******"
click at [1547, 24] on icon "close" at bounding box center [1546, 22] width 13 height 13
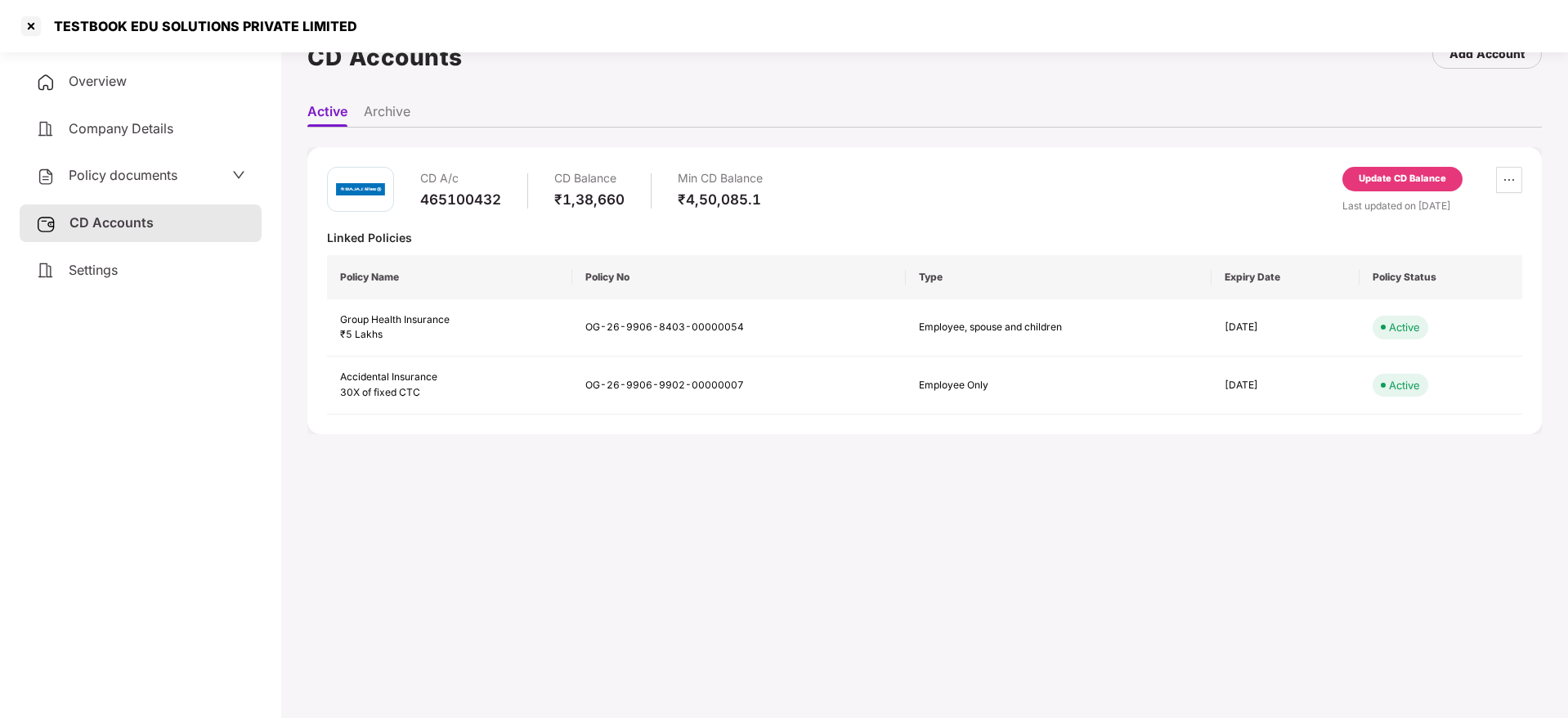
click at [1383, 181] on div "Update CD Balance" at bounding box center [1402, 179] width 87 height 15
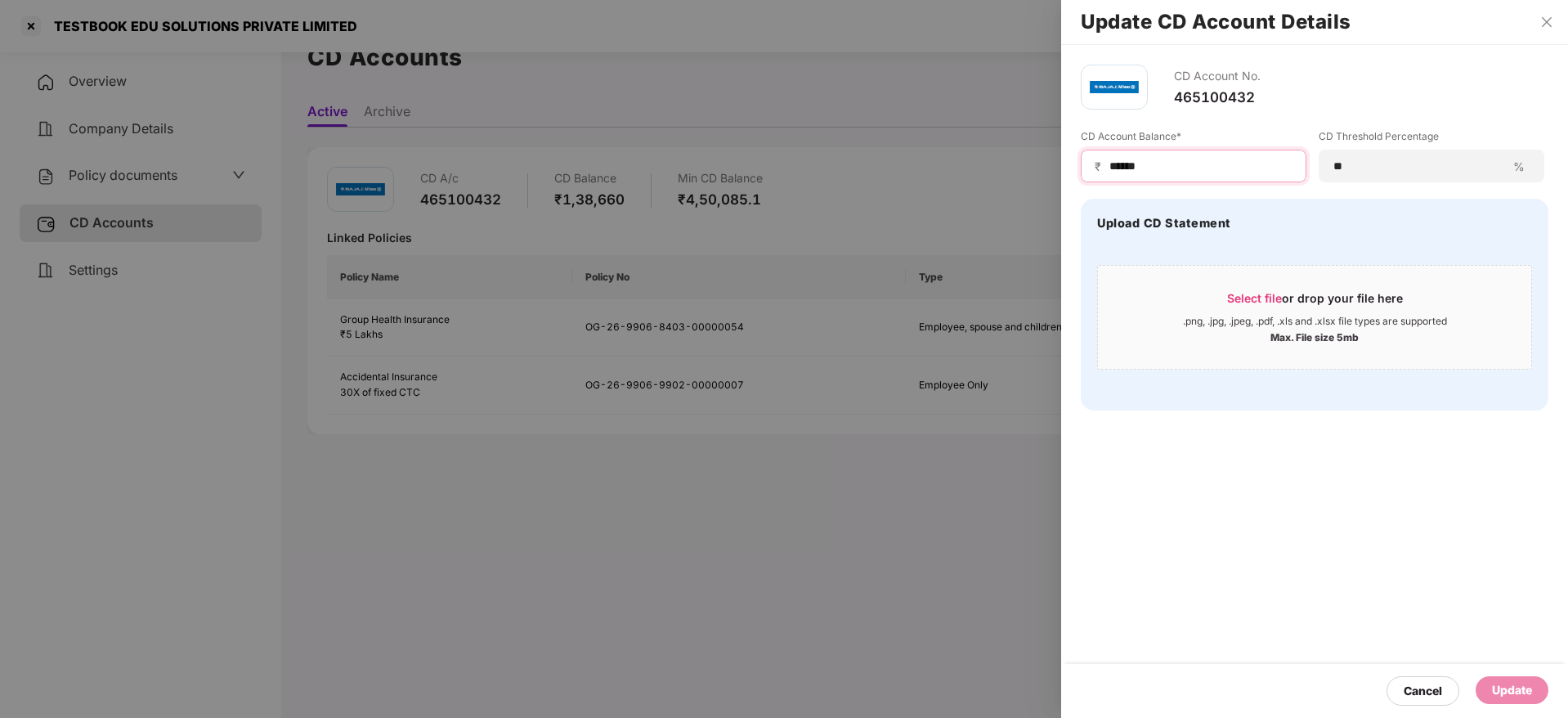
drag, startPoint x: 1233, startPoint y: 164, endPoint x: 808, endPoint y: 151, distance: 425.2
click at [810, 151] on div "Update CD Account Details CD Account No. 465100432 CD Account Balance* ₹ ******…" at bounding box center [784, 359] width 1568 height 718
paste input
type input "******"
click at [1289, 312] on div "Select file or drop your file here" at bounding box center [1314, 303] width 175 height 24
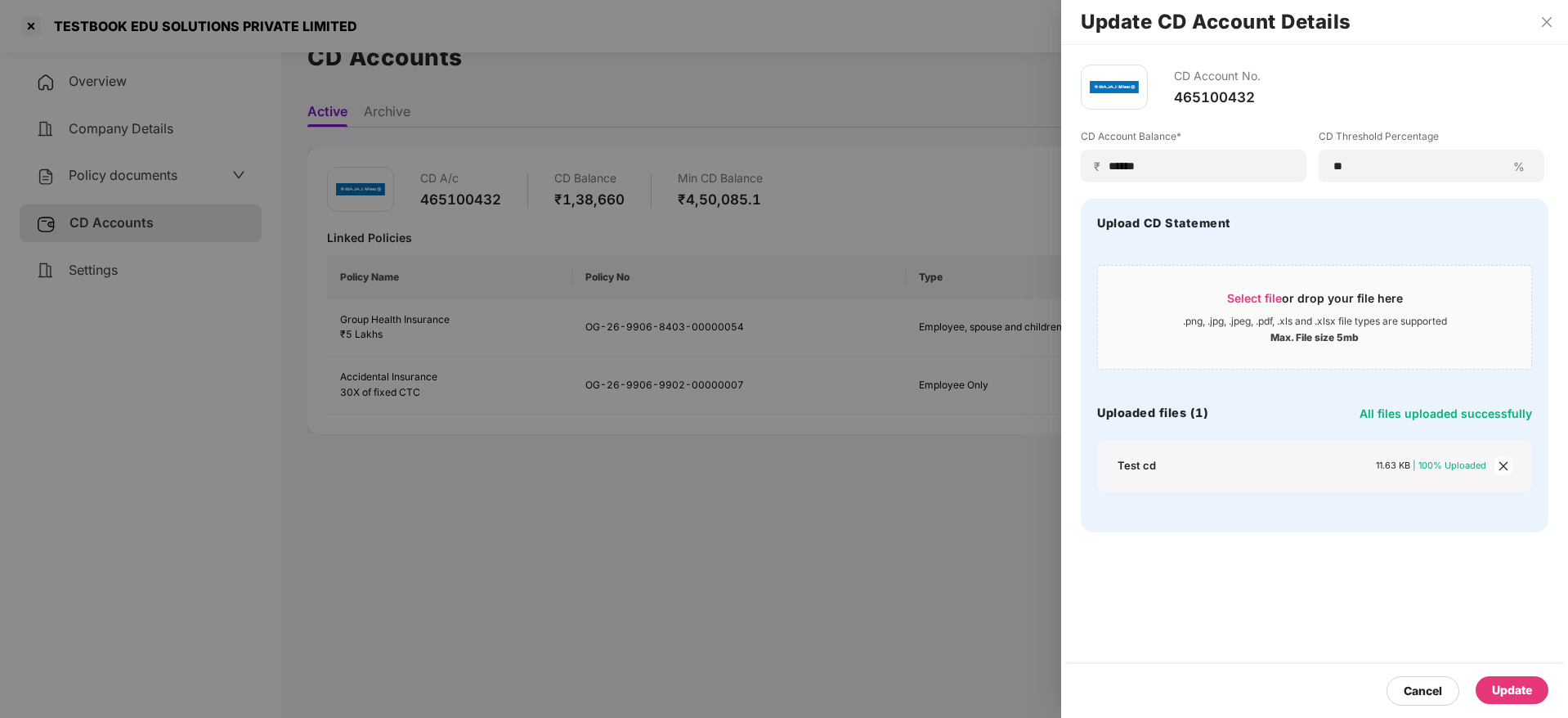
click at [1529, 682] on div "Update" at bounding box center [1512, 689] width 40 height 18
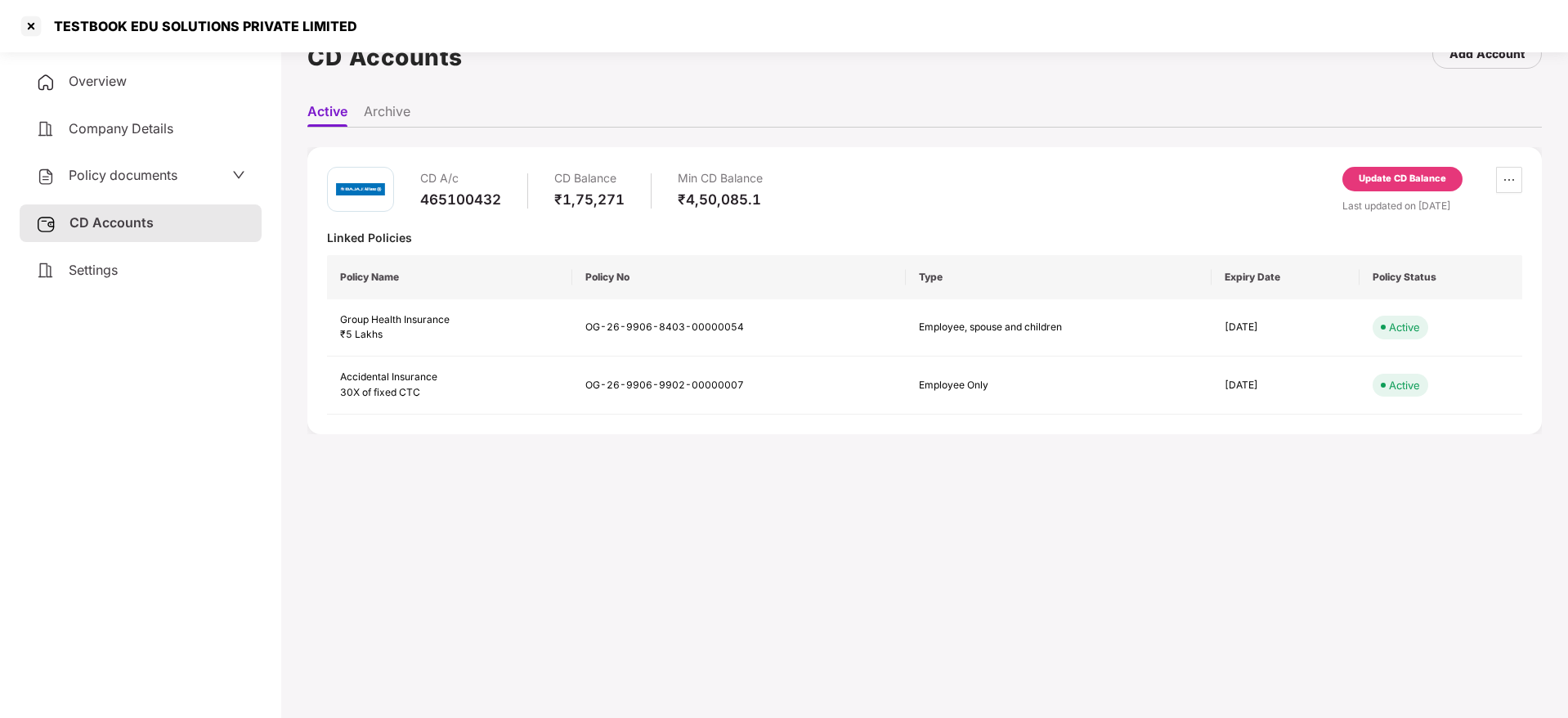
click at [112, 84] on span "Overview" at bounding box center [98, 80] width 58 height 17
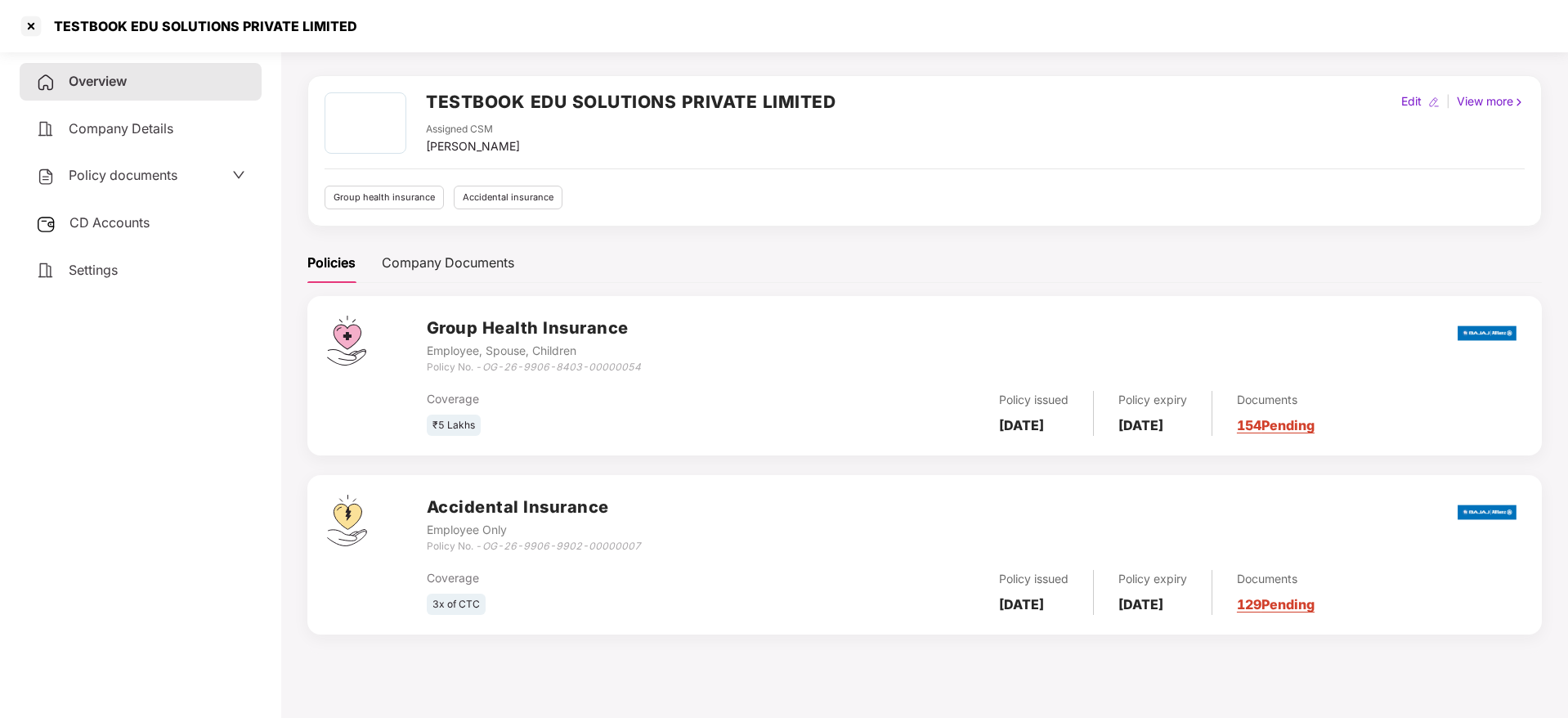
click at [1361, 427] on div "Policy issued [DATE] Policy expiry [DATE] Documents 154 Pending" at bounding box center [1249, 414] width 548 height 45
click at [1288, 420] on link "154 Pending" at bounding box center [1276, 425] width 78 height 17
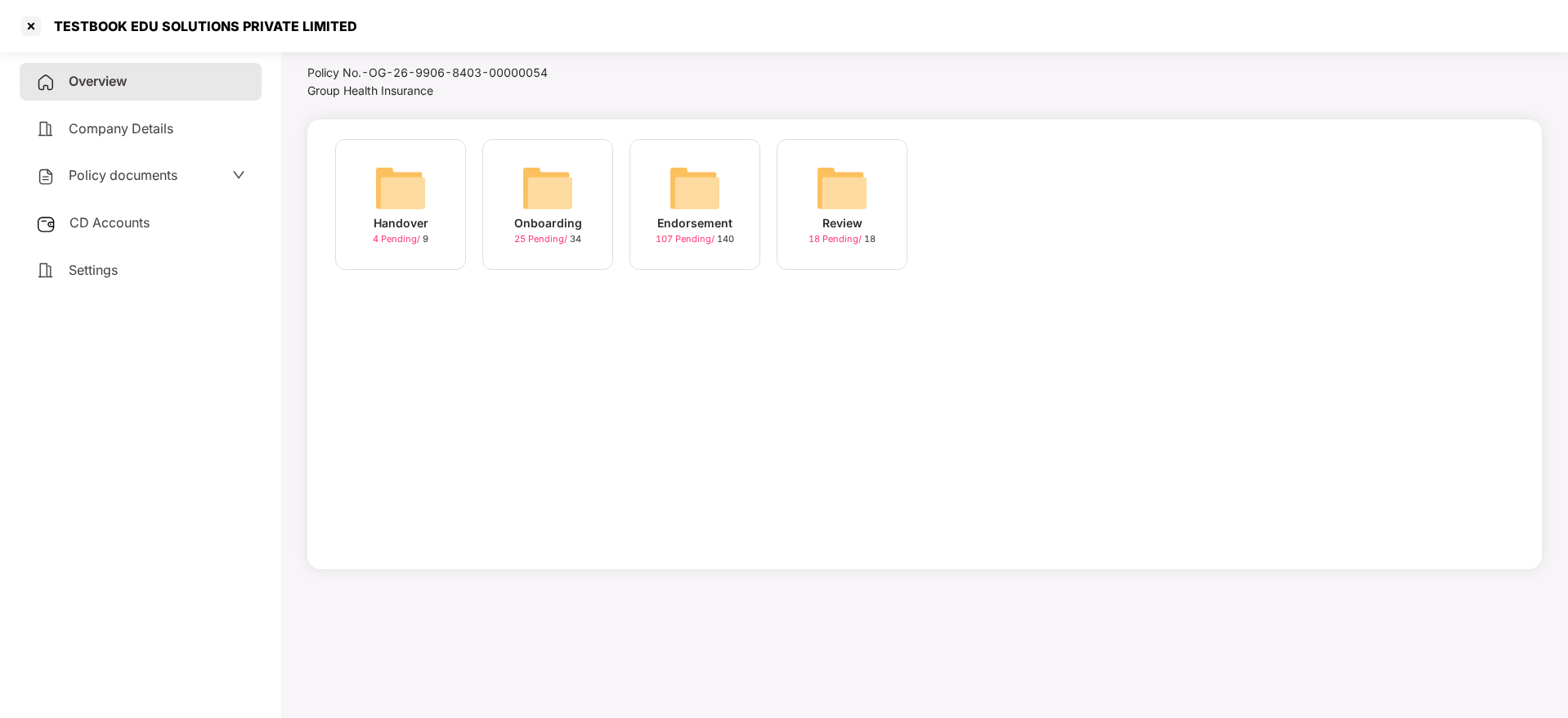
click at [695, 204] on img at bounding box center [695, 188] width 52 height 52
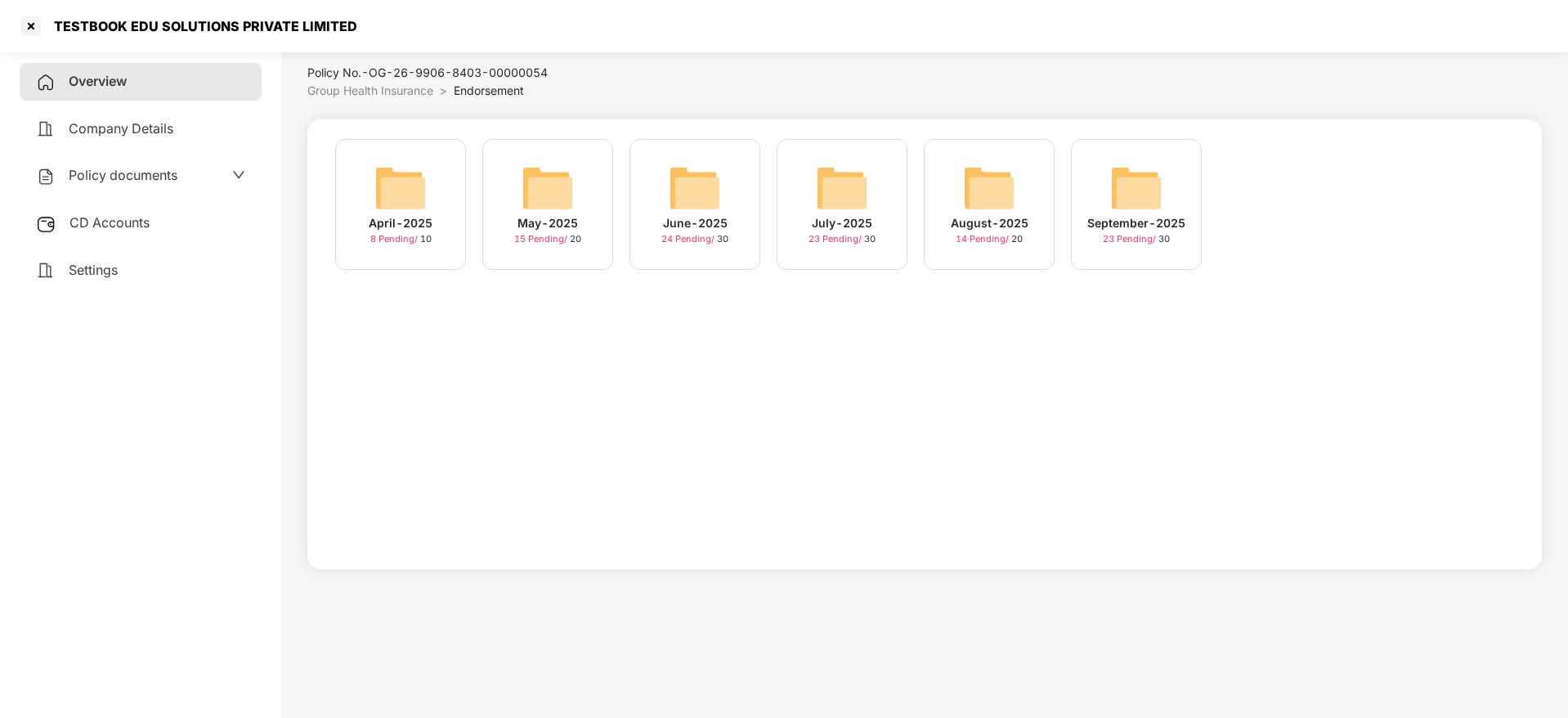
click at [1140, 205] on img at bounding box center [1136, 188] width 52 height 52
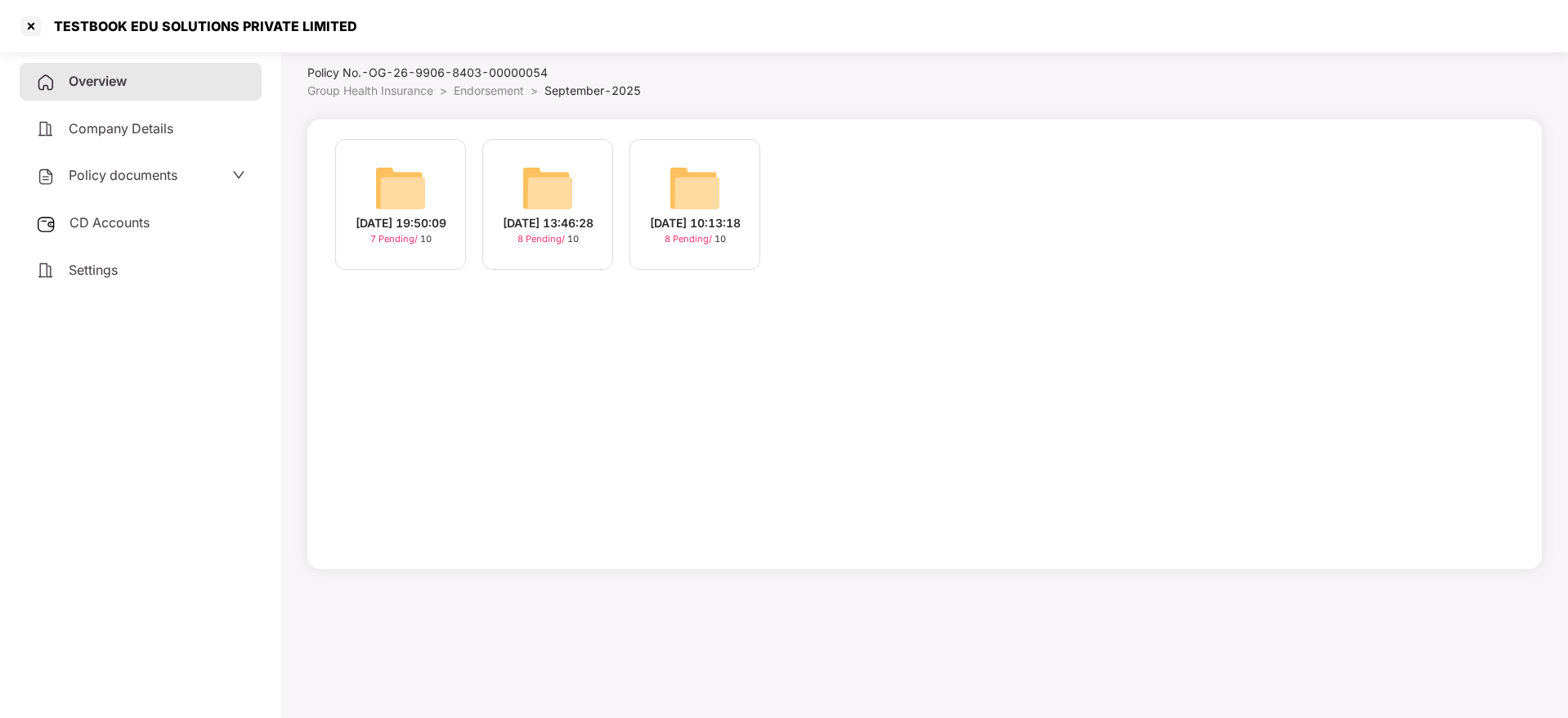
click at [417, 228] on div "[DATE] 19:50:09" at bounding box center [401, 222] width 91 height 18
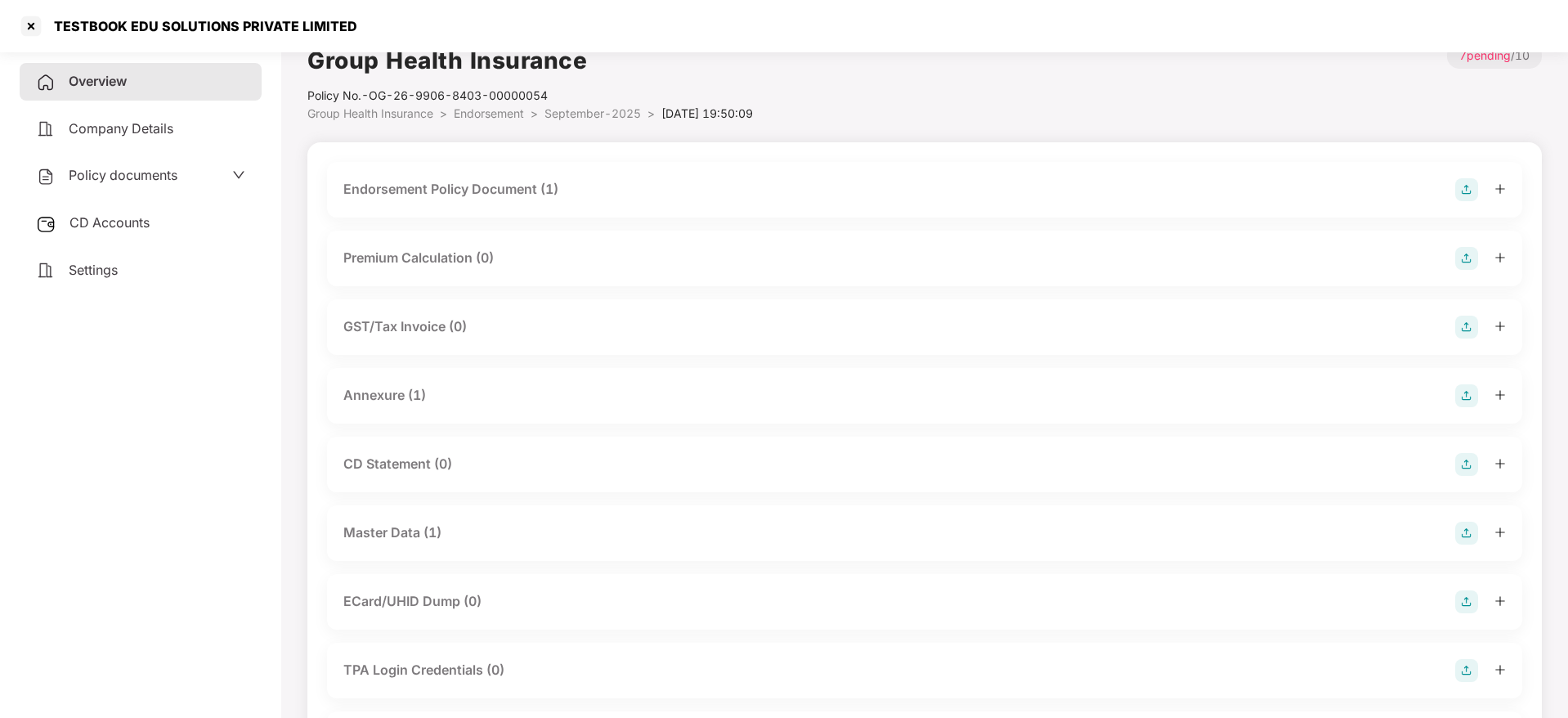
scroll to position [0, 0]
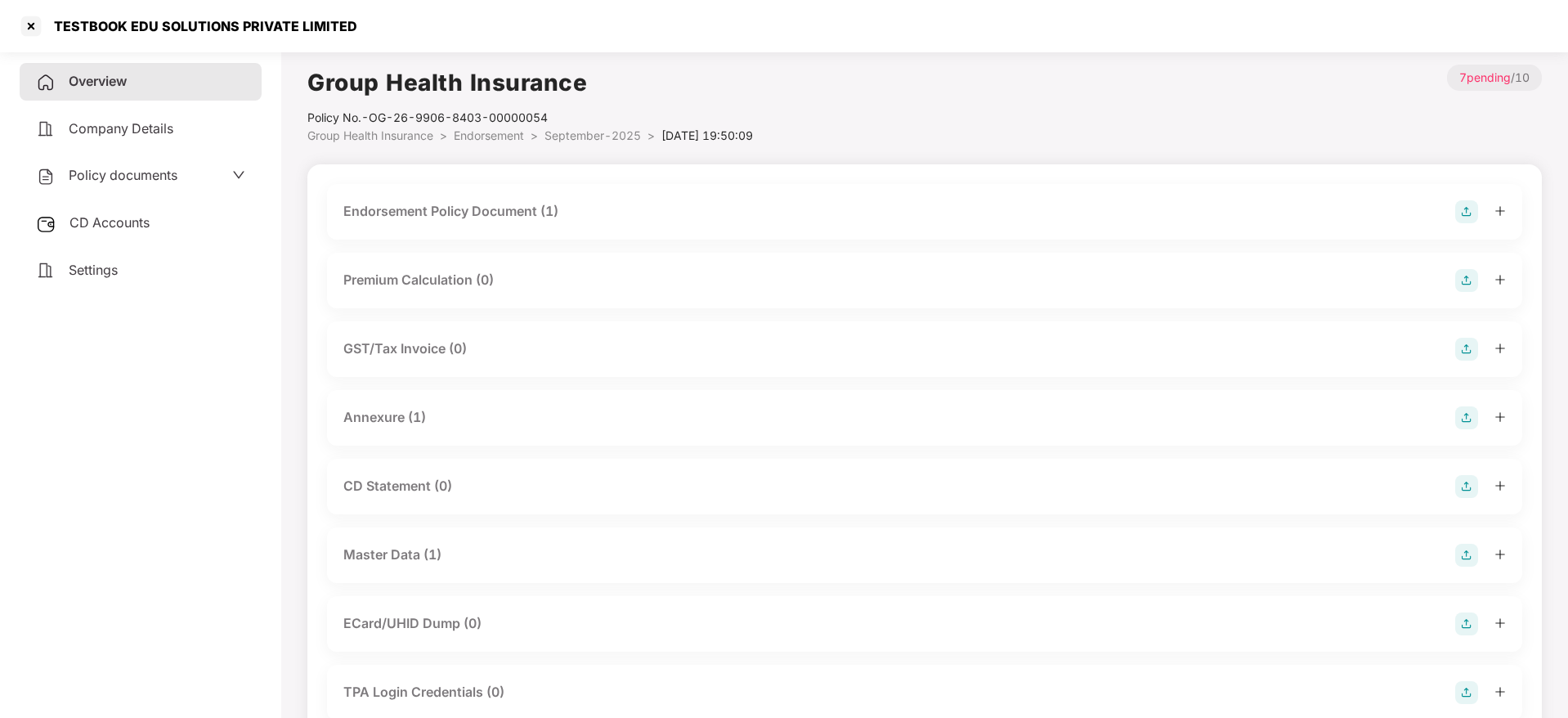
click at [1458, 213] on img at bounding box center [1467, 212] width 23 height 23
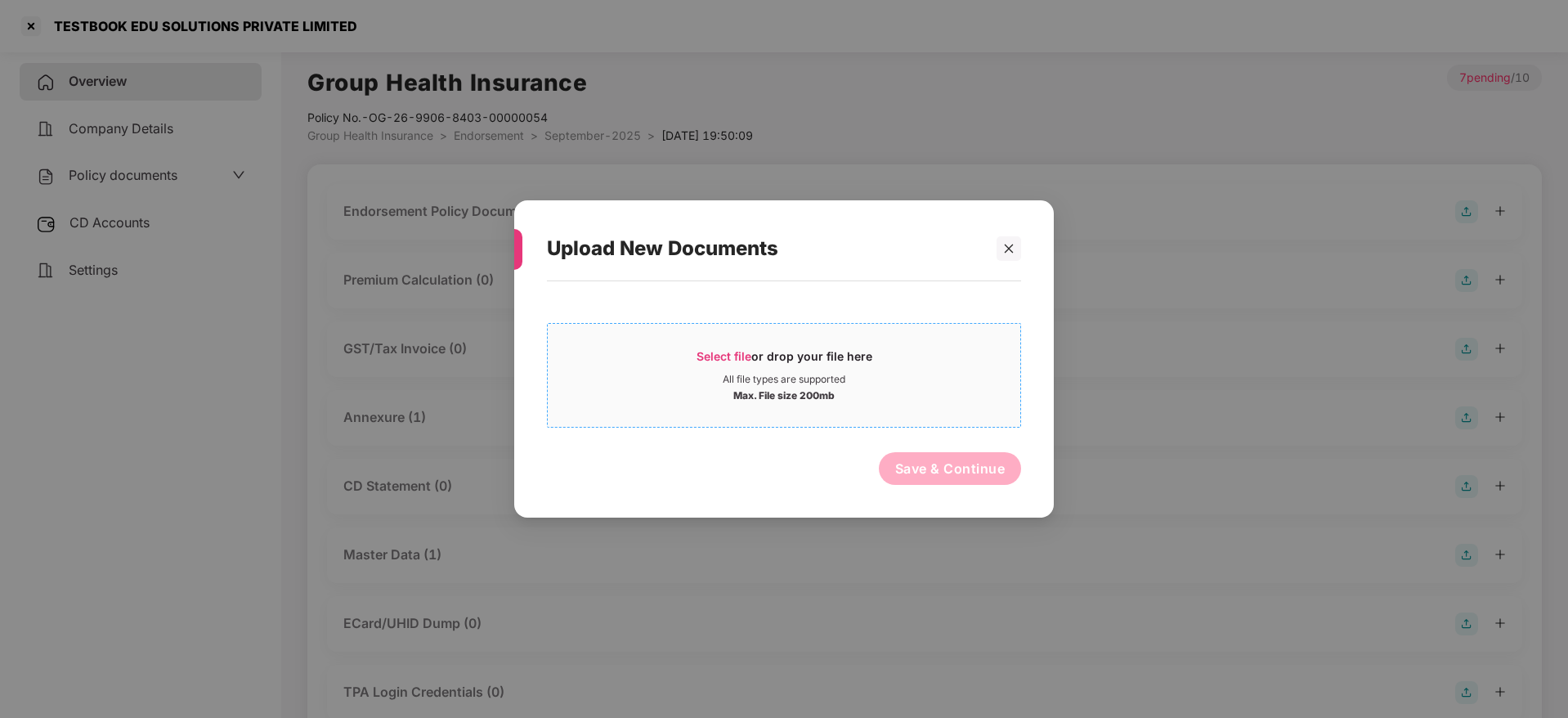
click at [716, 363] on div "Select file or drop your file here" at bounding box center [784, 360] width 175 height 24
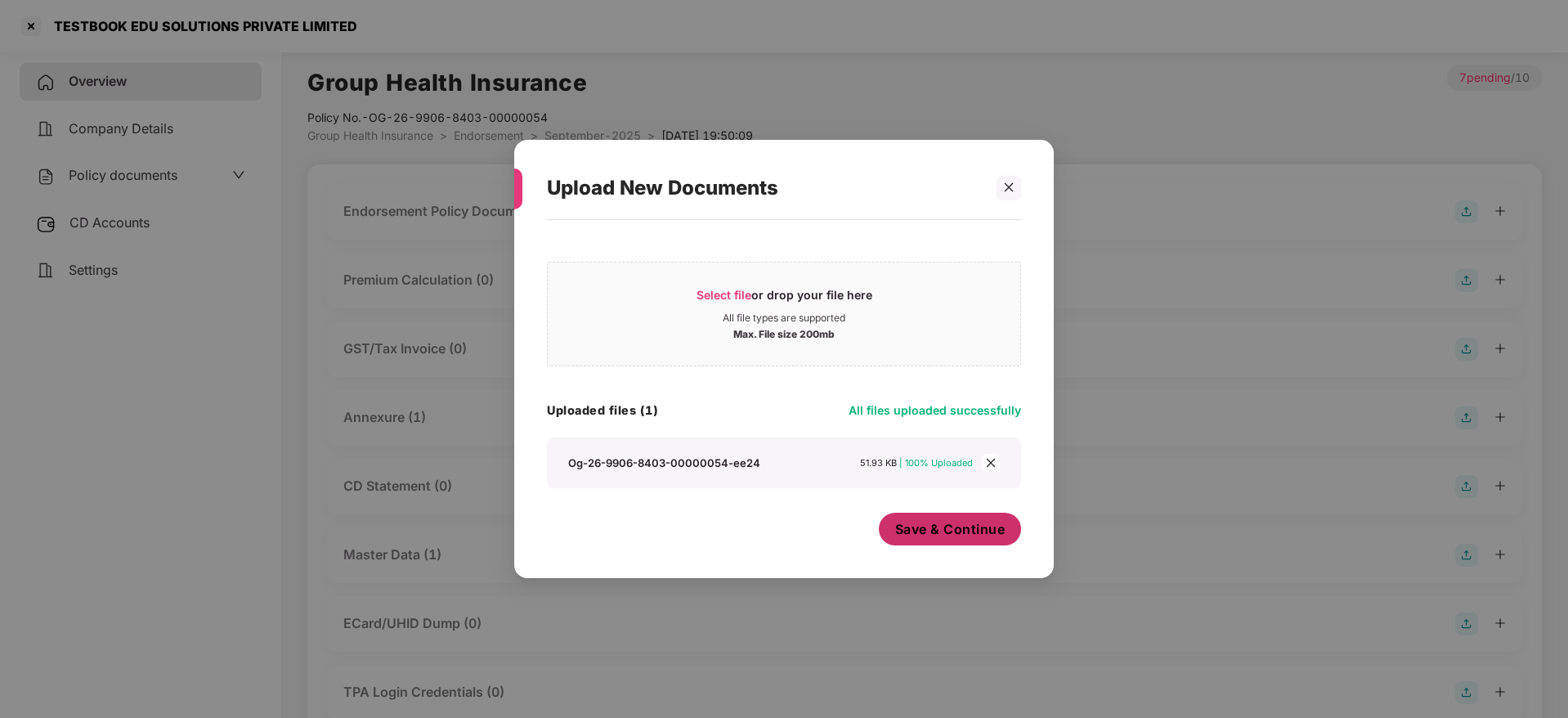
click at [948, 530] on span "Save & Continue" at bounding box center [950, 529] width 110 height 18
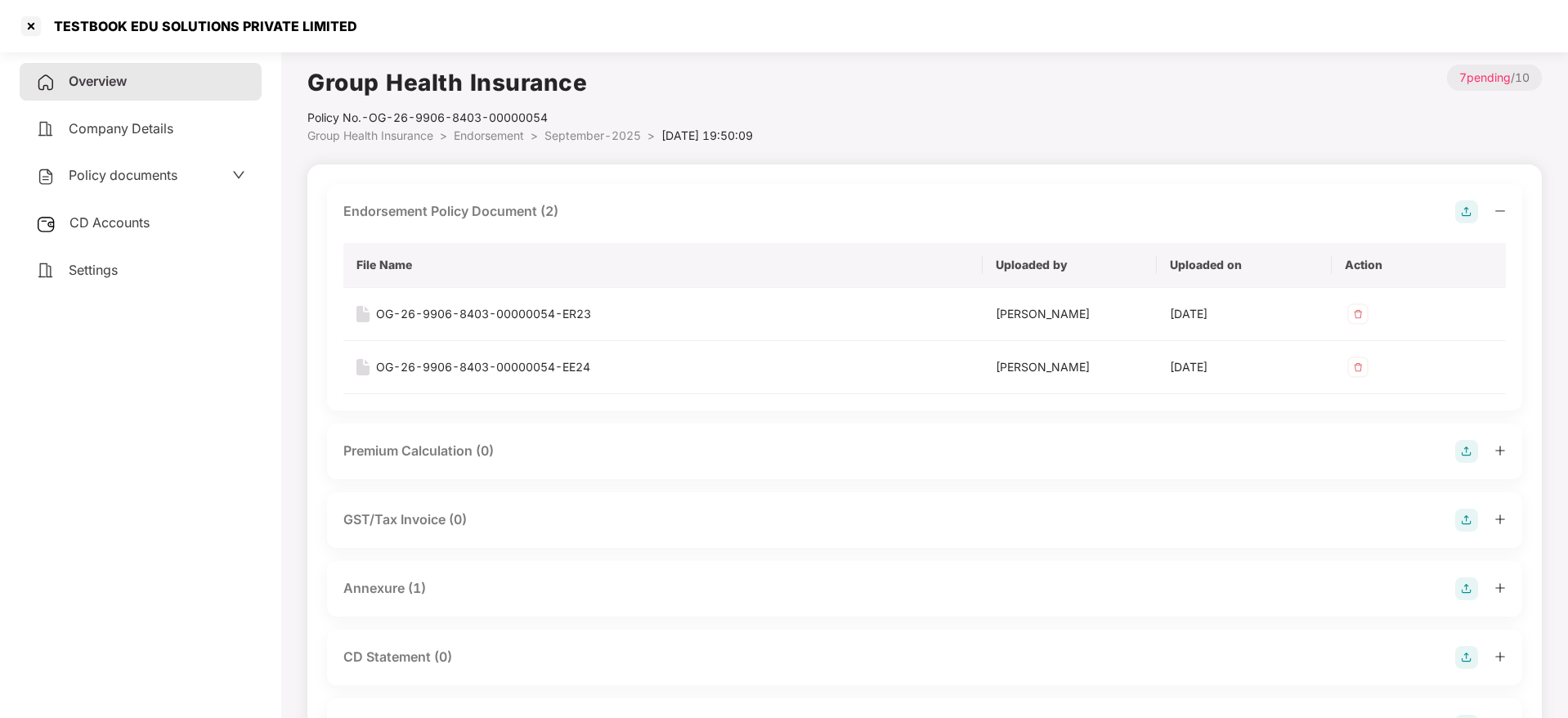
click at [1505, 206] on icon "minus" at bounding box center [1500, 210] width 11 height 11
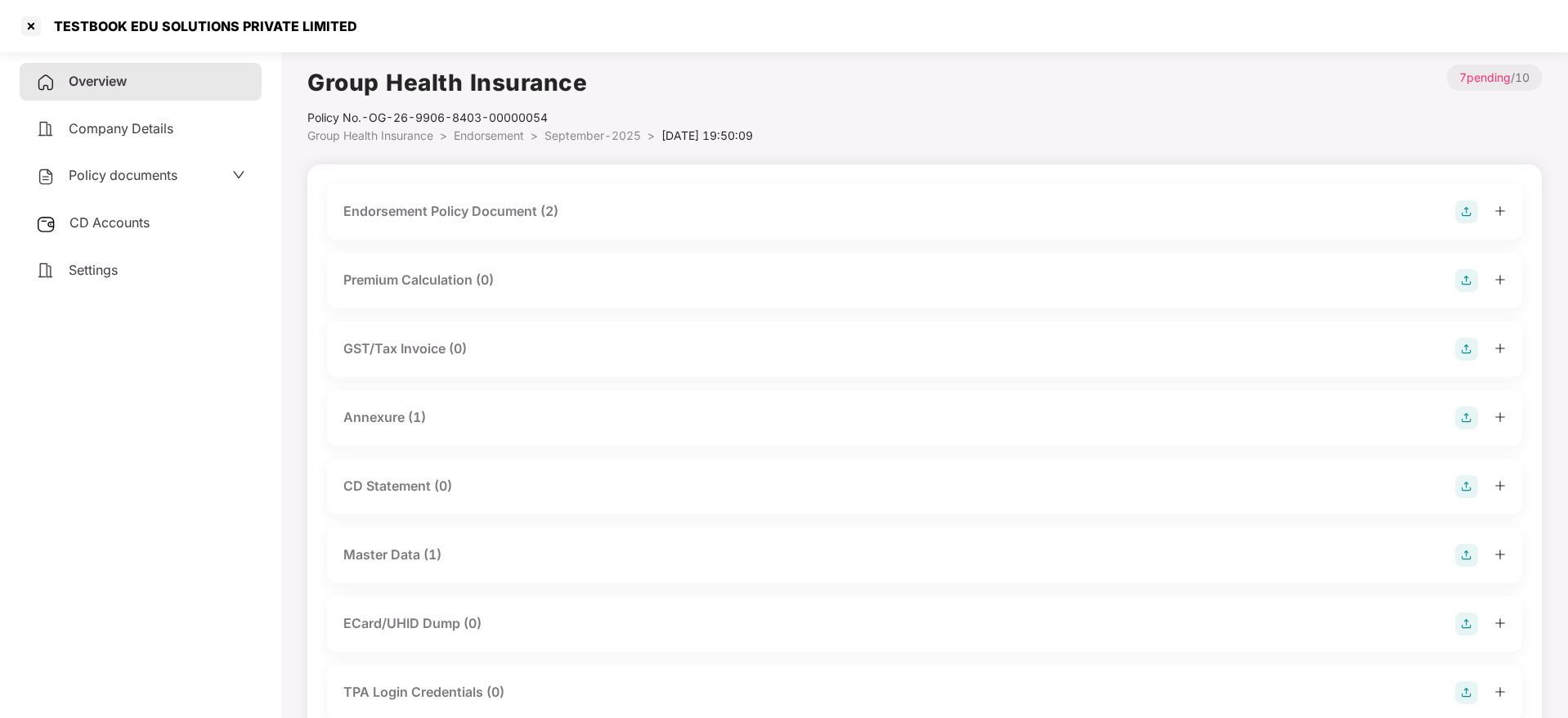
click at [1471, 414] on img at bounding box center [1467, 418] width 23 height 23
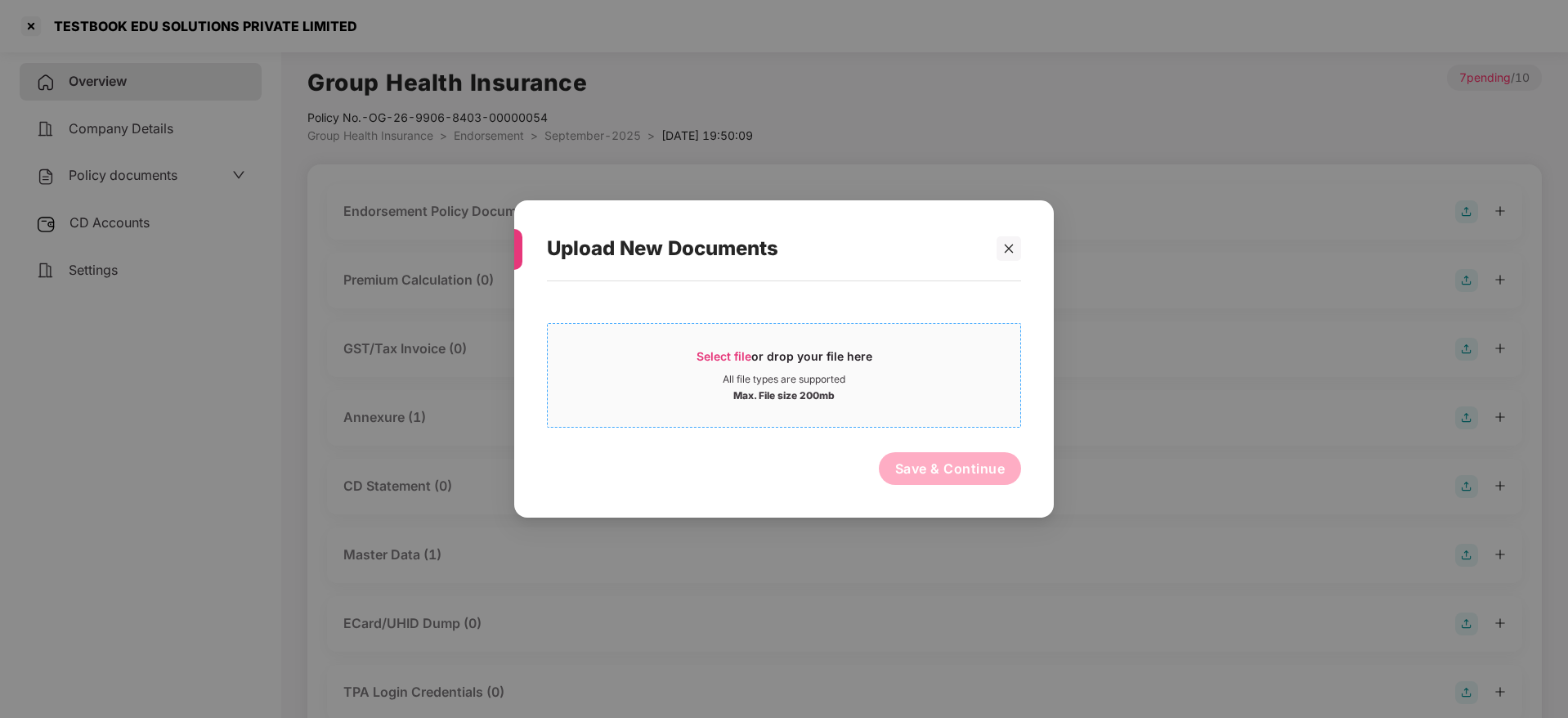
click at [740, 341] on span "Select file or drop your file here All file types are supported Max. File size …" at bounding box center [784, 375] width 473 height 79
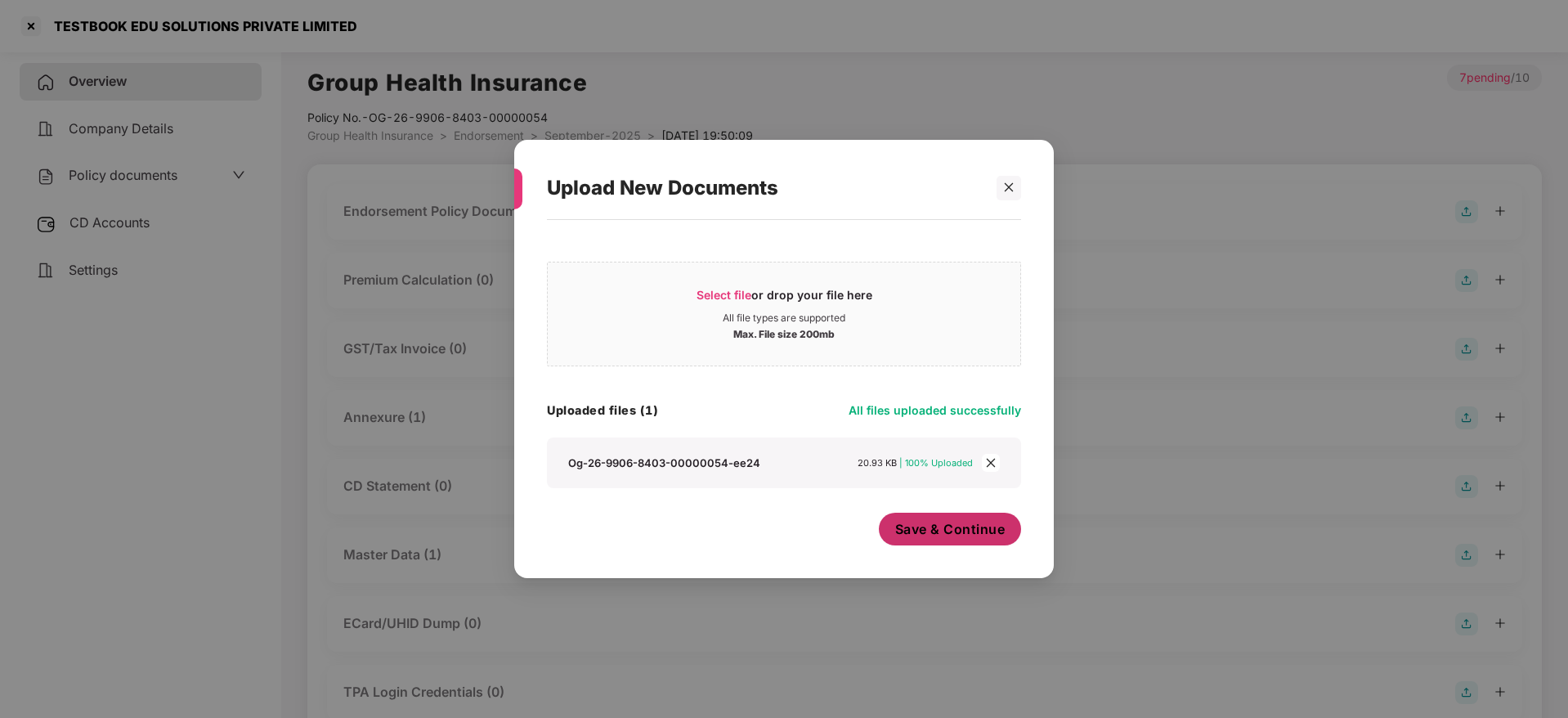
click at [926, 524] on span "Save & Continue" at bounding box center [950, 529] width 110 height 18
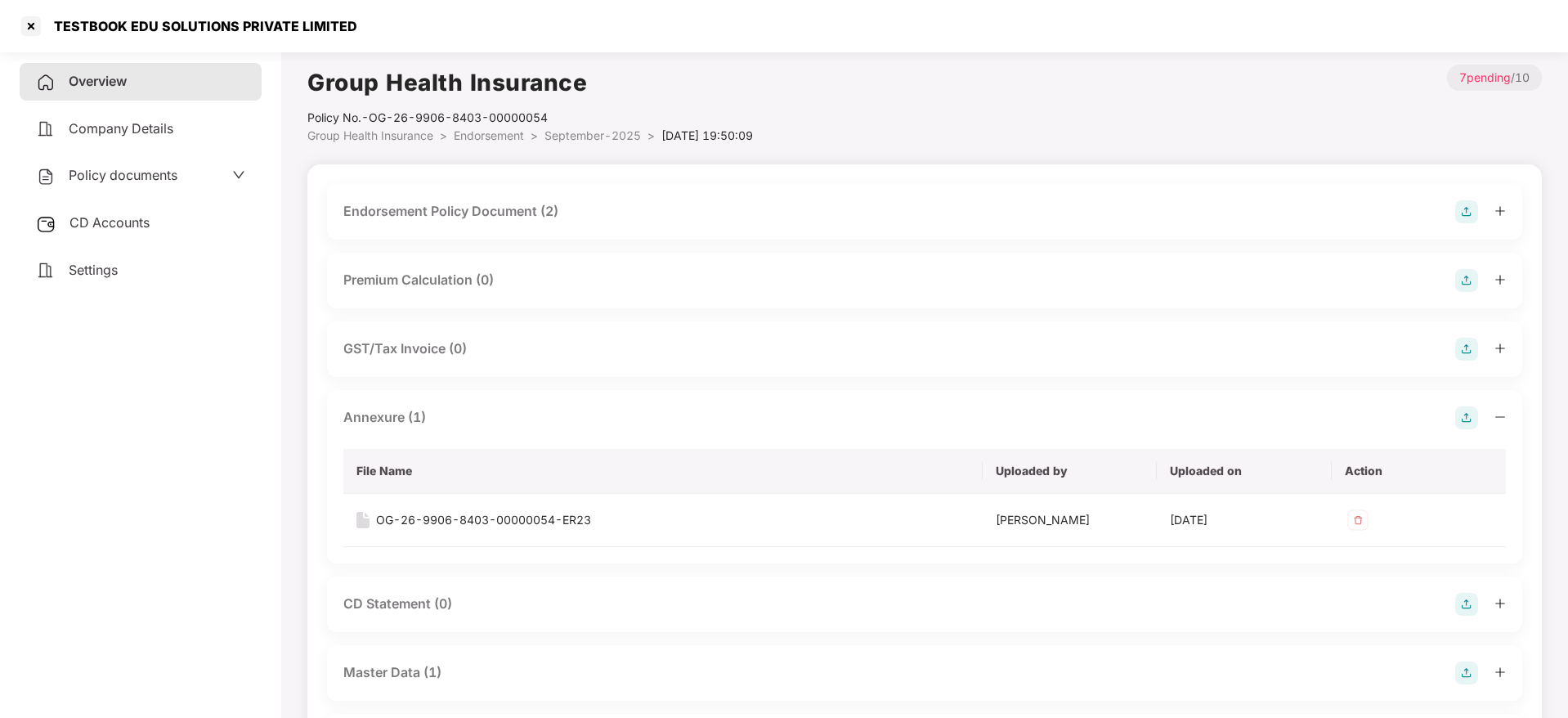
click at [114, 225] on span "CD Accounts" at bounding box center [110, 222] width 80 height 17
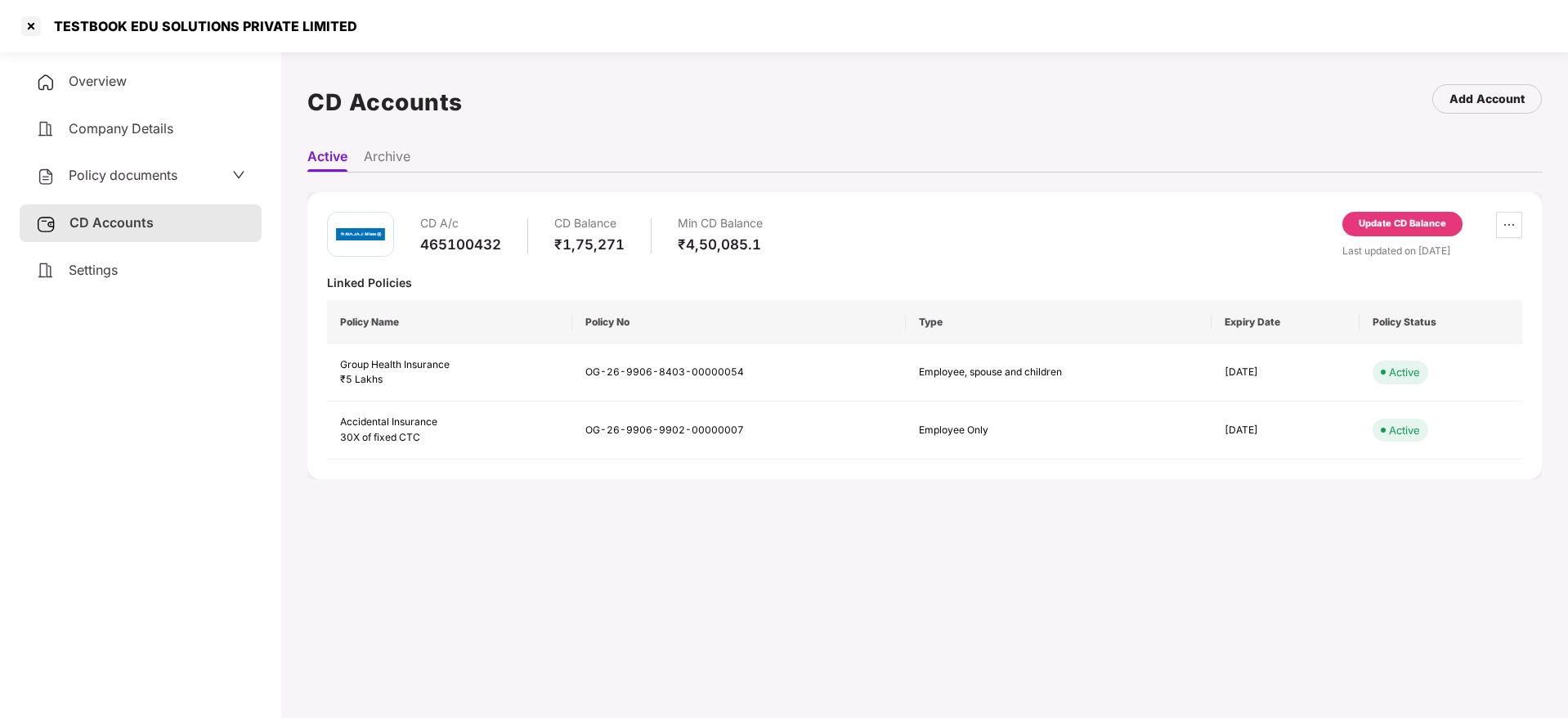
click at [1395, 218] on div "Update CD Balance" at bounding box center [1402, 223] width 87 height 15
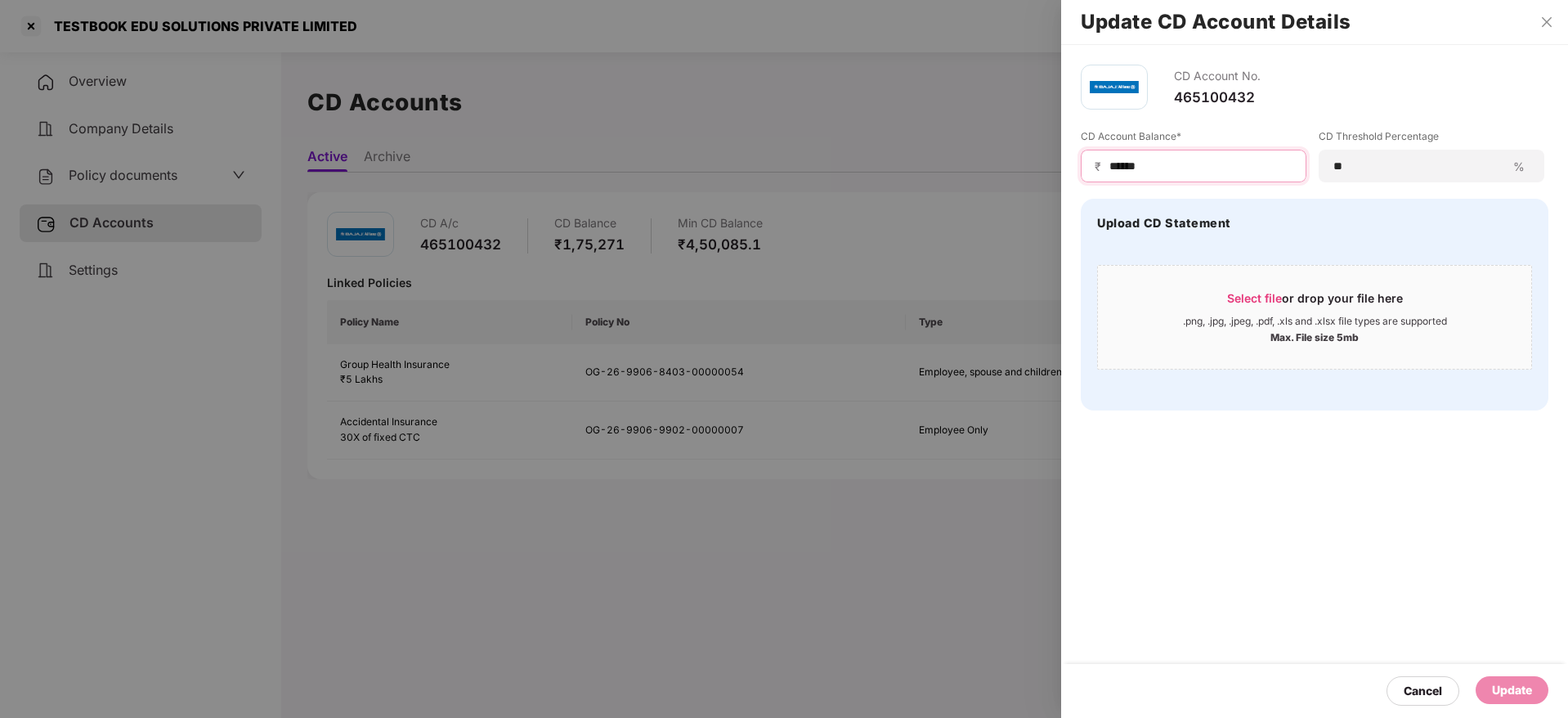
drag, startPoint x: 1196, startPoint y: 168, endPoint x: 887, endPoint y: 143, distance: 310.0
click at [887, 143] on div "Update CD Account Details CD Account No. 465100432 CD Account Balance* ₹ ******…" at bounding box center [784, 359] width 1568 height 718
paste input
type input "******"
click at [1256, 293] on span "Select file" at bounding box center [1254, 298] width 55 height 14
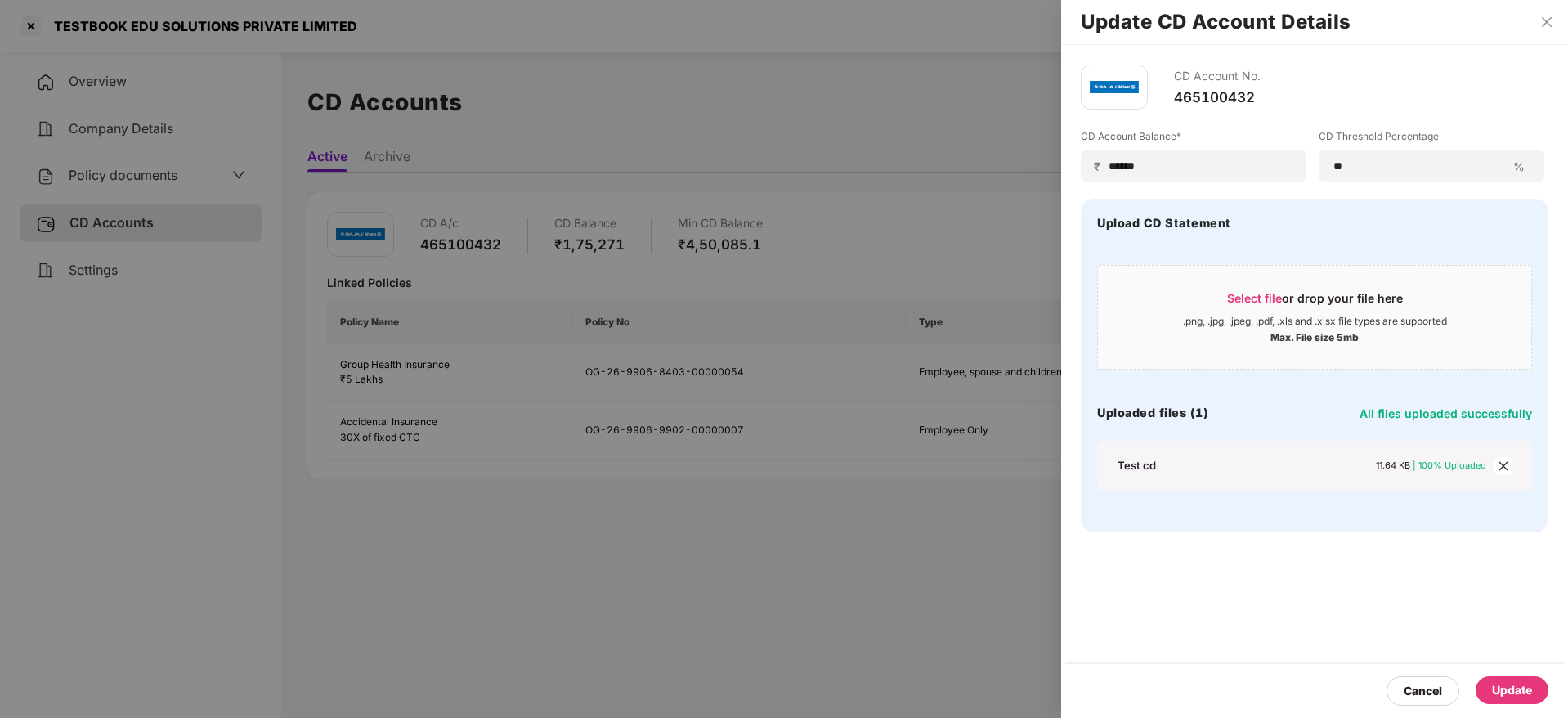
click at [1503, 678] on div "Update" at bounding box center [1511, 690] width 72 height 28
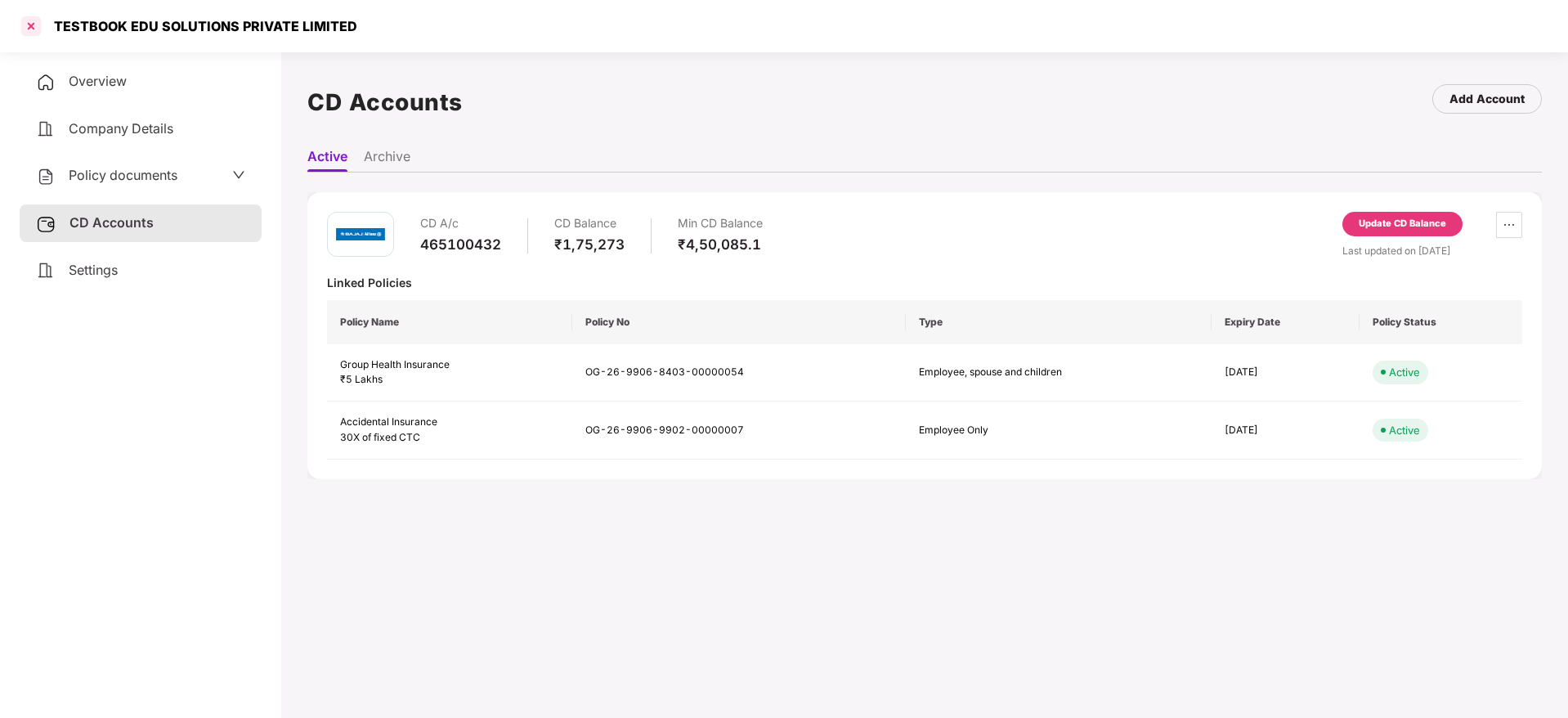
click at [33, 27] on div at bounding box center [31, 26] width 26 height 26
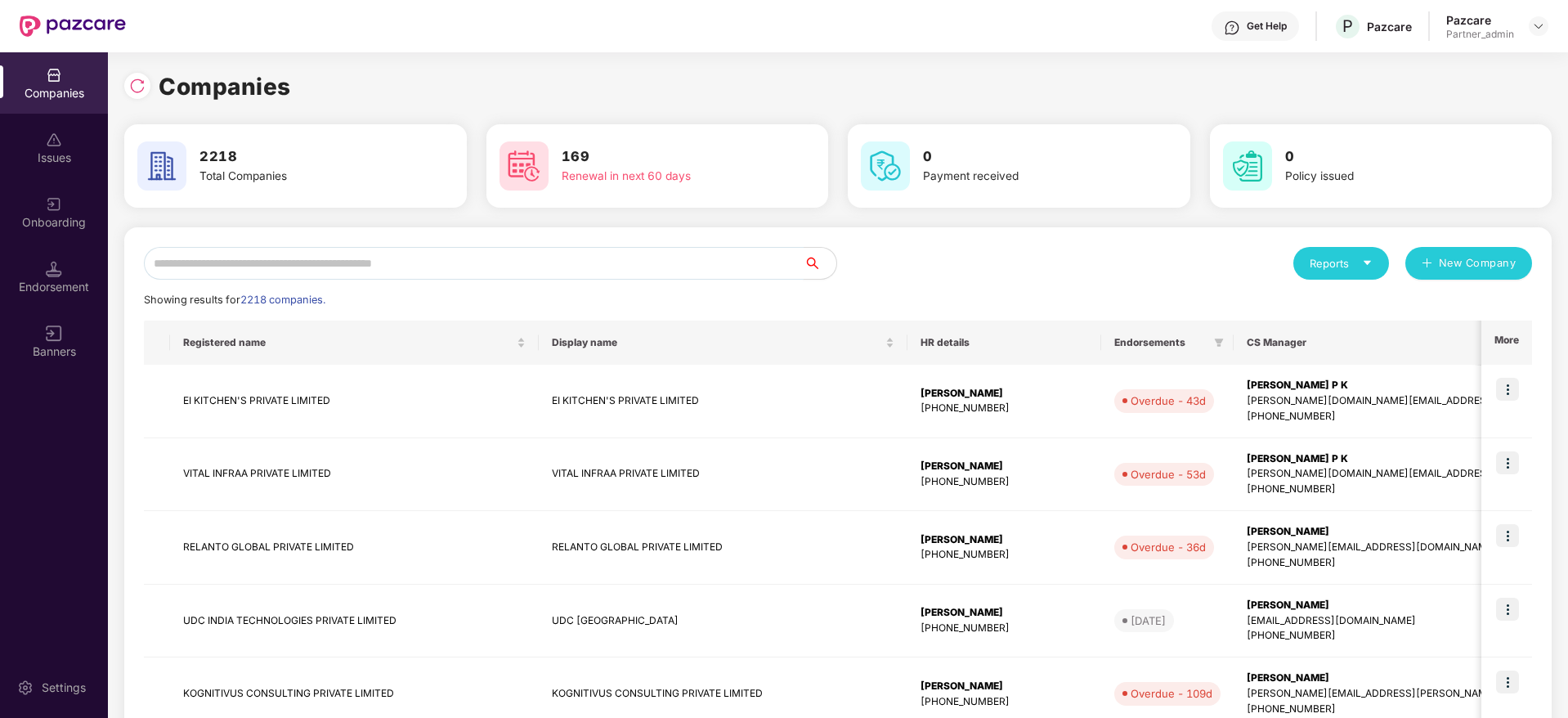
click at [393, 261] on input "text" at bounding box center [474, 263] width 660 height 32
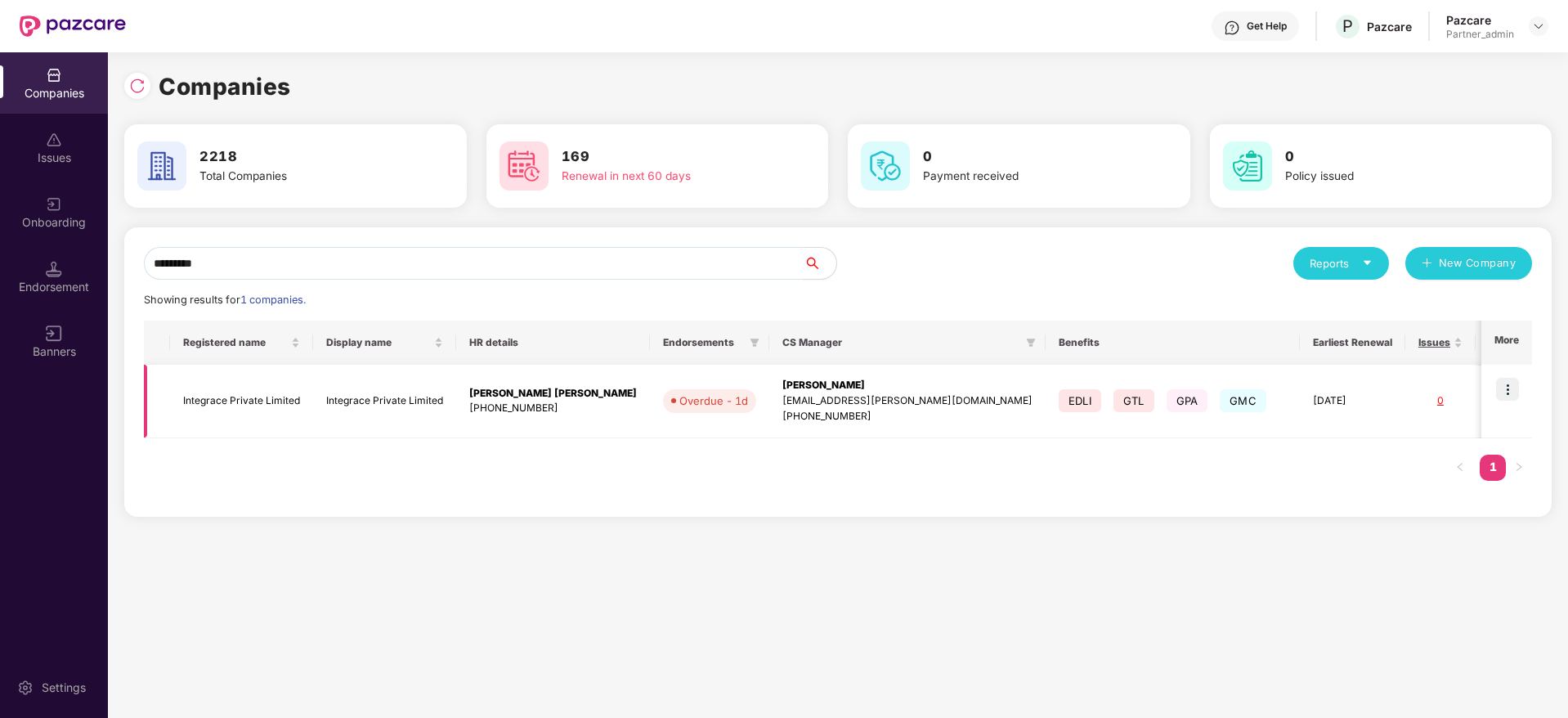
type input "*********"
click at [812, 391] on div "[PERSON_NAME]" at bounding box center [907, 386] width 250 height 16
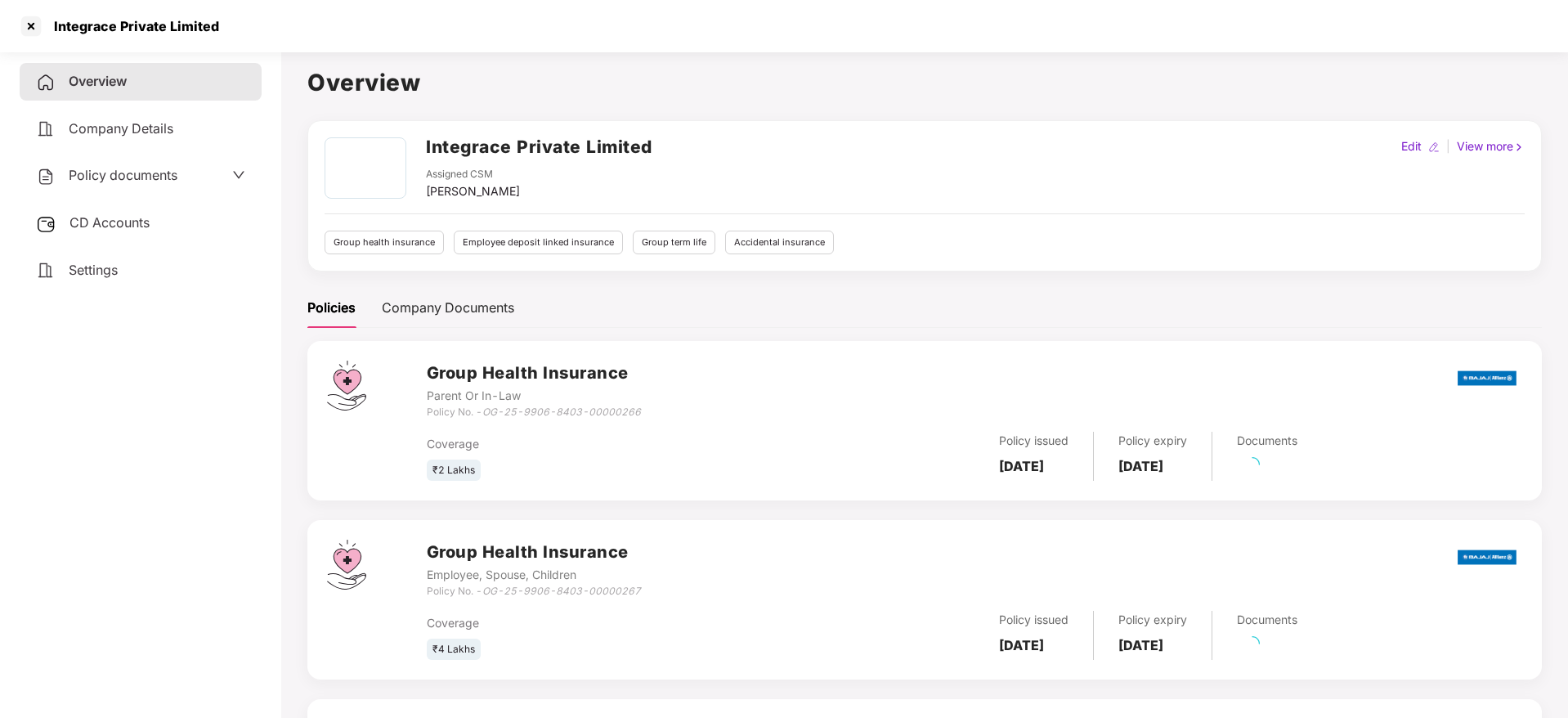
click at [117, 225] on span "CD Accounts" at bounding box center [110, 222] width 80 height 17
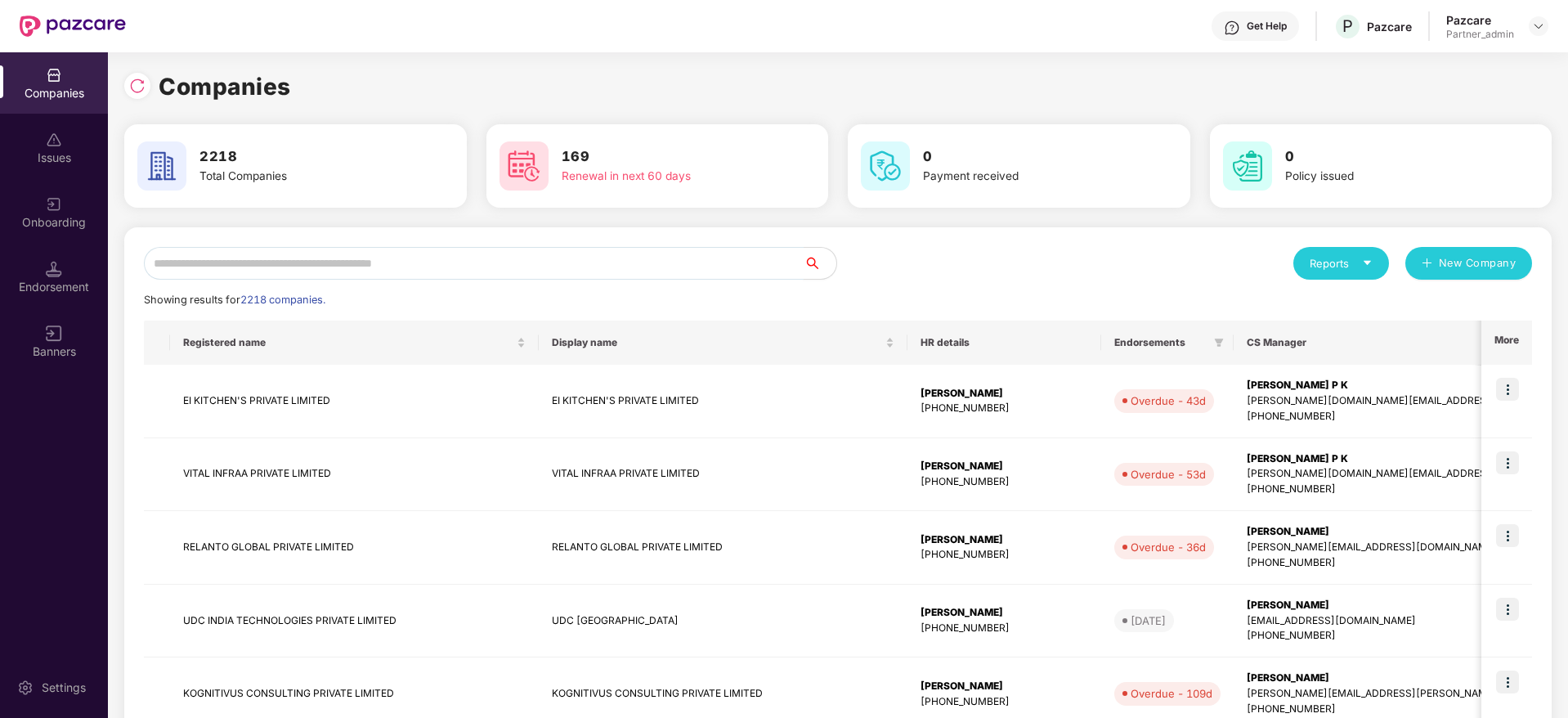
click at [287, 268] on input "text" at bounding box center [474, 263] width 660 height 32
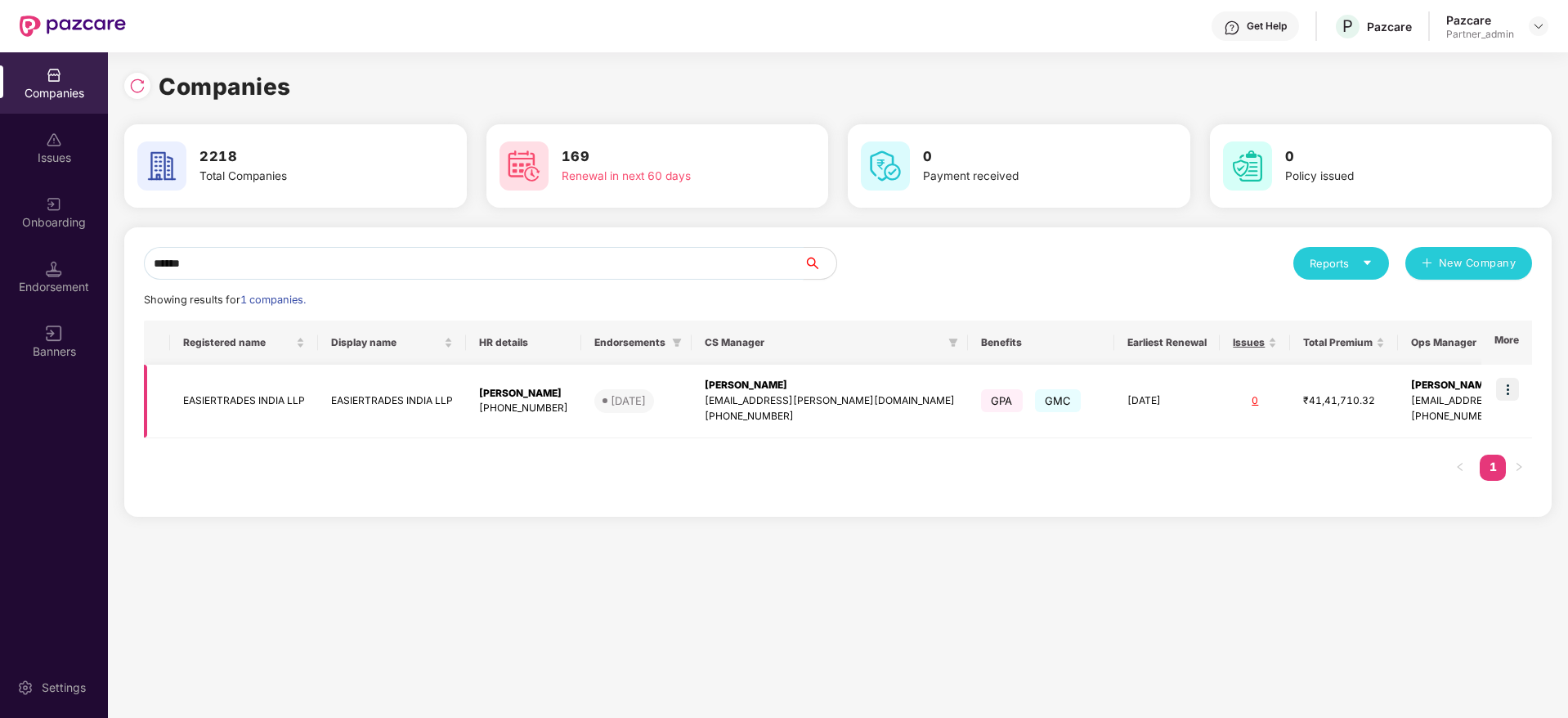
type input "******"
click at [1510, 383] on img at bounding box center [1507, 389] width 23 height 23
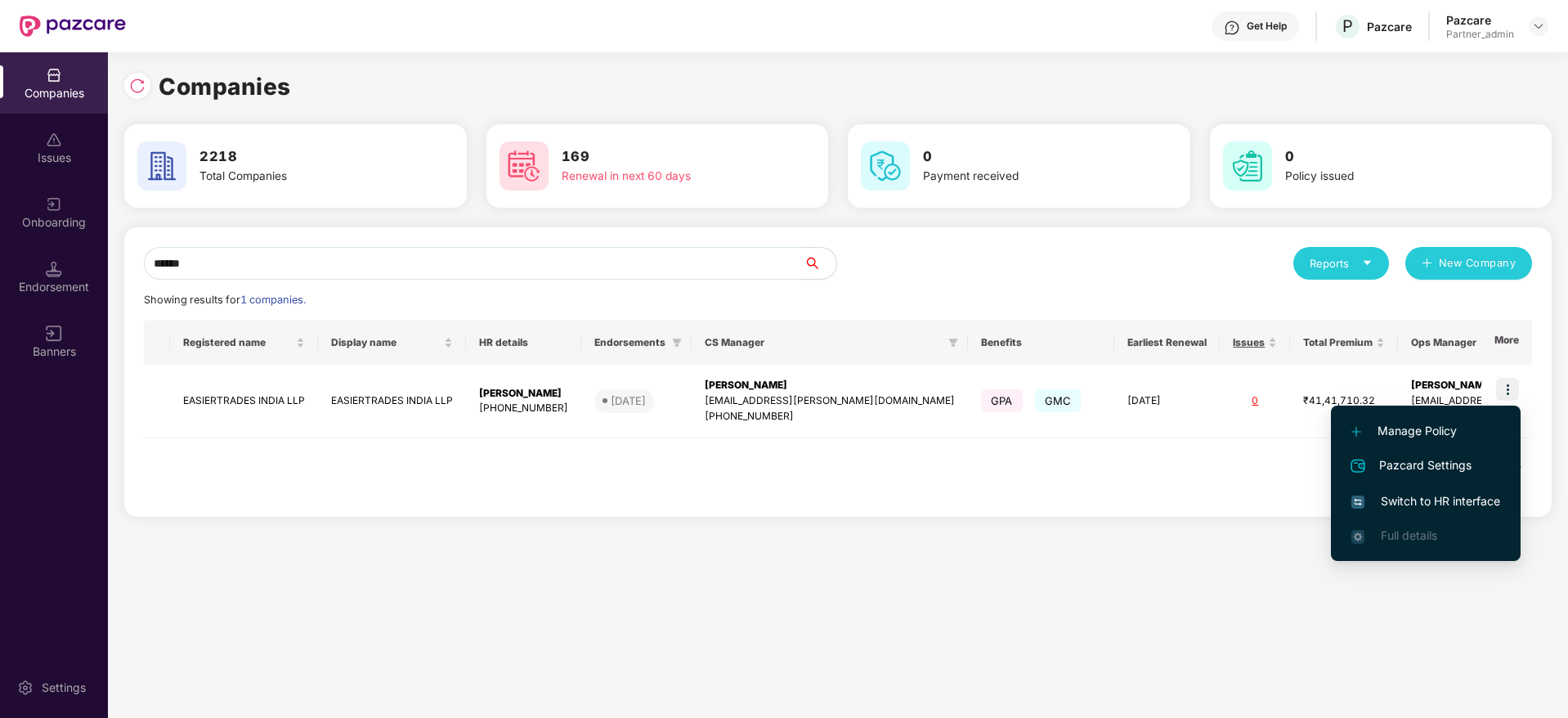
click at [1412, 513] on li "Switch to HR interface" at bounding box center [1425, 501] width 189 height 34
